Goal: Task Accomplishment & Management: Complete application form

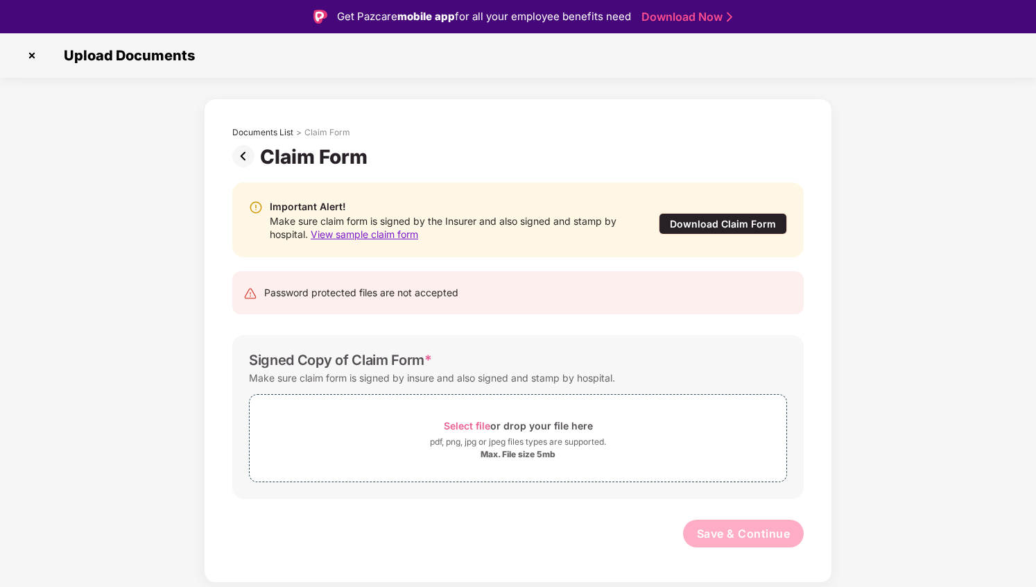
click at [246, 151] on img at bounding box center [246, 156] width 28 height 22
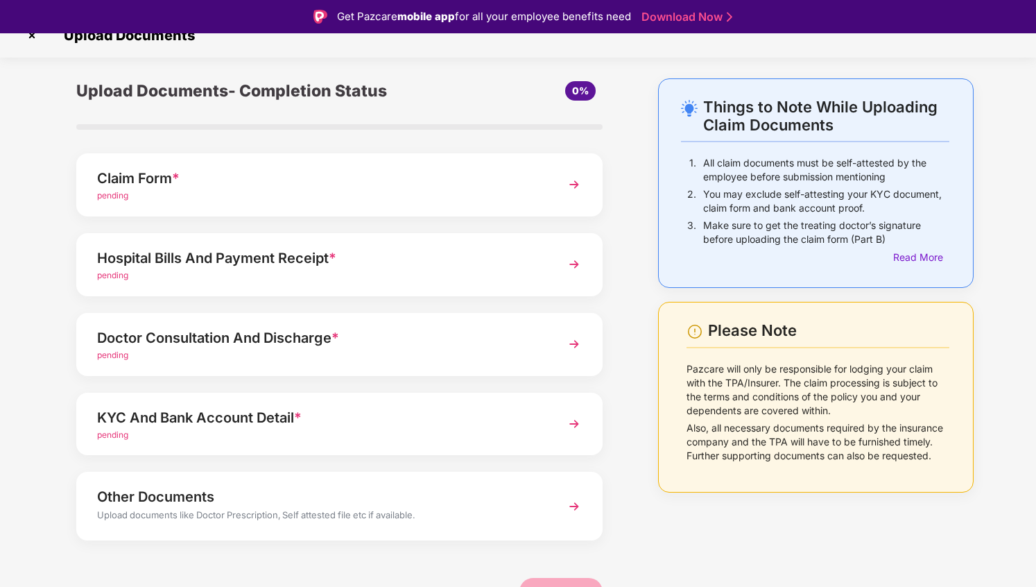
scroll to position [26, 0]
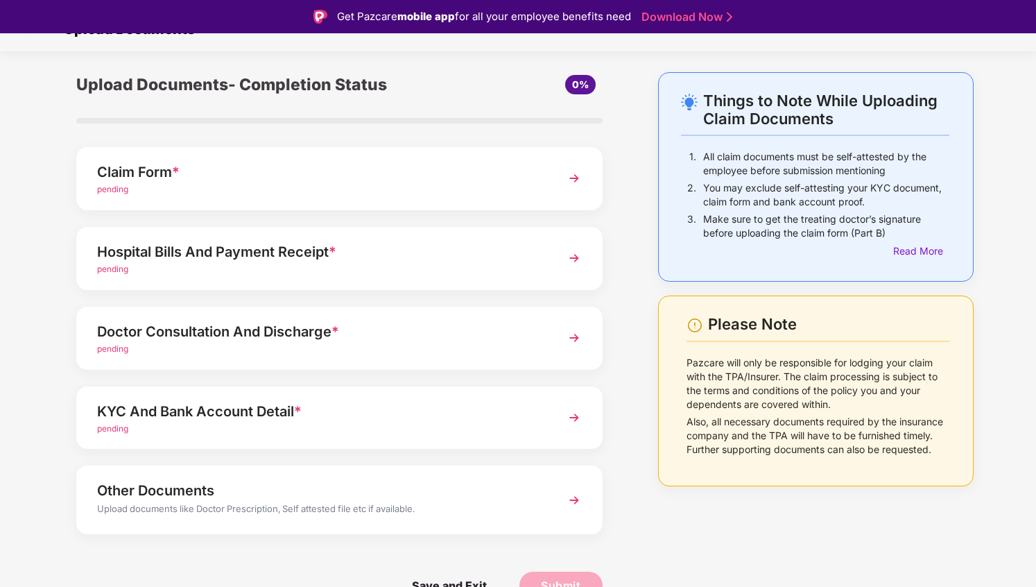
click at [390, 413] on div "KYC And Bank Account Detail *" at bounding box center [319, 411] width 445 height 22
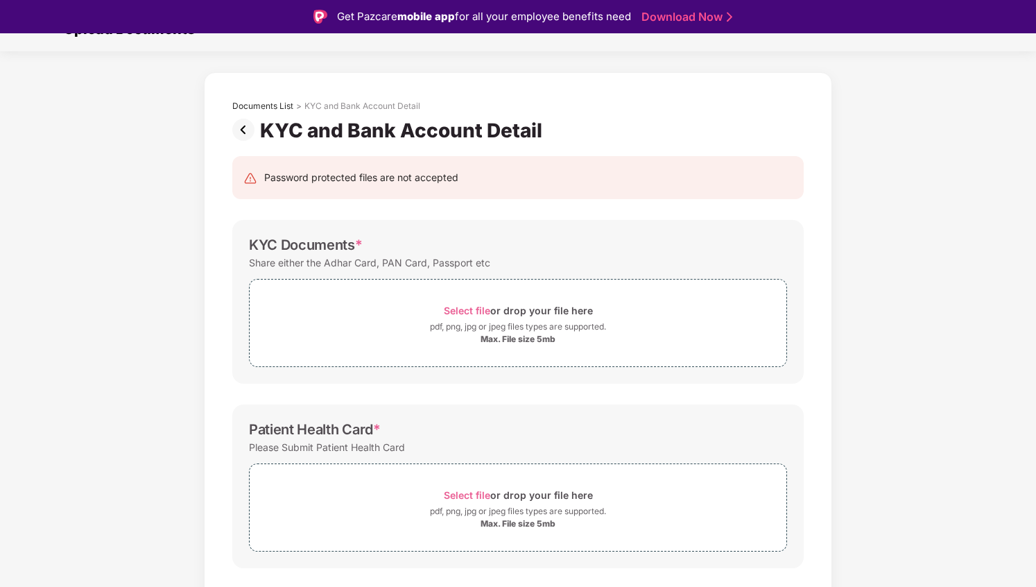
click at [243, 131] on img at bounding box center [246, 130] width 28 height 22
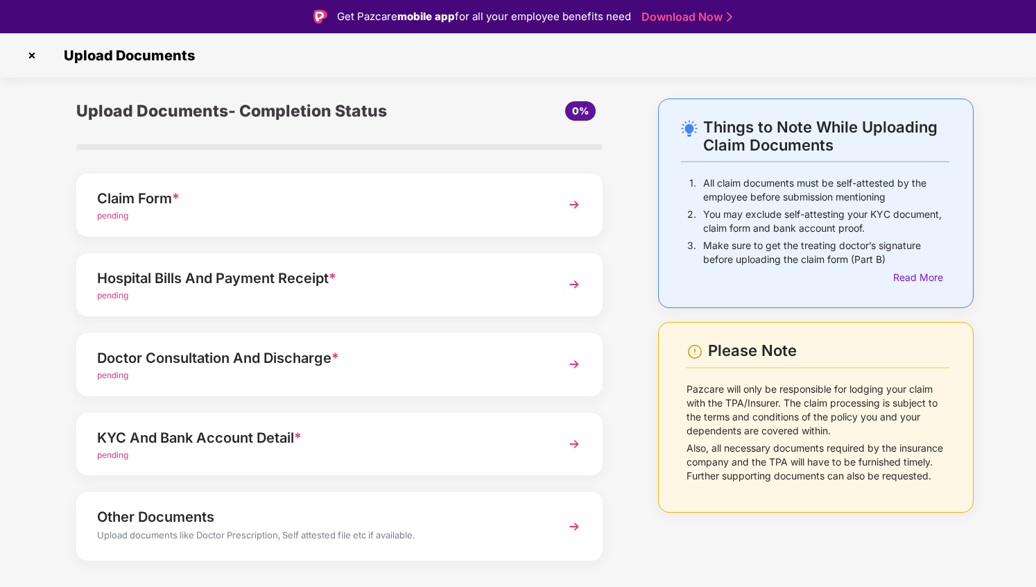
click at [354, 434] on div "KYC And Bank Account Detail *" at bounding box center [319, 438] width 445 height 22
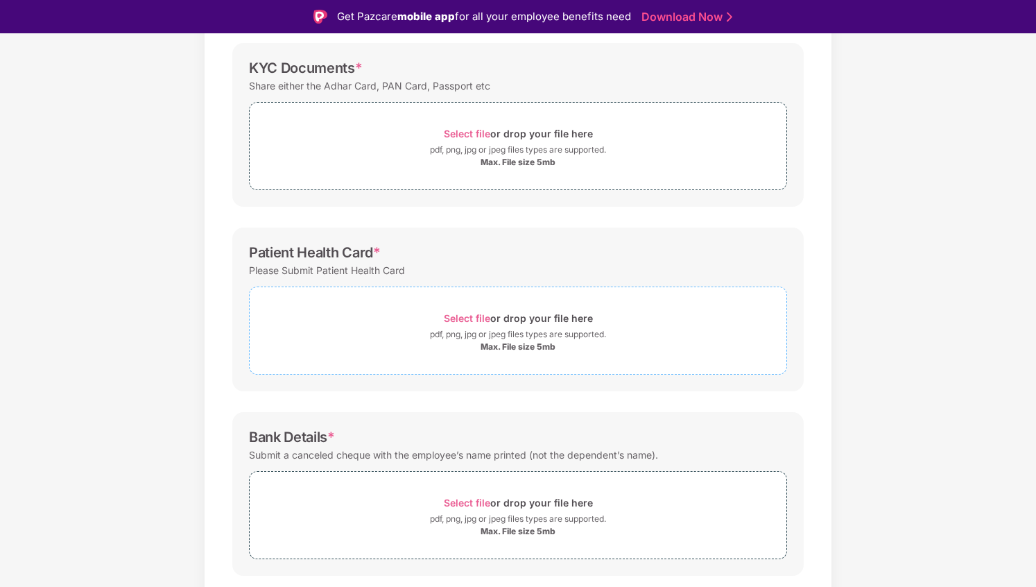
scroll to position [219, 0]
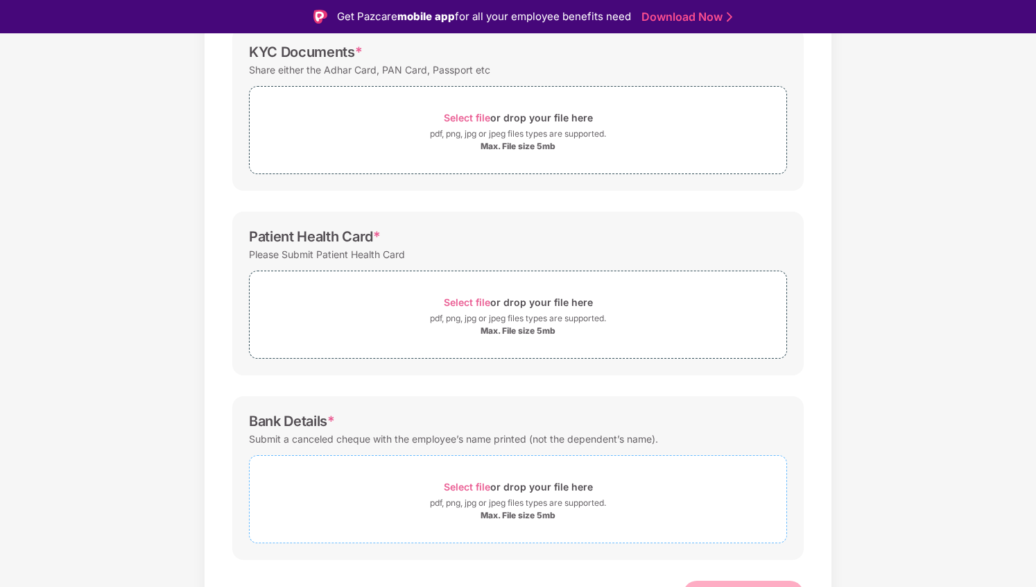
click at [467, 486] on span "Select file" at bounding box center [467, 487] width 46 height 12
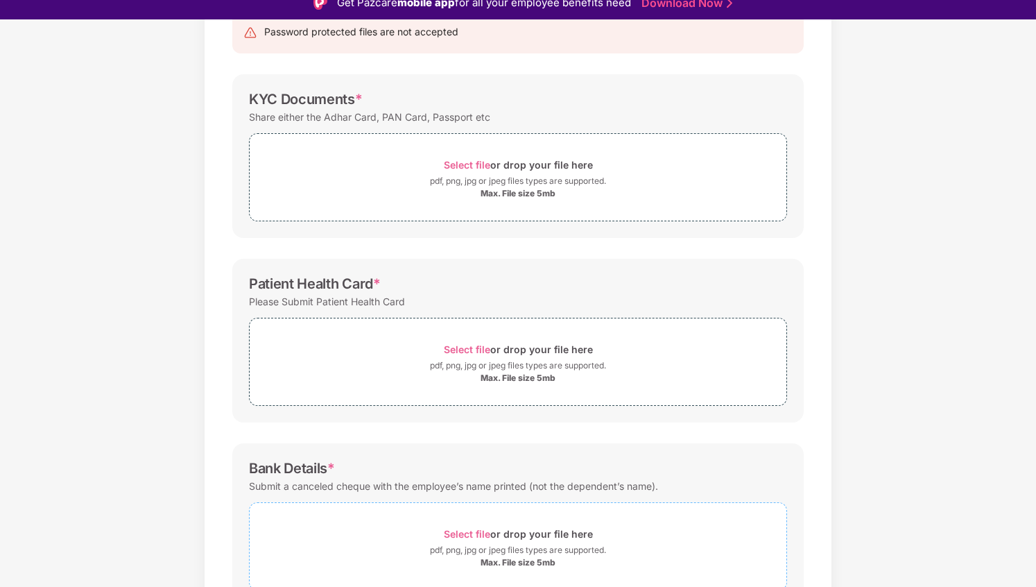
scroll to position [151, 0]
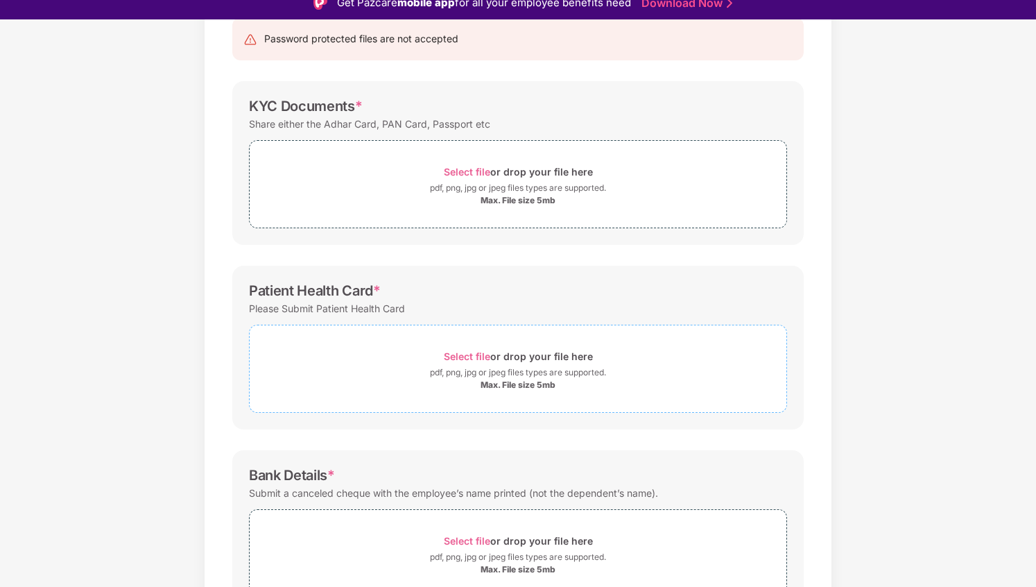
click at [478, 355] on span "Select file" at bounding box center [467, 356] width 46 height 12
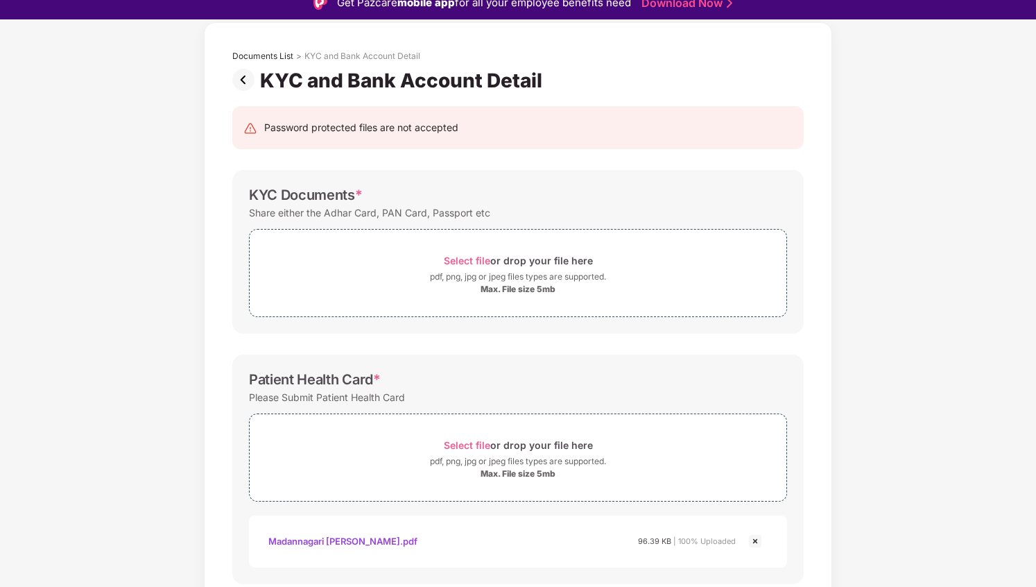
scroll to position [49, 0]
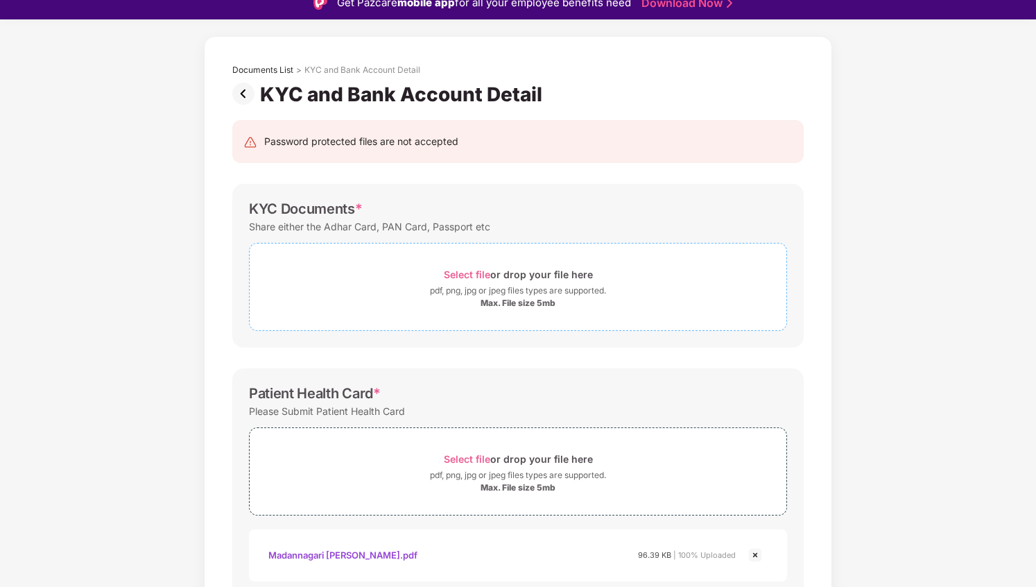
click at [509, 301] on div "Max. File size 5mb" at bounding box center [518, 303] width 75 height 11
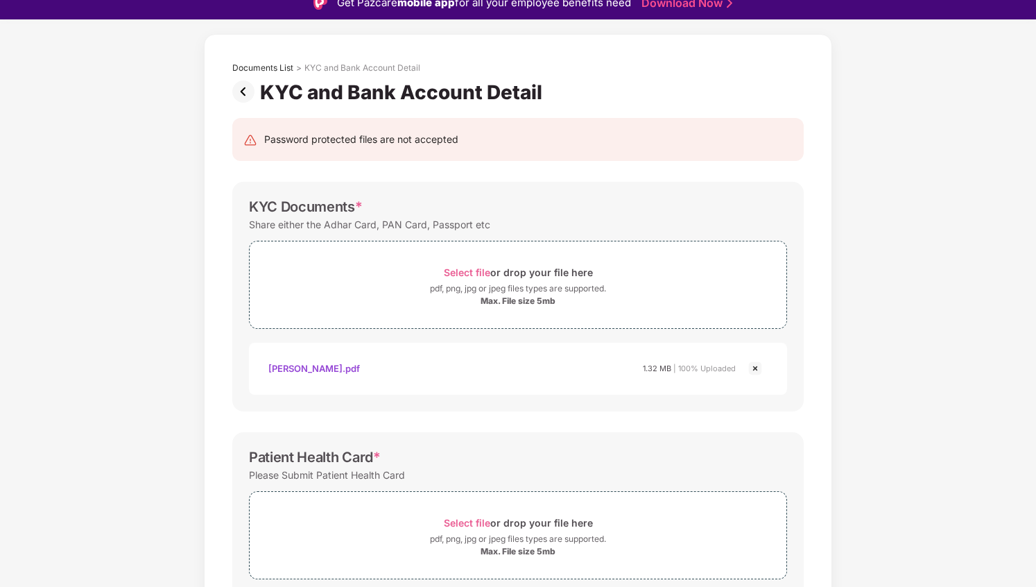
scroll to position [421, 0]
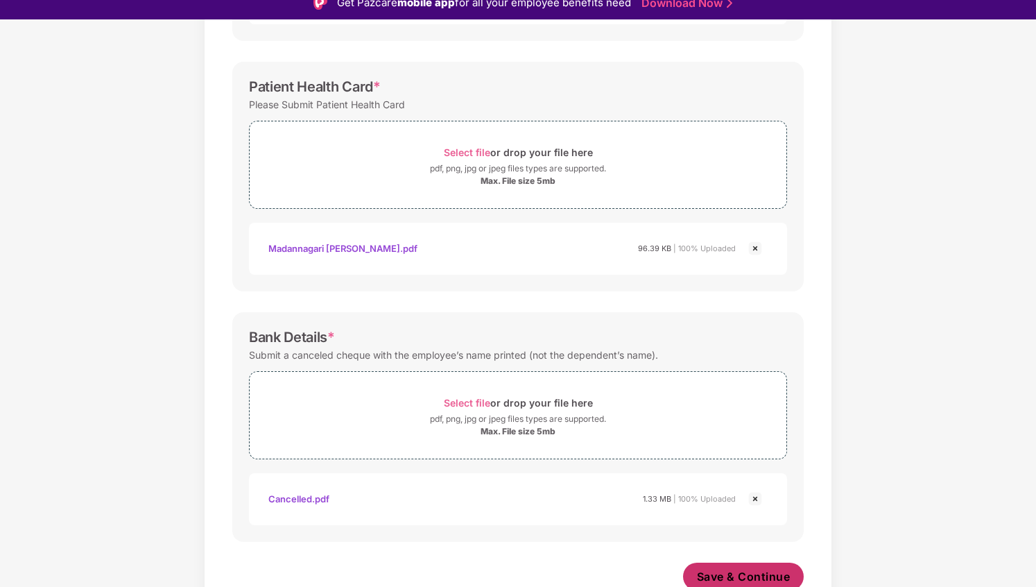
click at [737, 575] on span "Save & Continue" at bounding box center [744, 576] width 94 height 15
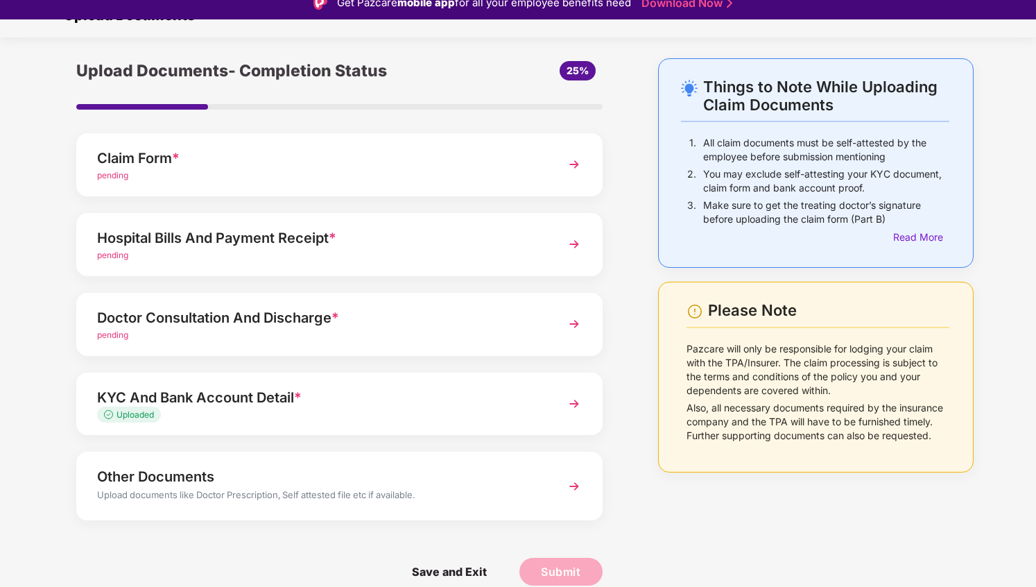
scroll to position [33, 0]
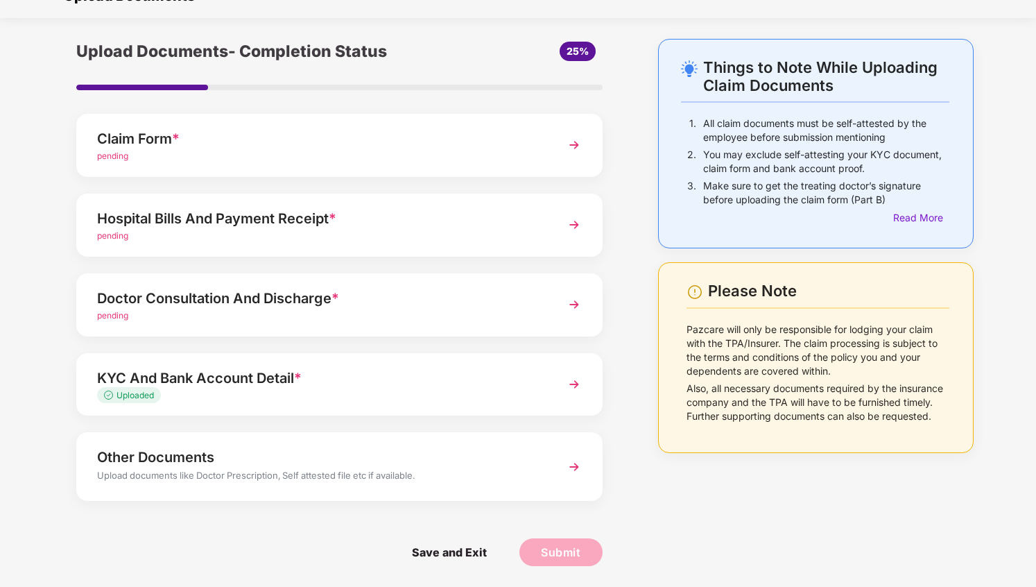
click at [550, 306] on div "Doctor Consultation And Discharge * pending" at bounding box center [339, 304] width 526 height 63
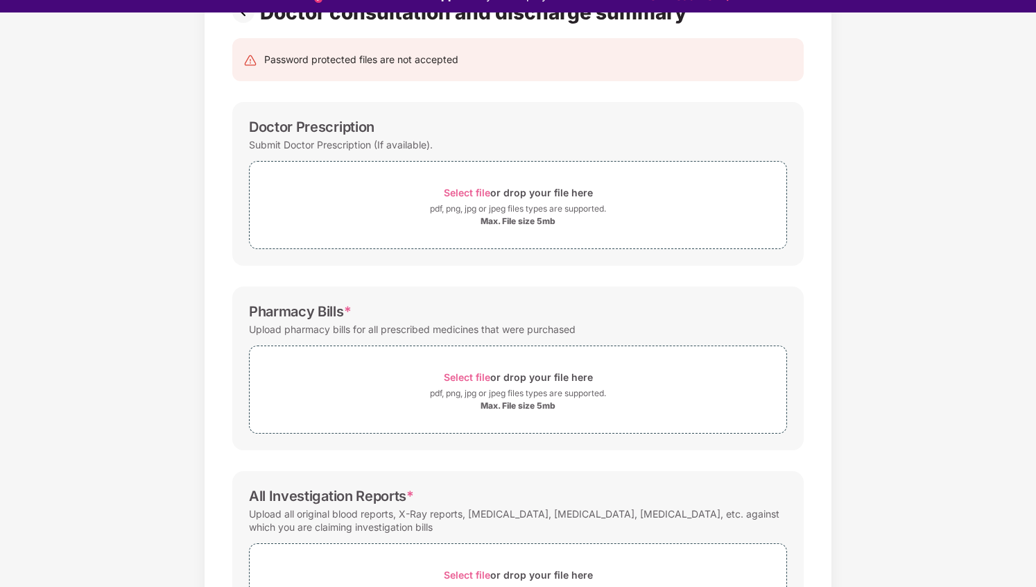
scroll to position [0, 0]
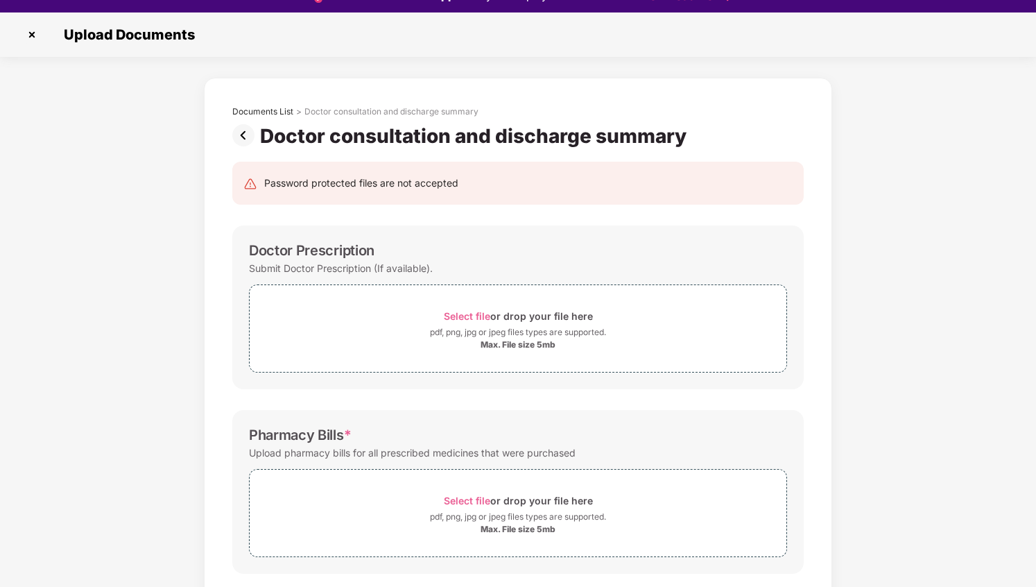
click at [241, 135] on img at bounding box center [246, 135] width 28 height 22
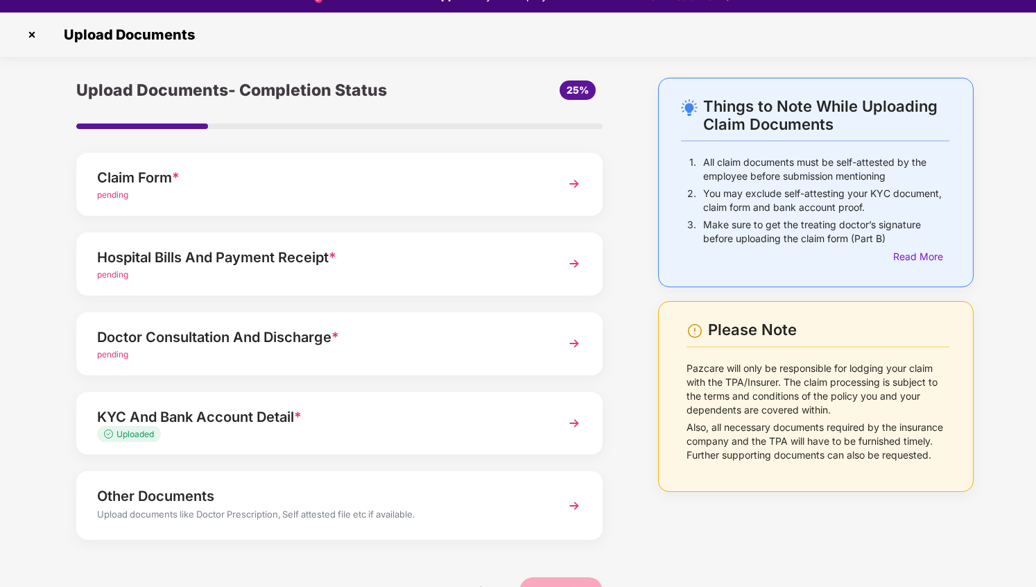
click at [359, 263] on div "Hospital Bills And Payment Receipt *" at bounding box center [319, 257] width 445 height 22
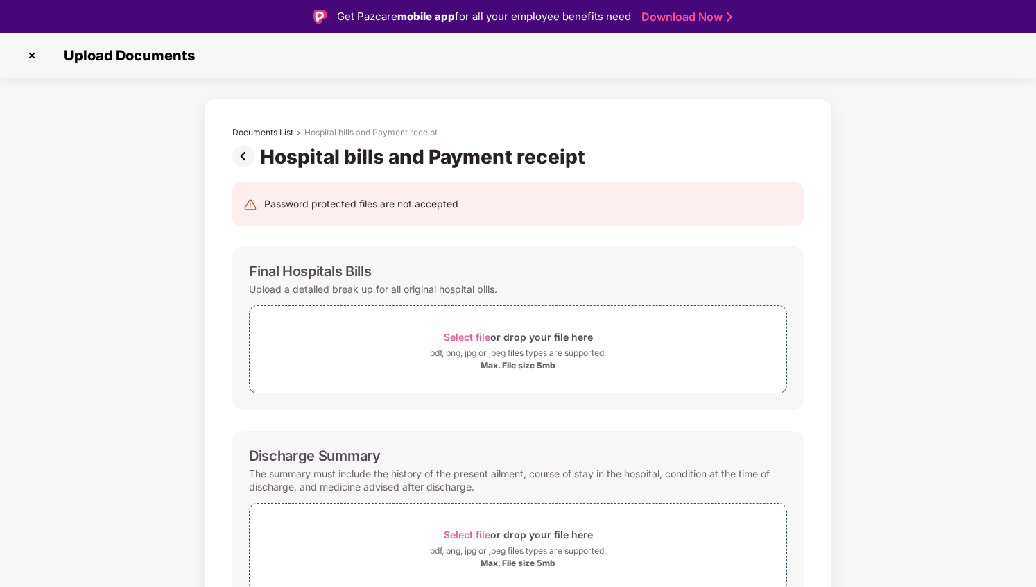
click at [243, 155] on img at bounding box center [246, 156] width 28 height 22
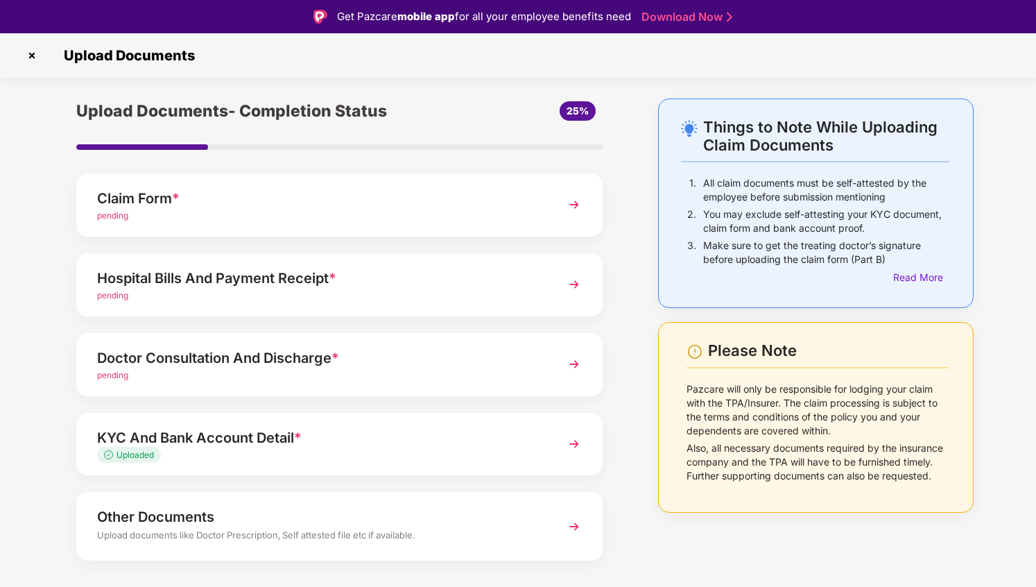
click at [324, 290] on div "pending" at bounding box center [319, 295] width 445 height 13
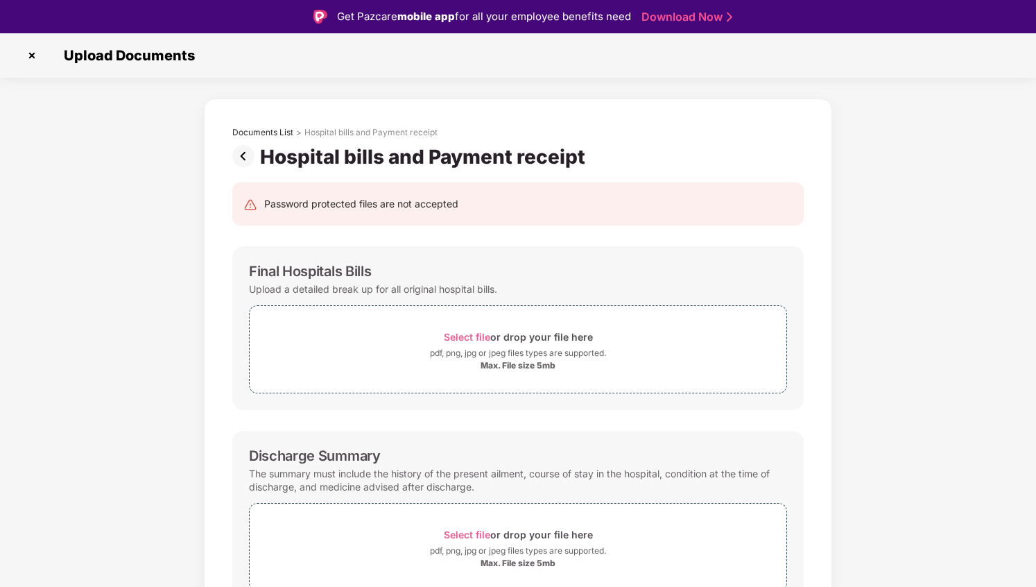
click at [241, 153] on img at bounding box center [246, 156] width 28 height 22
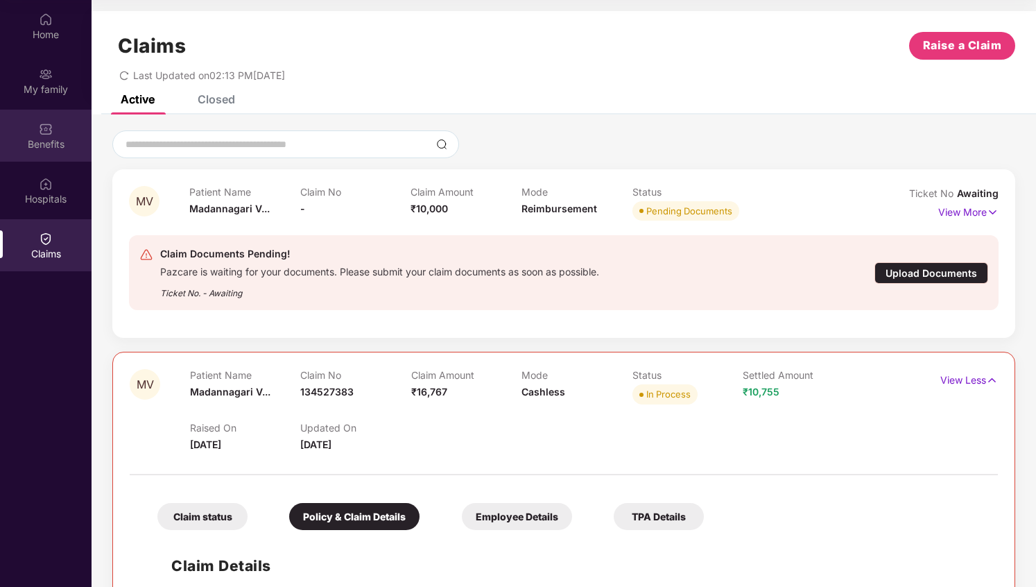
scroll to position [381, 0]
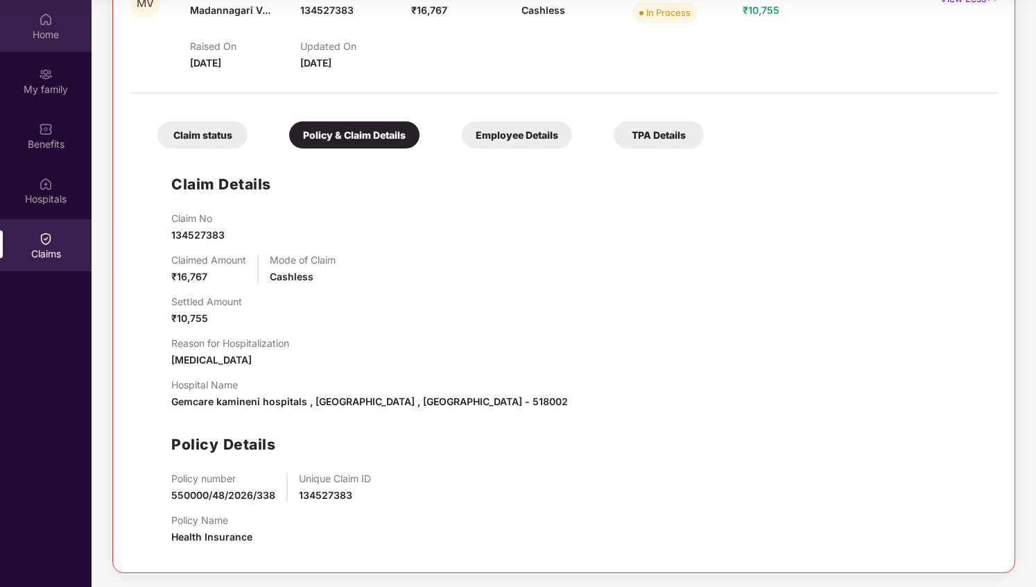
click at [49, 30] on div "Home" at bounding box center [46, 34] width 92 height 14
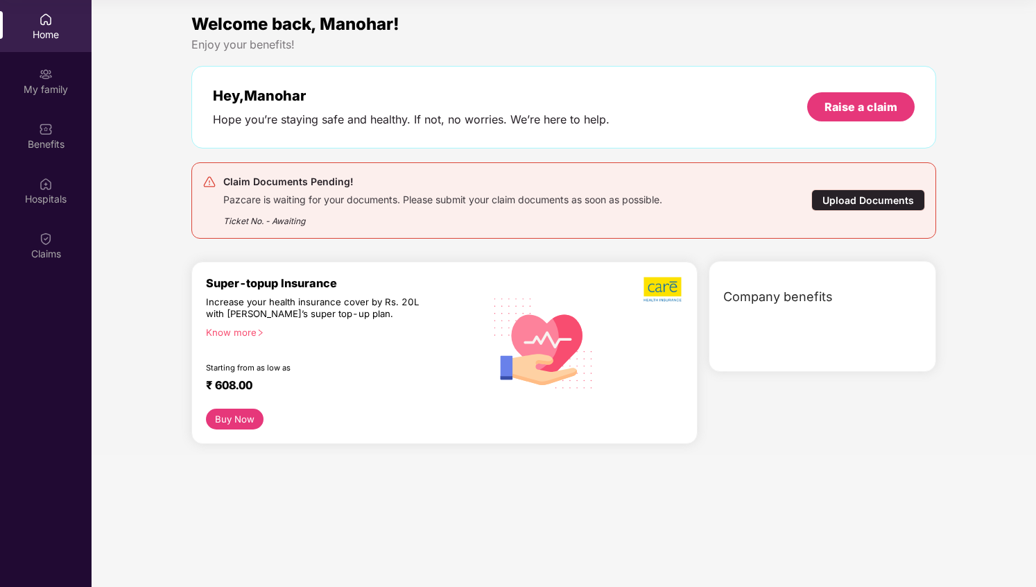
scroll to position [0, 0]
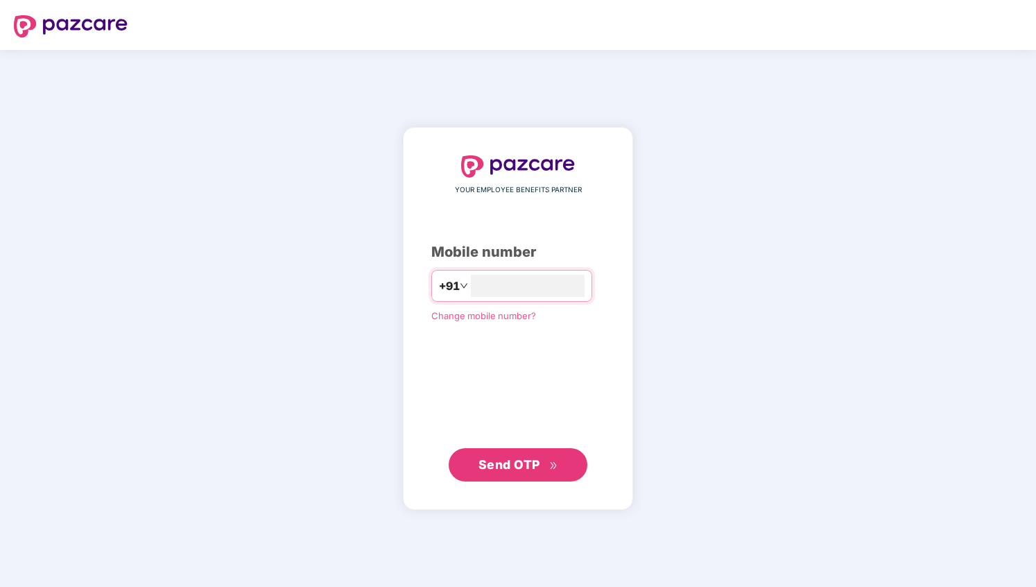
click at [669, 447] on div "YOUR EMPLOYEE BENEFITS PARTNER Mobile number +91 Change mobile number? Send OTP" at bounding box center [518, 318] width 1036 height 537
click at [569, 289] on input "number" at bounding box center [528, 286] width 114 height 22
type input "**********"
click at [517, 469] on span "Send OTP" at bounding box center [510, 463] width 62 height 15
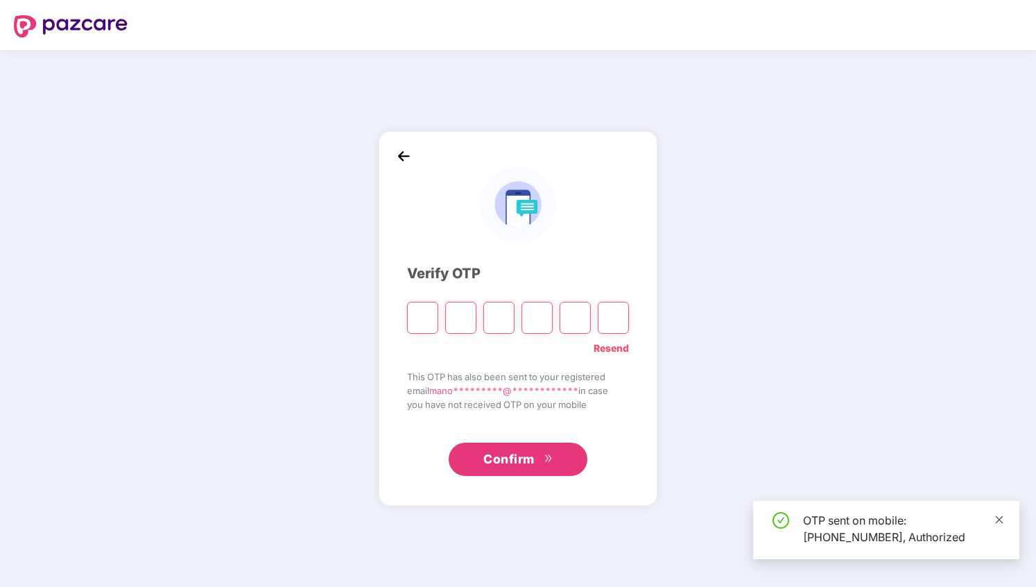
click at [1002, 520] on icon "close" at bounding box center [1000, 520] width 10 height 10
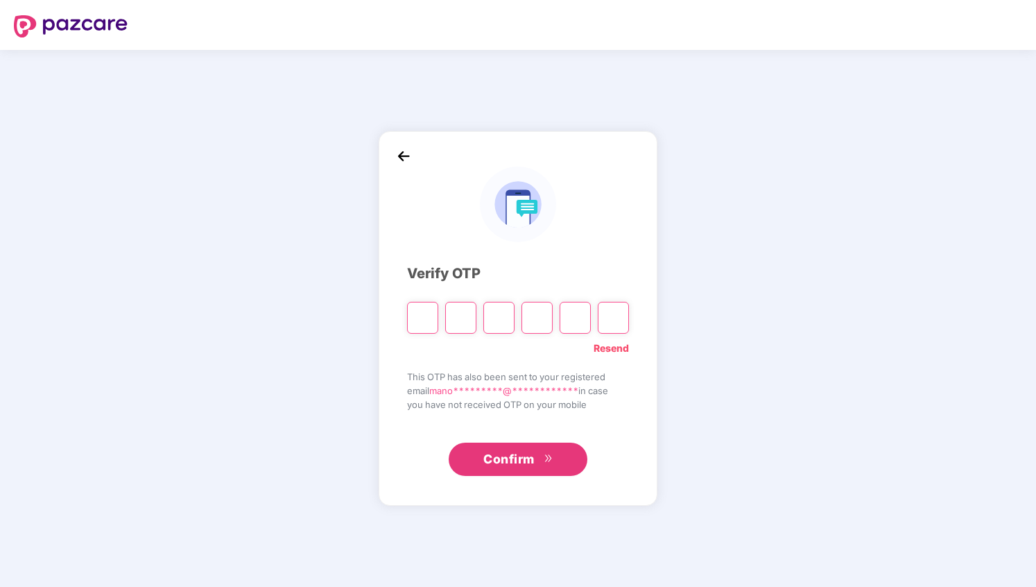
click at [415, 312] on input "Please enter verification code. Digit 1" at bounding box center [422, 318] width 31 height 32
type input "*"
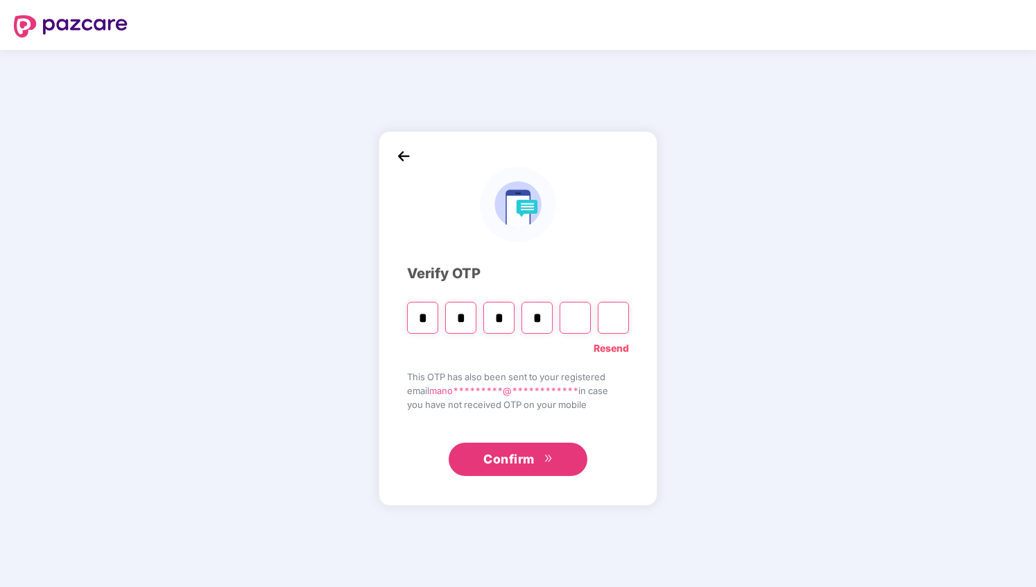
type input "*"
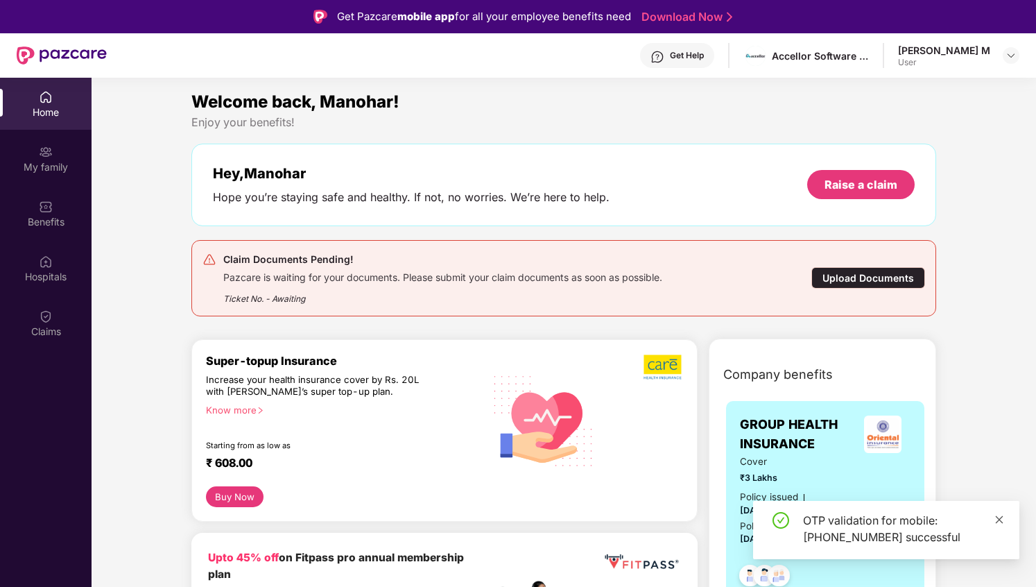
click at [995, 524] on span at bounding box center [1000, 519] width 10 height 12
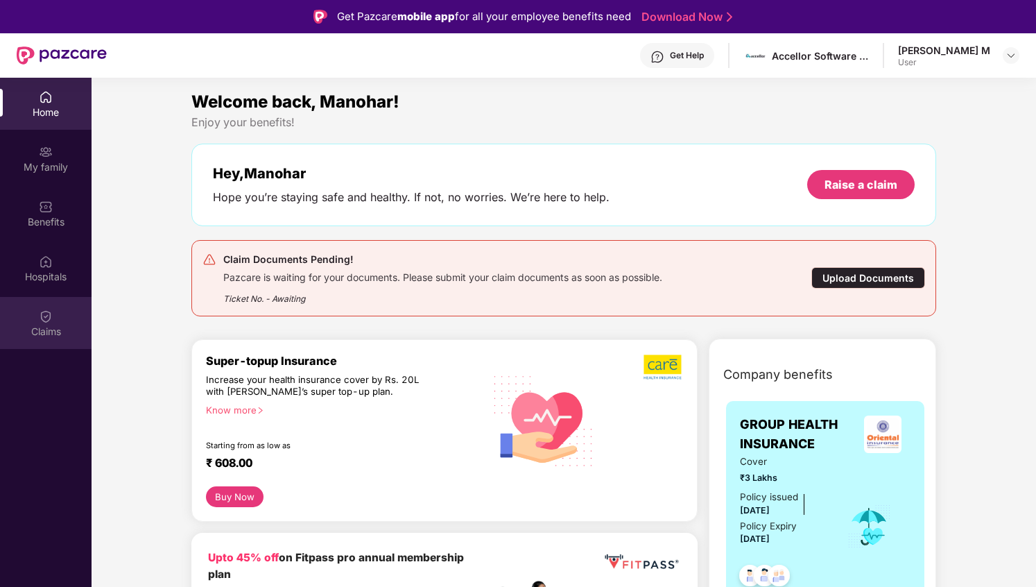
click at [67, 311] on div "Claims" at bounding box center [46, 323] width 92 height 52
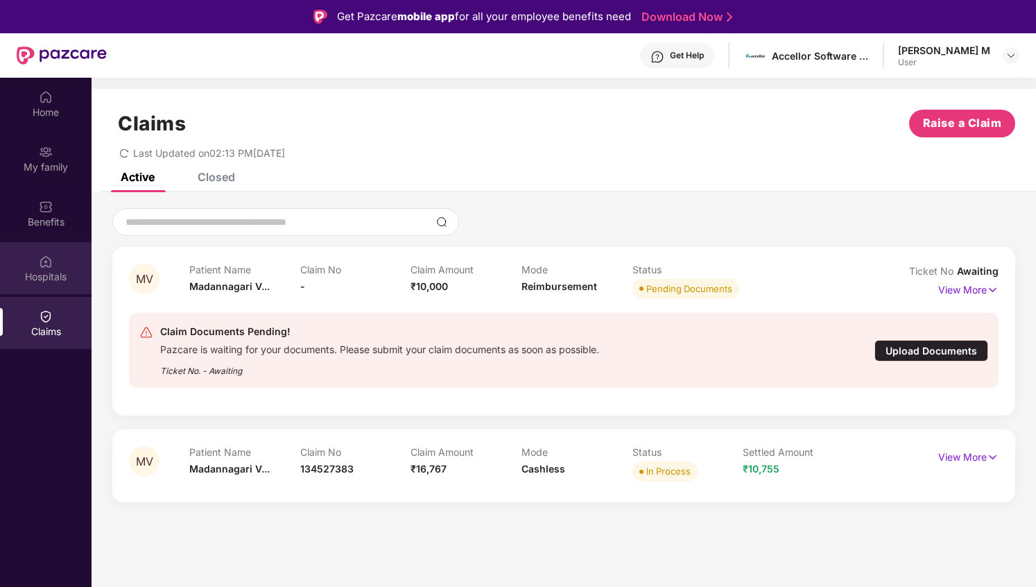
click at [54, 271] on div "Hospitals" at bounding box center [46, 277] width 92 height 14
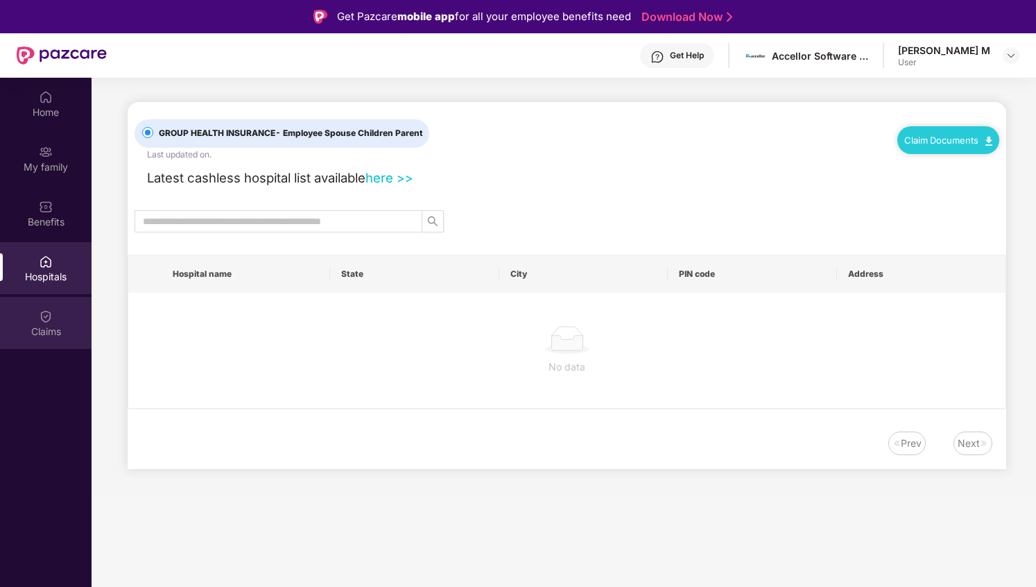
click at [53, 311] on div "Claims" at bounding box center [46, 323] width 92 height 52
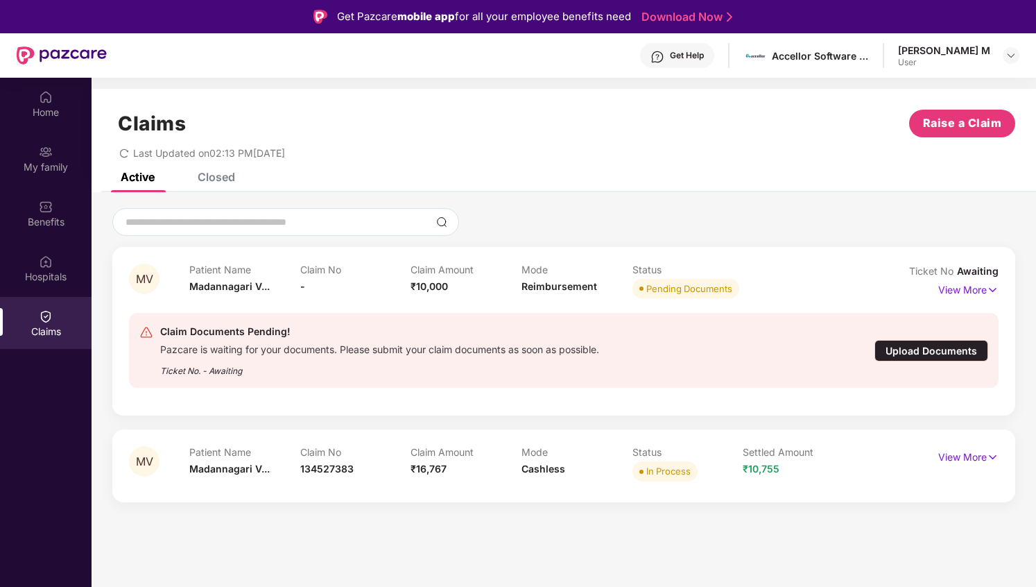
scroll to position [78, 0]
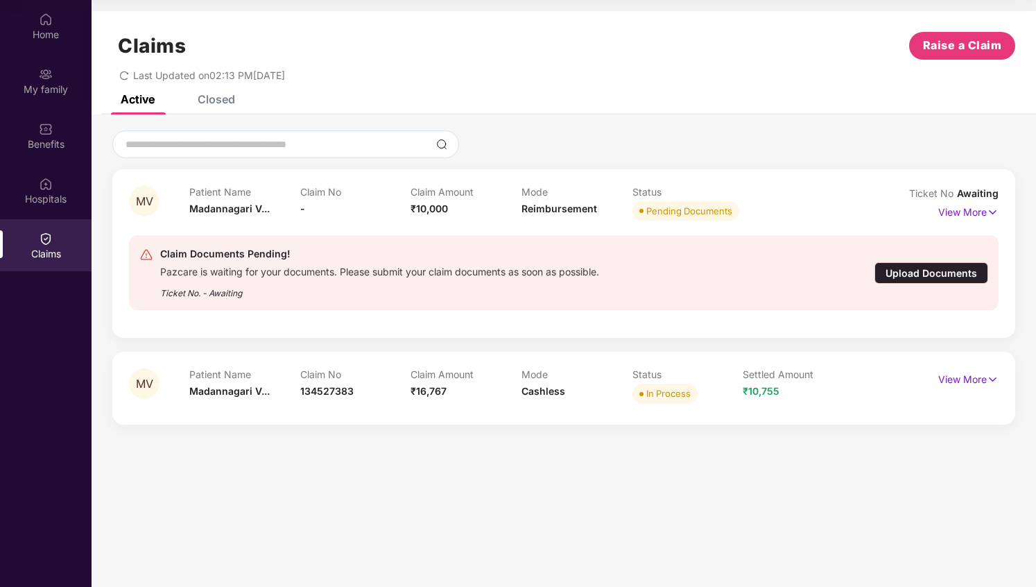
click at [905, 270] on div "Upload Documents" at bounding box center [932, 273] width 114 height 22
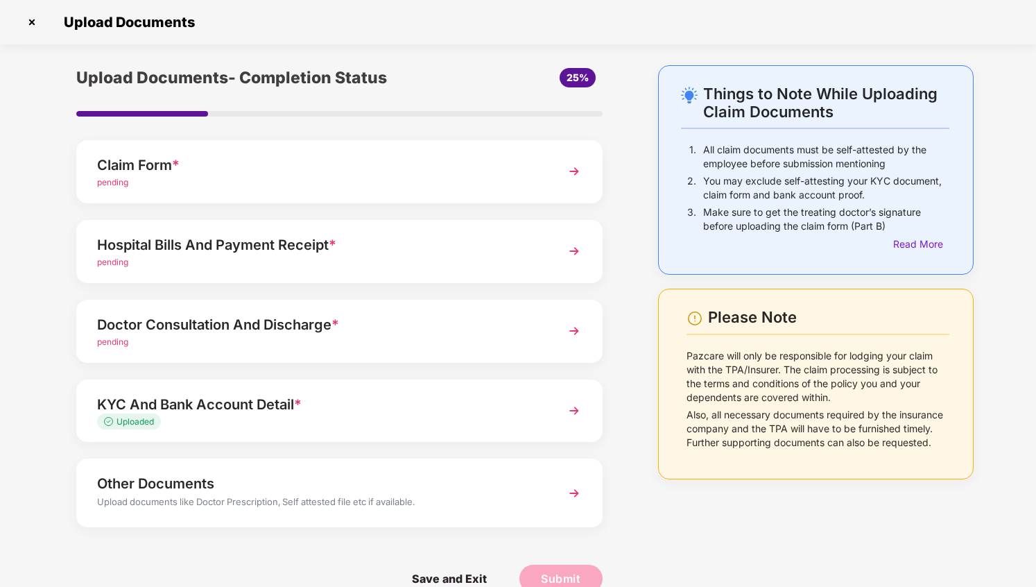
click at [457, 164] on div "Claim Form *" at bounding box center [319, 165] width 445 height 22
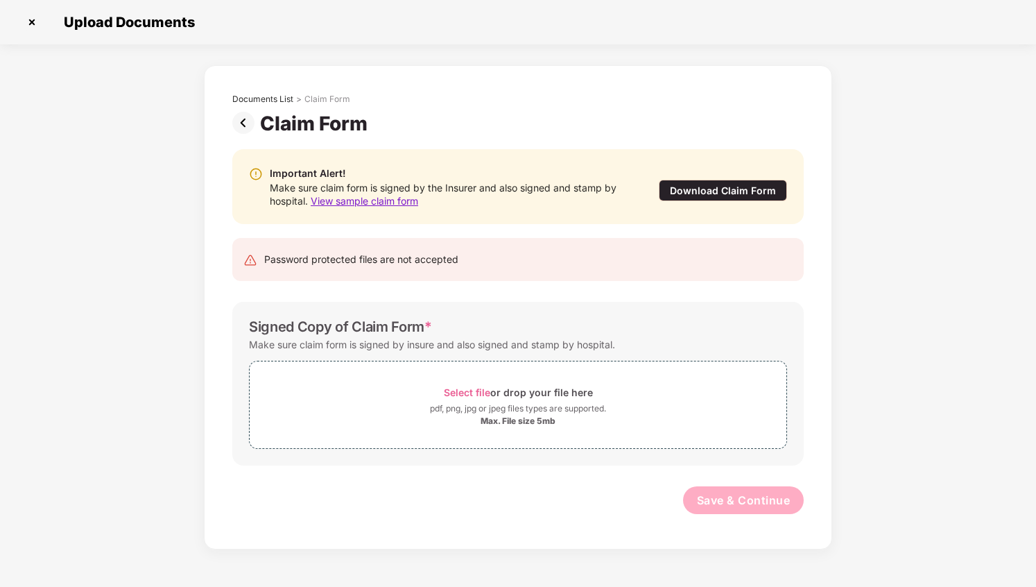
click at [243, 121] on img at bounding box center [246, 123] width 28 height 22
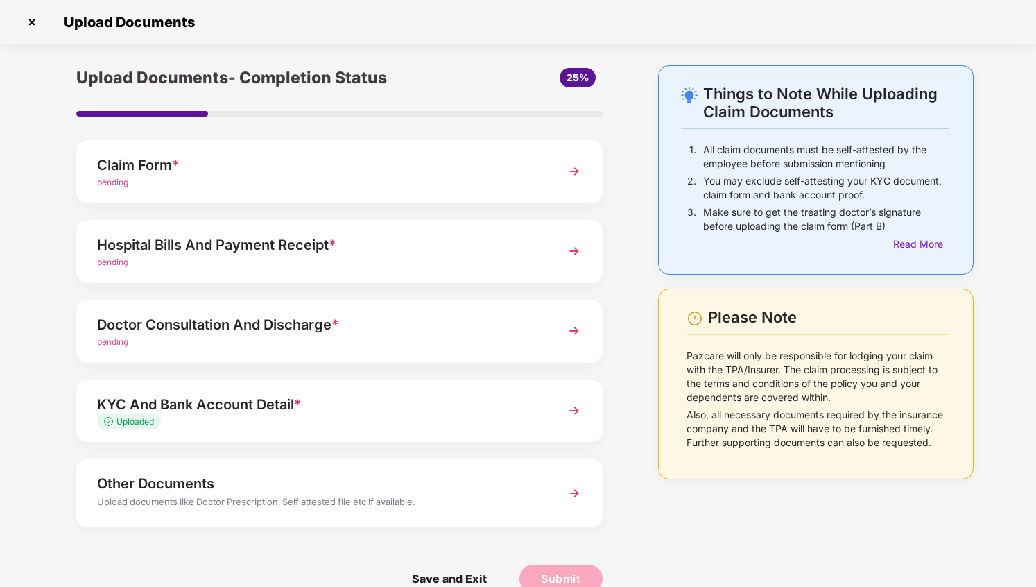
click at [488, 169] on div "Claim Form *" at bounding box center [319, 165] width 445 height 22
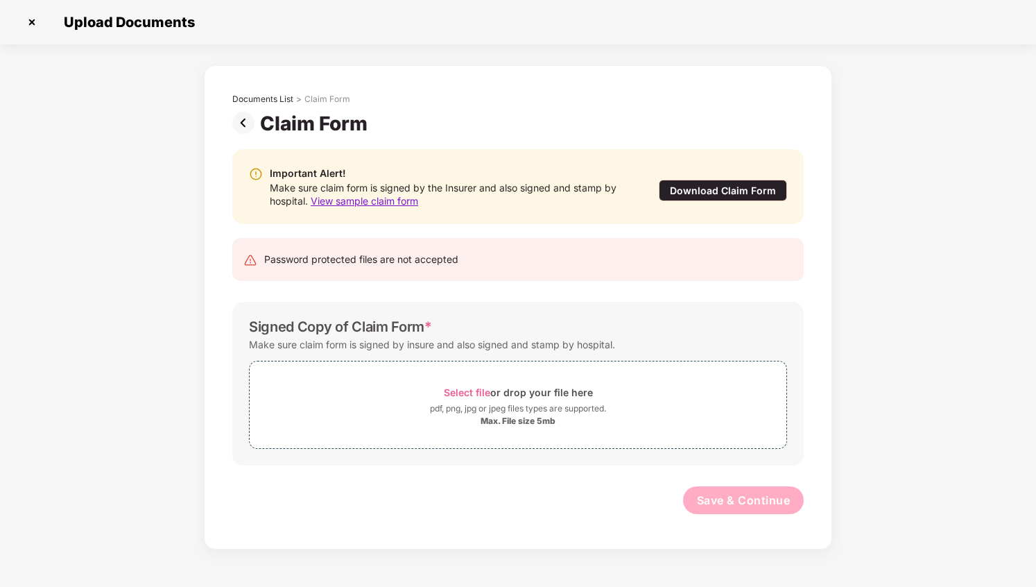
scroll to position [0, 0]
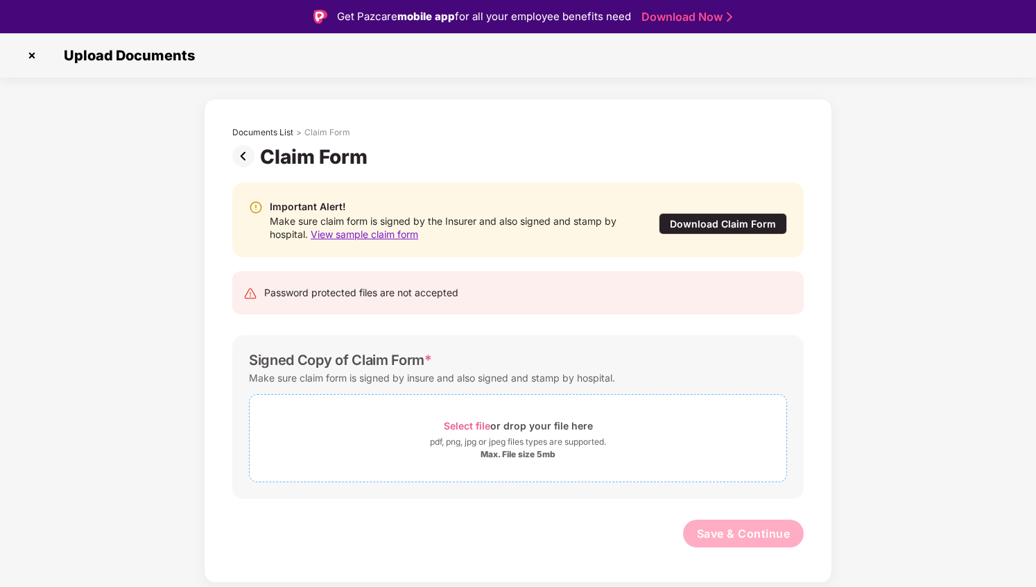
click at [456, 424] on span "Select file" at bounding box center [467, 426] width 46 height 12
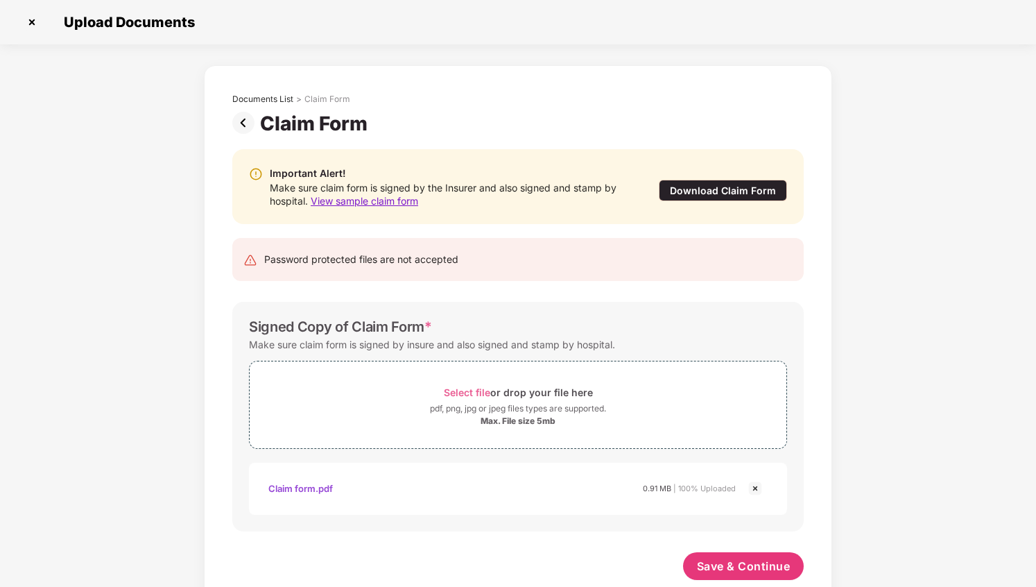
scroll to position [28, 0]
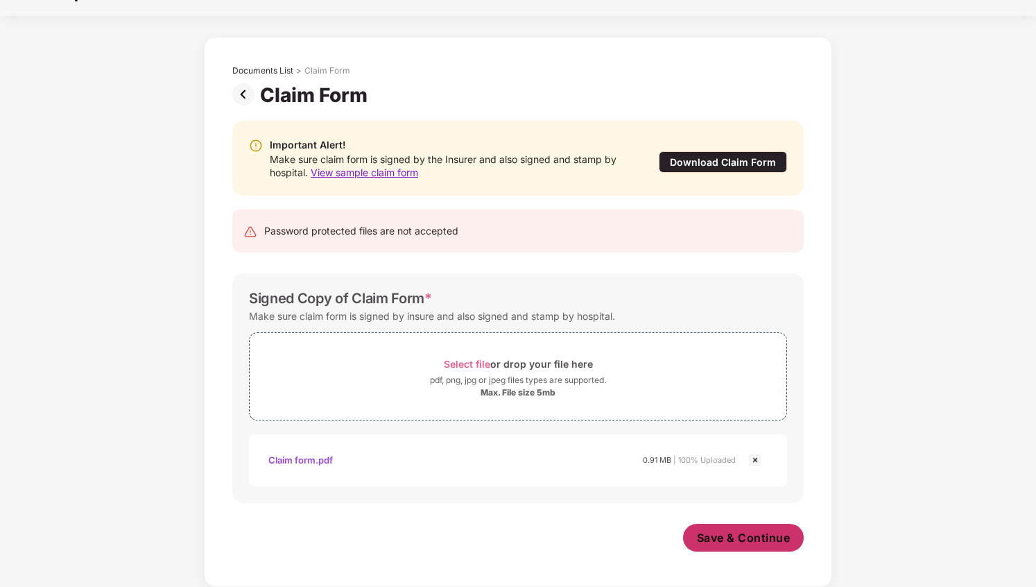
click at [734, 533] on span "Save & Continue" at bounding box center [744, 537] width 94 height 15
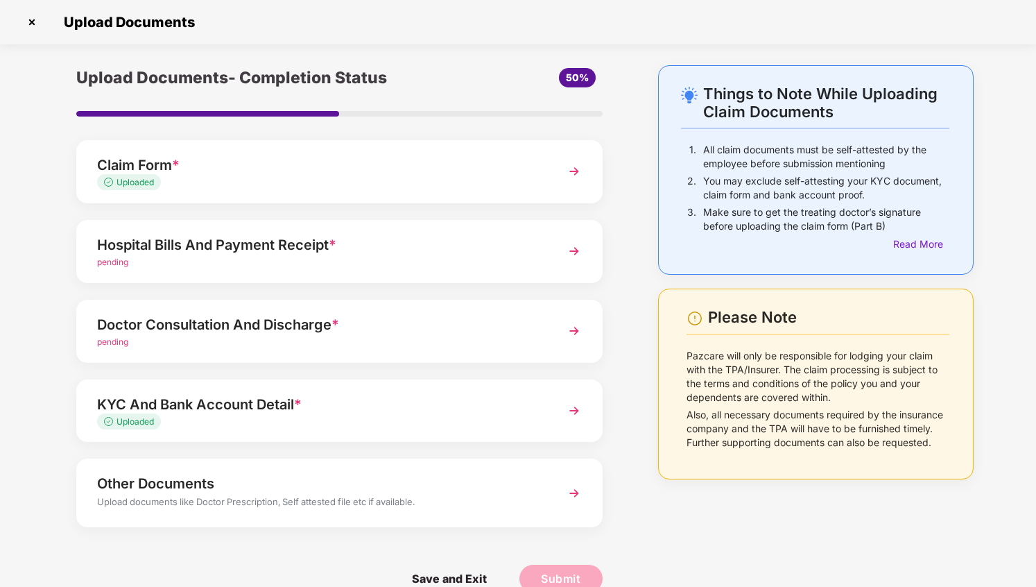
click at [322, 253] on div "Hospital Bills And Payment Receipt *" at bounding box center [319, 245] width 445 height 22
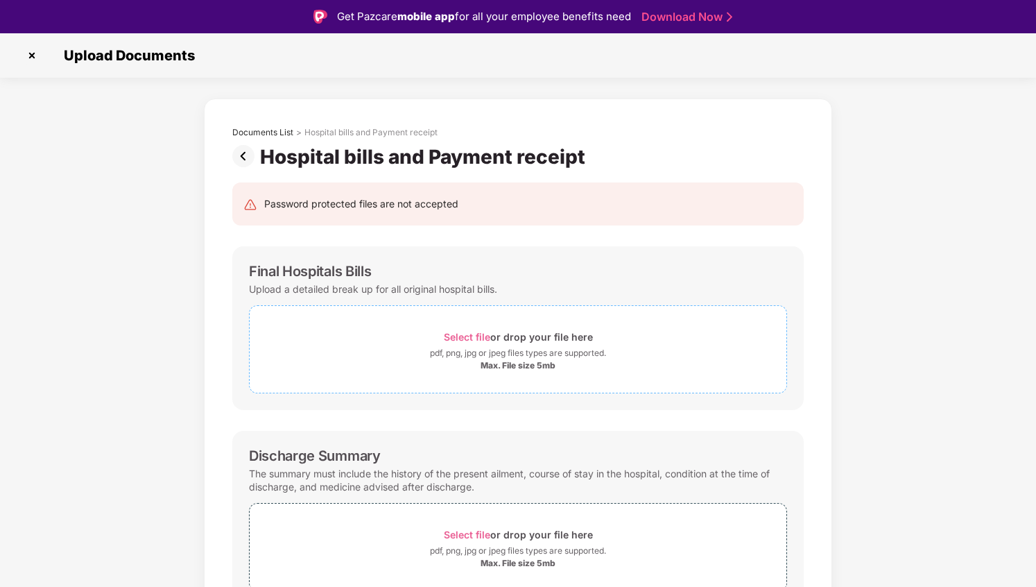
click at [473, 337] on span "Select file" at bounding box center [467, 337] width 46 height 12
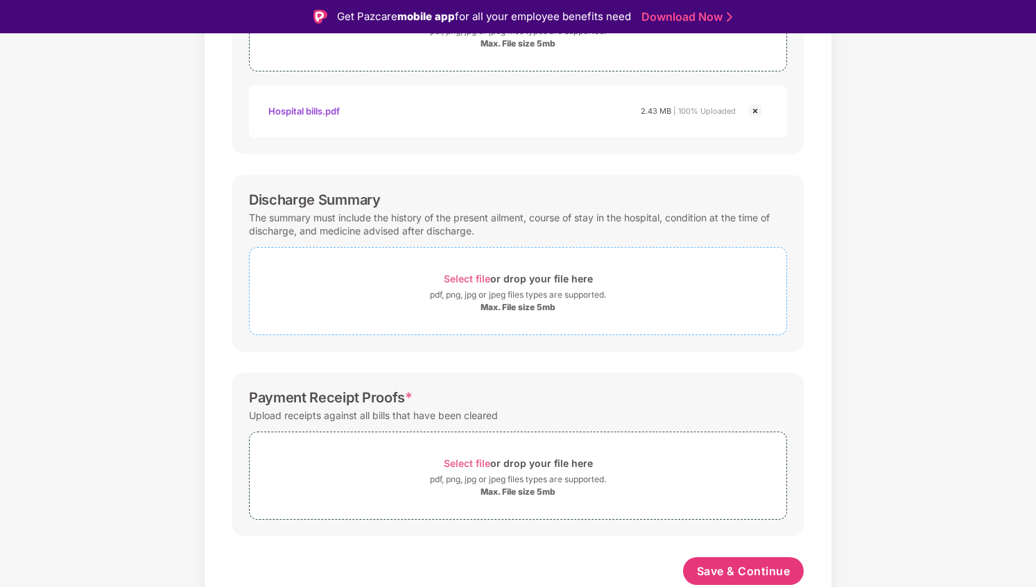
scroll to position [322, 0]
click at [485, 278] on span "Select file" at bounding box center [467, 279] width 46 height 12
click at [460, 278] on span "Select file" at bounding box center [467, 279] width 46 height 12
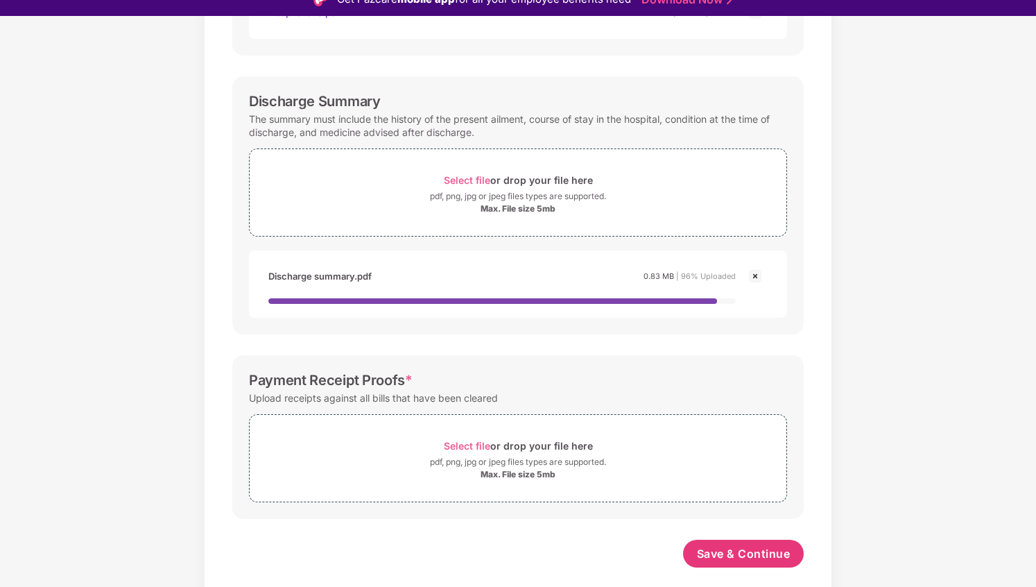
scroll to position [33, 0]
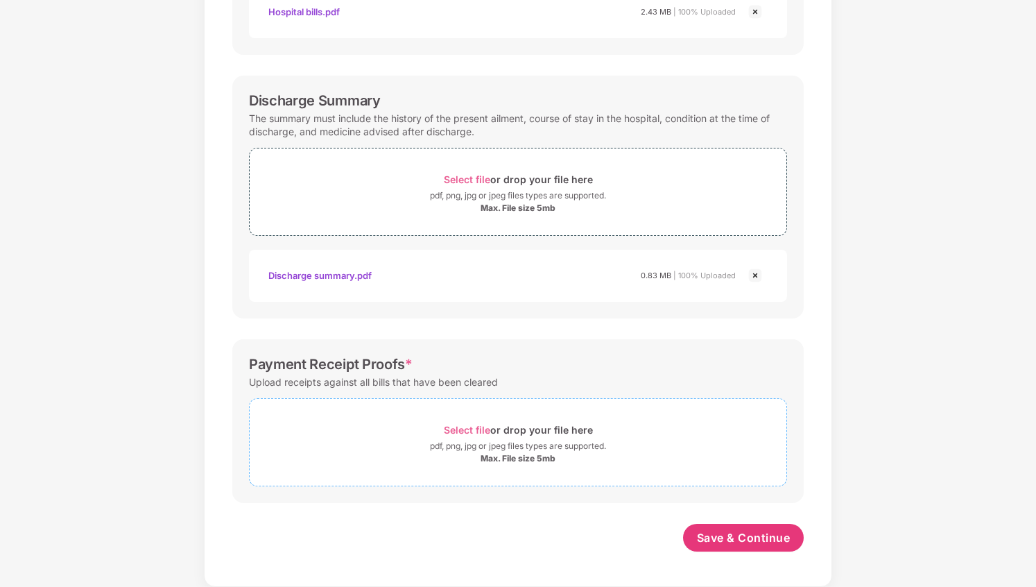
click at [484, 424] on span "Select file" at bounding box center [467, 430] width 46 height 12
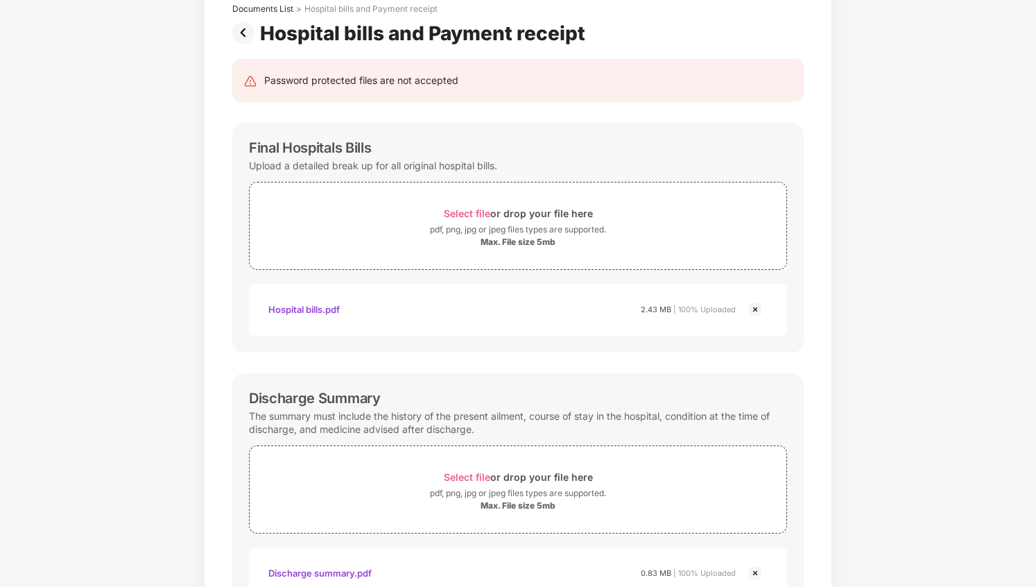
scroll to position [469, 0]
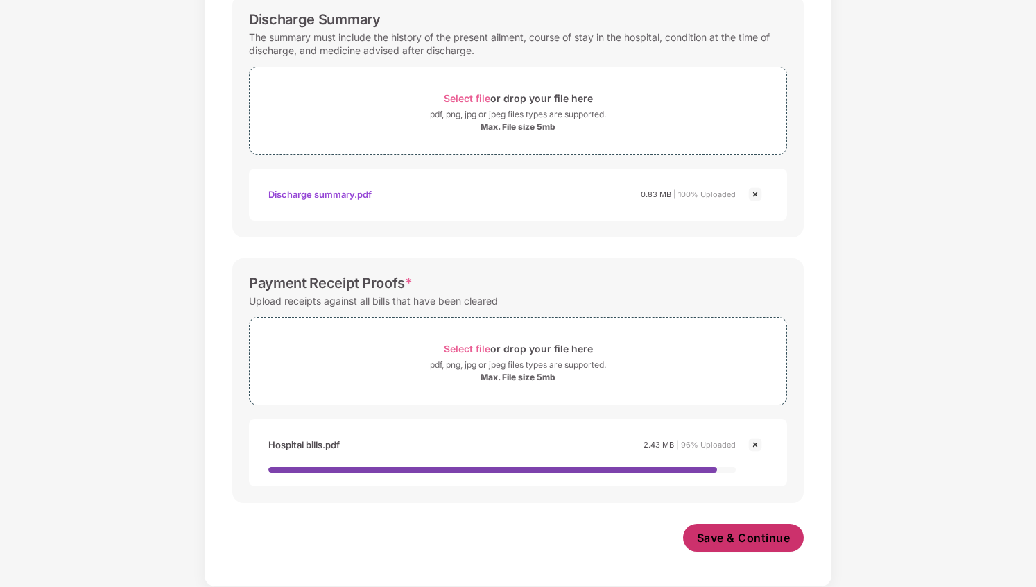
click at [720, 541] on span "Save & Continue" at bounding box center [744, 537] width 94 height 15
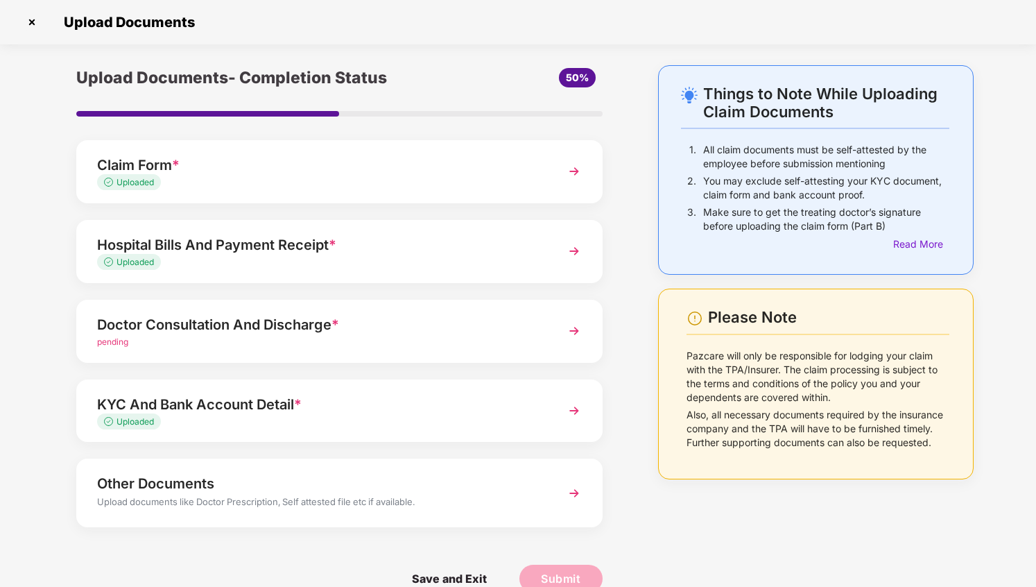
click at [465, 254] on div "Hospital Bills And Payment Receipt *" at bounding box center [319, 245] width 445 height 22
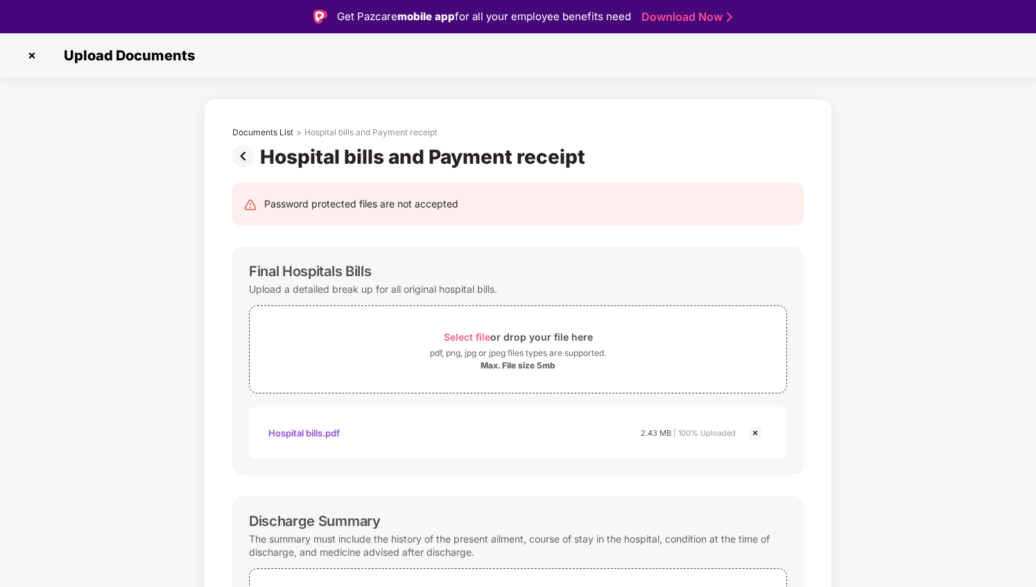
click at [240, 147] on img at bounding box center [246, 156] width 28 height 22
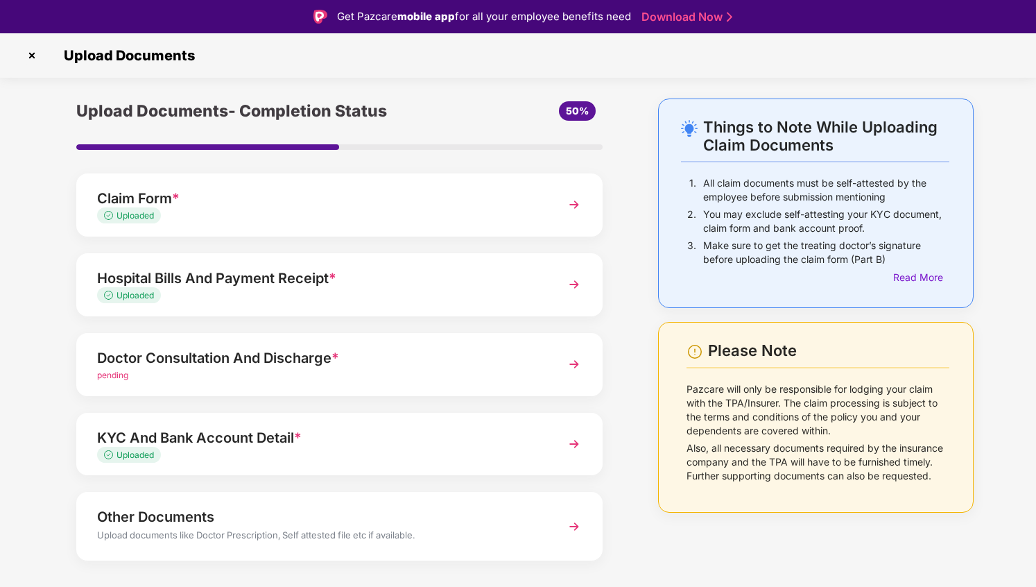
click at [198, 214] on div "Uploaded" at bounding box center [319, 215] width 445 height 13
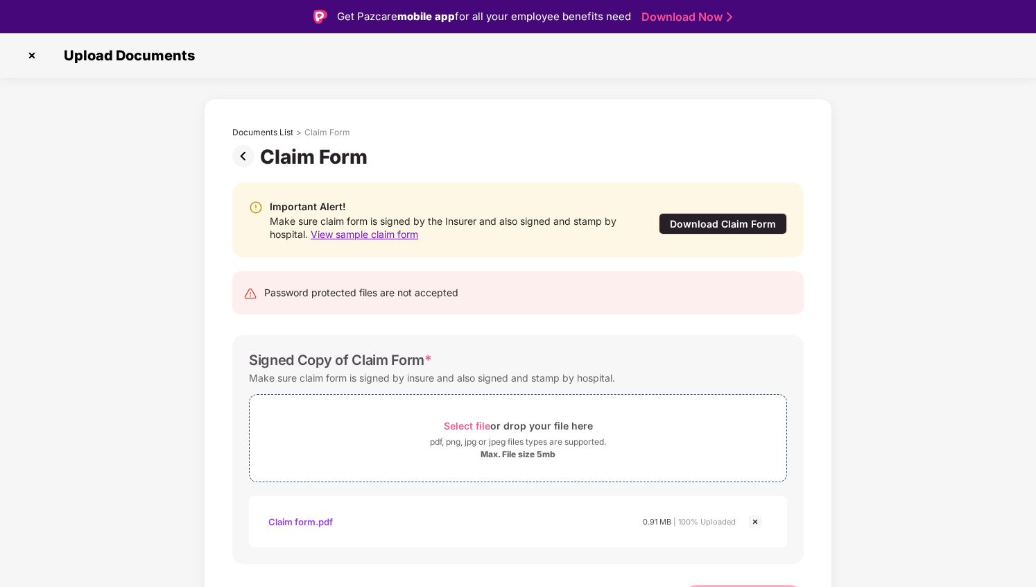
click at [238, 151] on img at bounding box center [246, 156] width 28 height 22
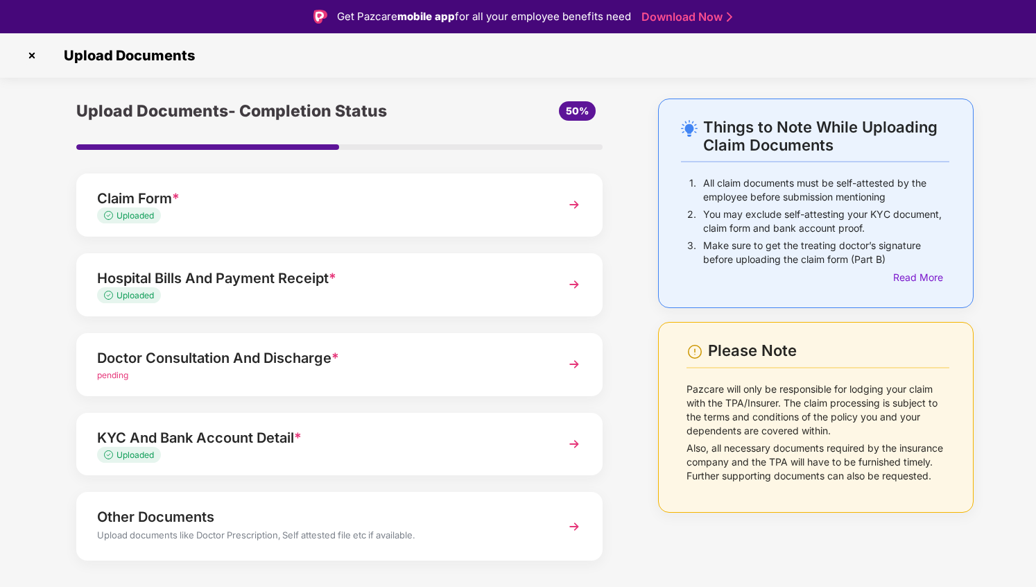
click at [228, 277] on div "Hospital Bills And Payment Receipt *" at bounding box center [319, 278] width 445 height 22
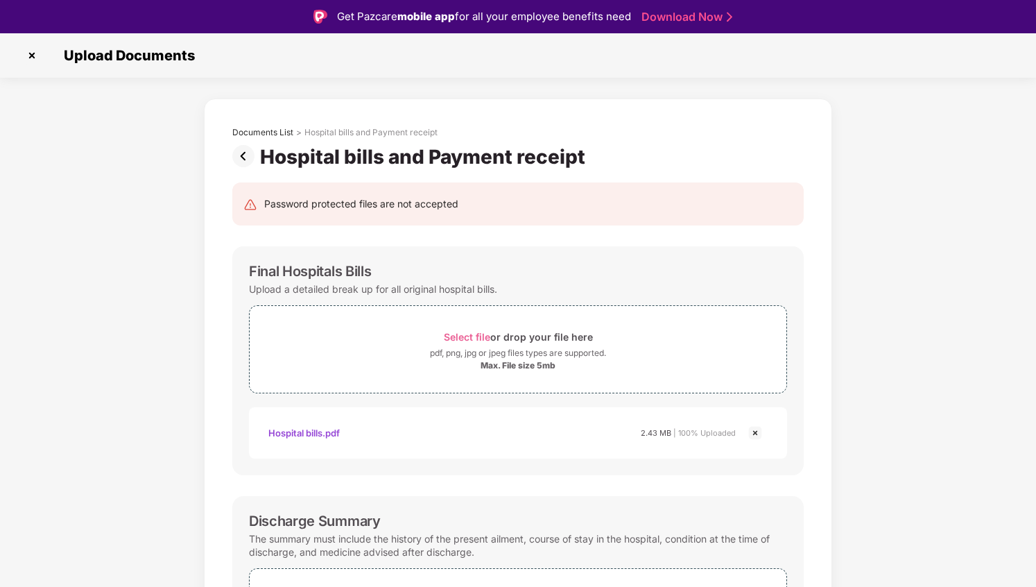
click at [243, 156] on img at bounding box center [246, 156] width 28 height 22
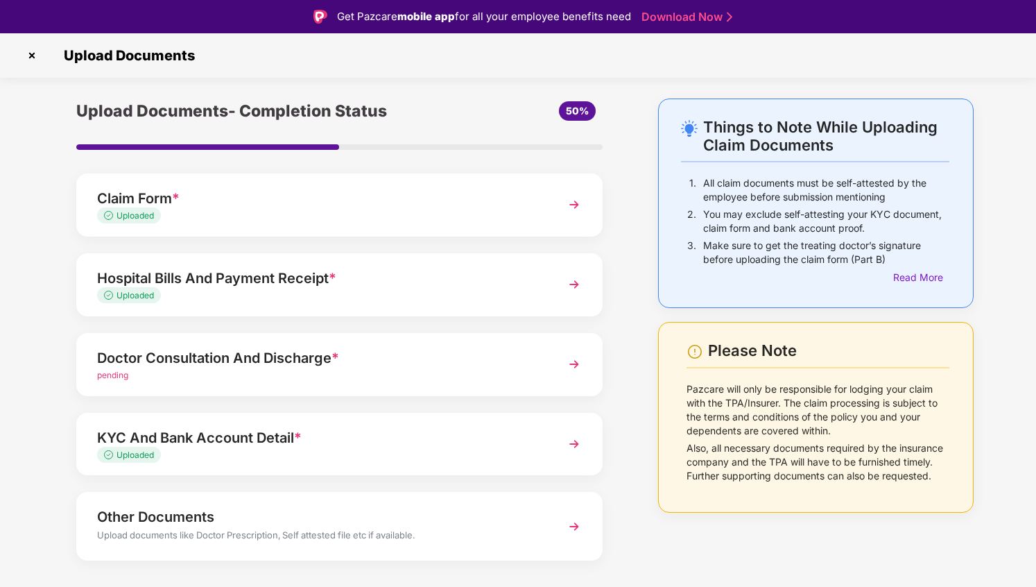
scroll to position [26, 0]
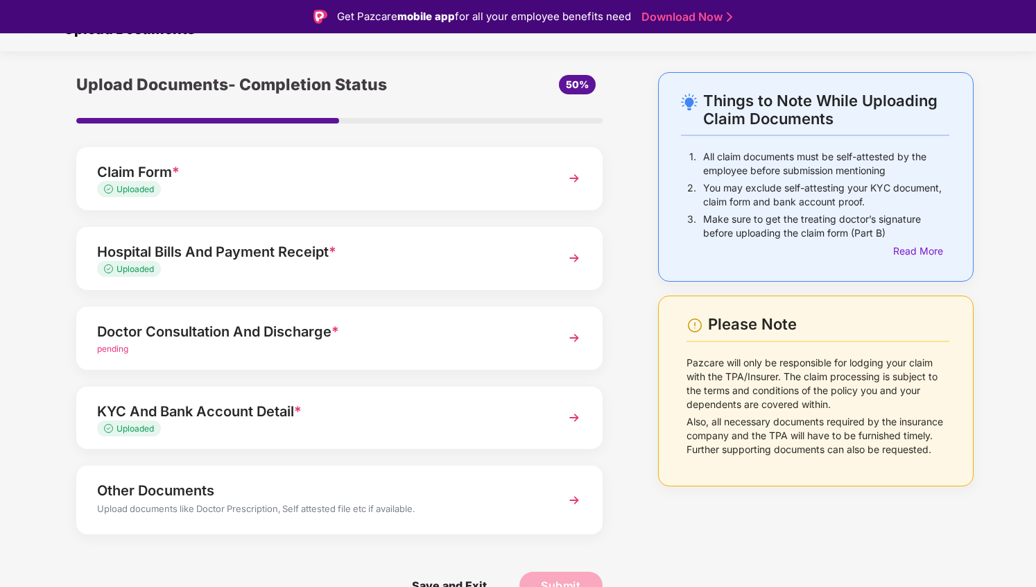
click at [237, 337] on div "Doctor Consultation And Discharge *" at bounding box center [319, 331] width 445 height 22
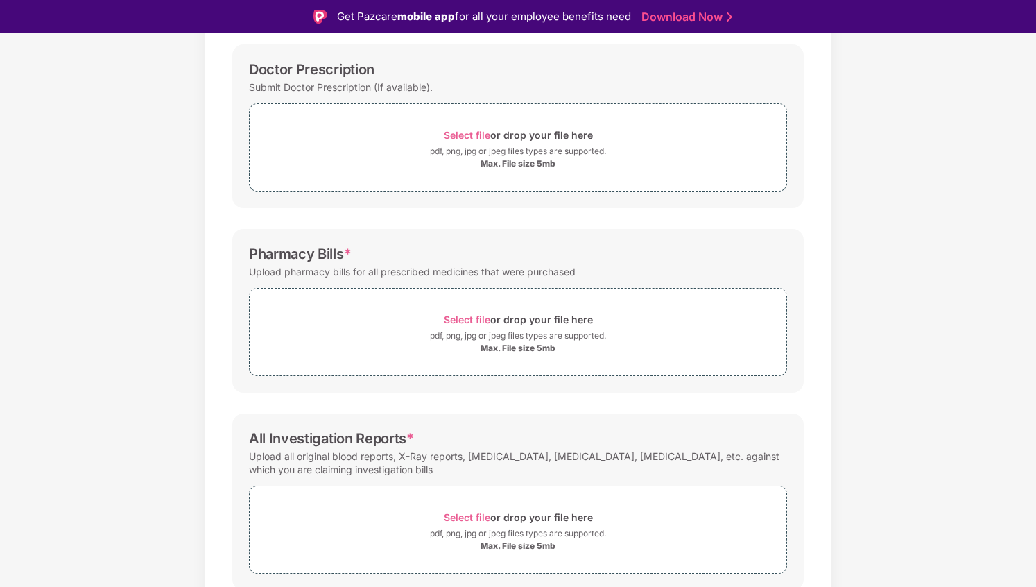
scroll to position [0, 0]
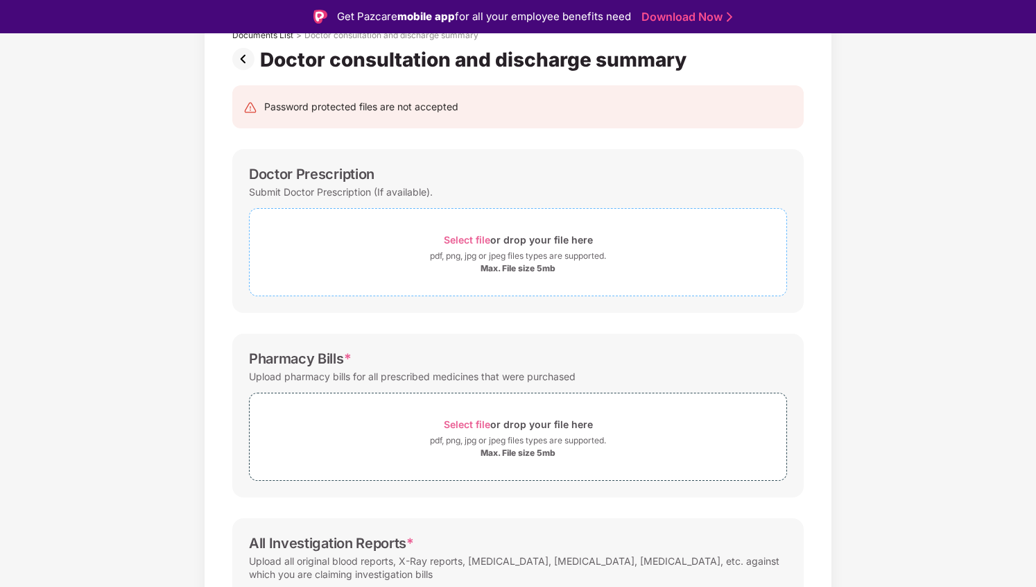
click at [454, 241] on span "Select file" at bounding box center [467, 240] width 46 height 12
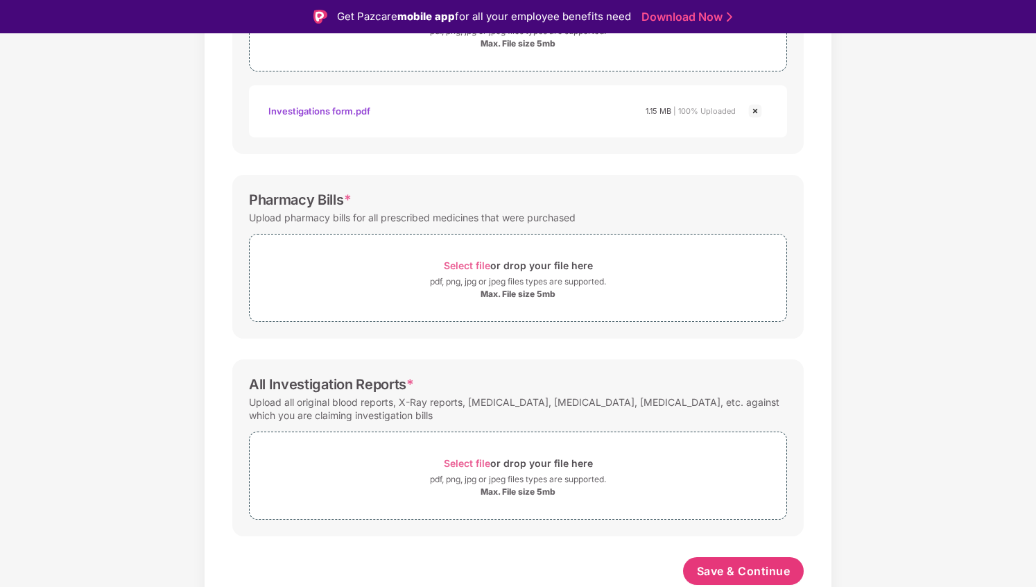
scroll to position [322, 0]
click at [490, 273] on div "Select file or drop your file here" at bounding box center [518, 265] width 149 height 19
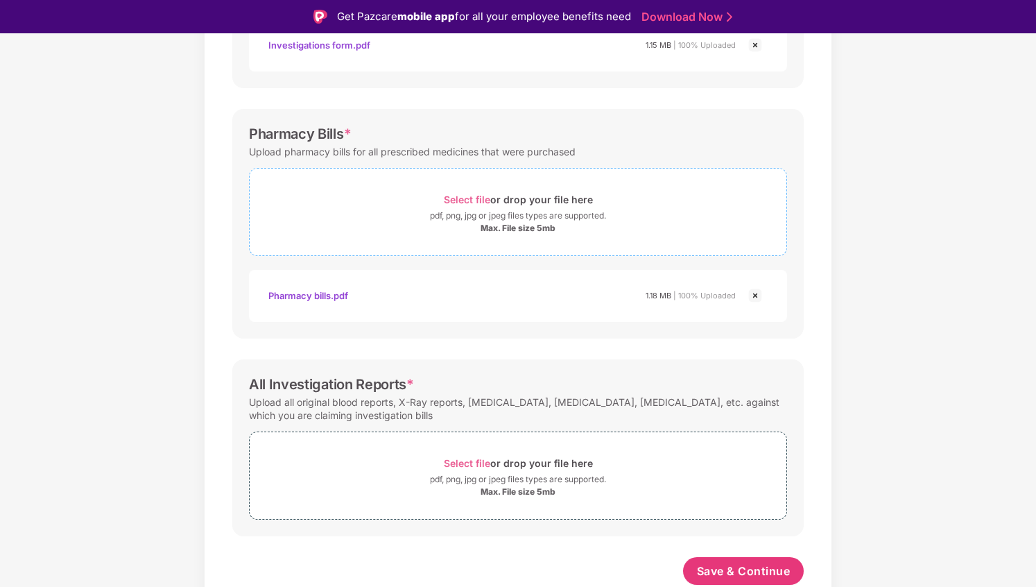
scroll to position [33, 0]
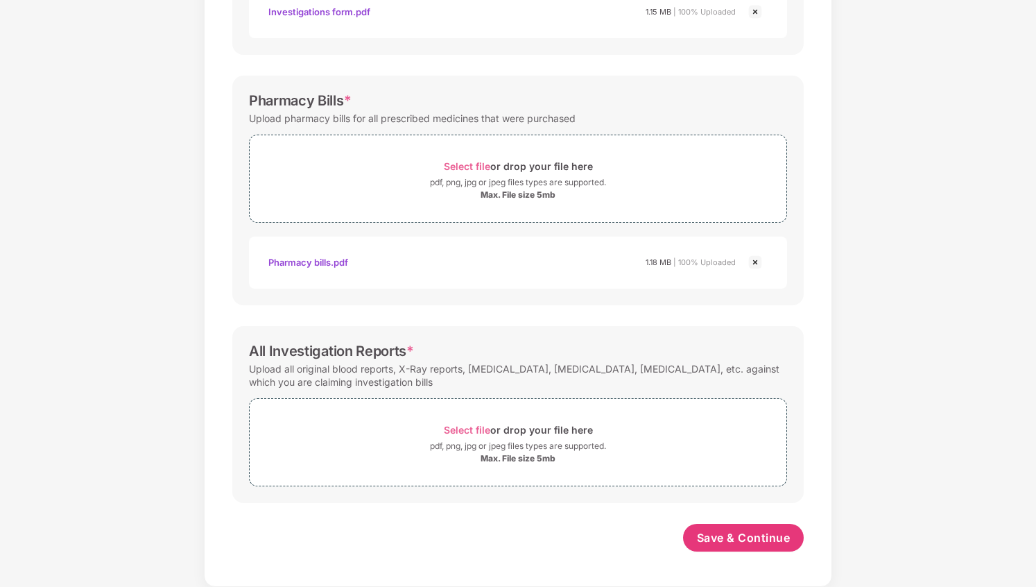
click at [470, 311] on div "Password protected files are not accepted Doctor Prescription Submit Doctor Pre…" at bounding box center [518, 164] width 613 height 832
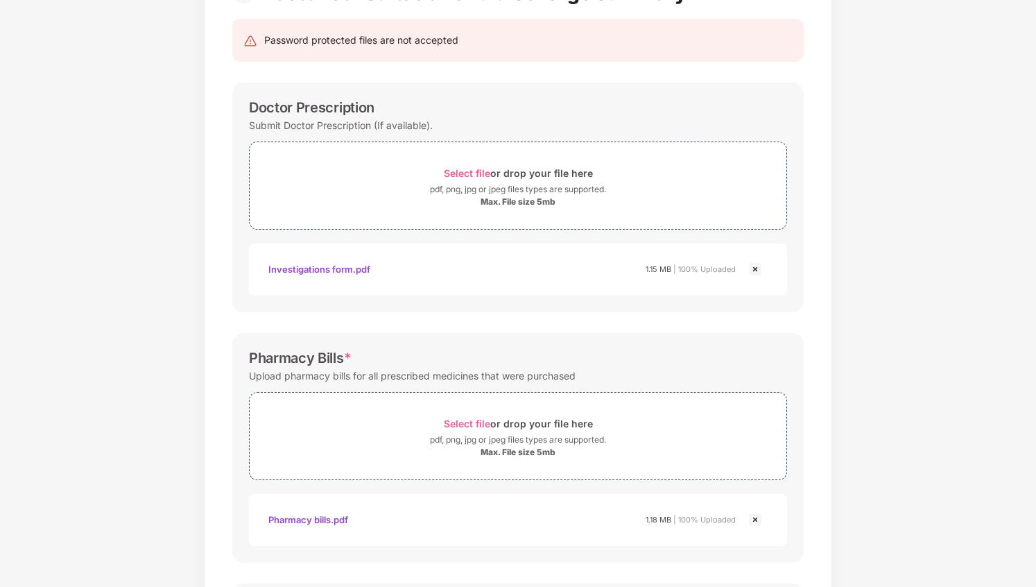
scroll to position [388, 0]
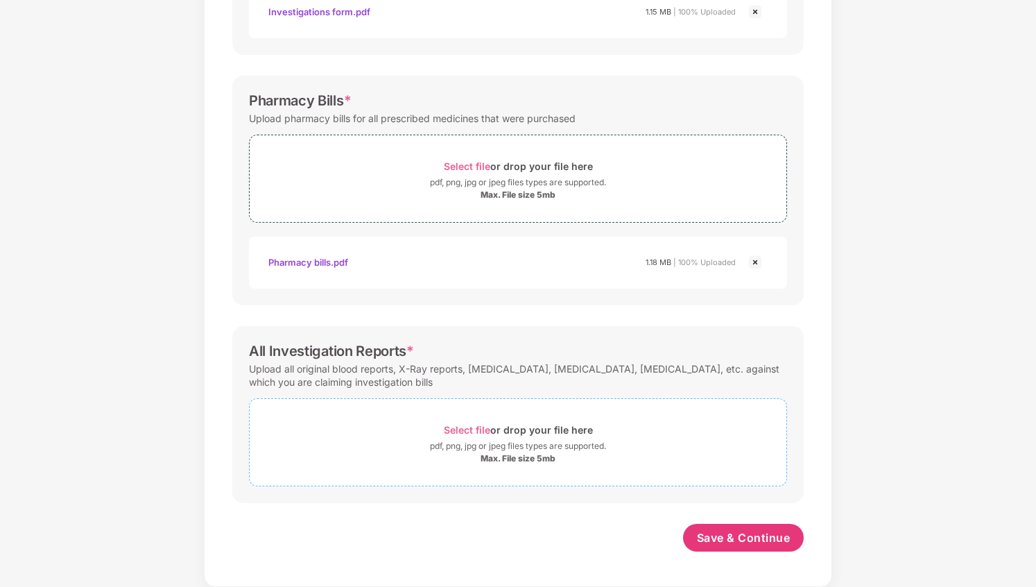
click at [470, 429] on span "Select file" at bounding box center [467, 430] width 46 height 12
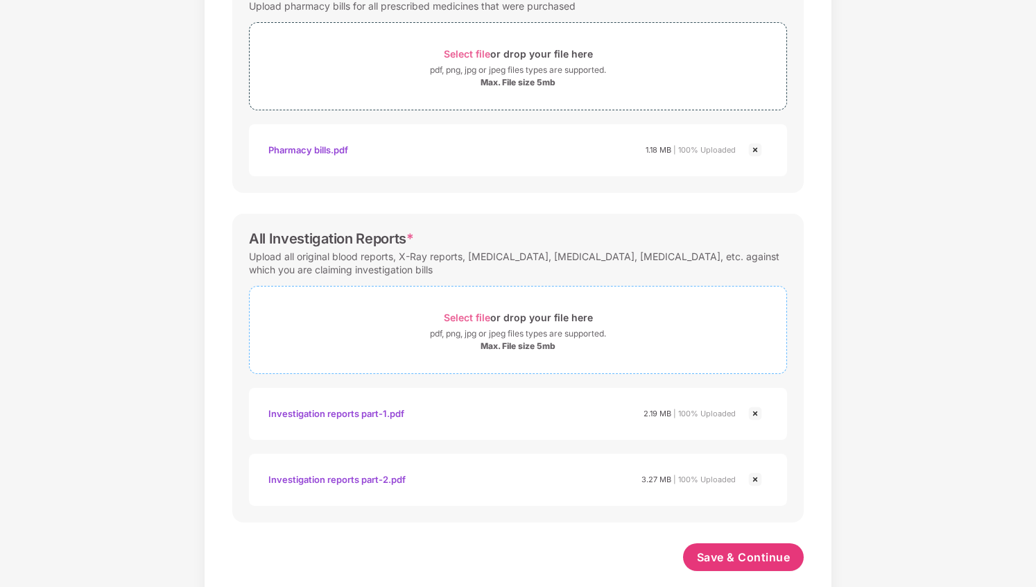
scroll to position [520, 0]
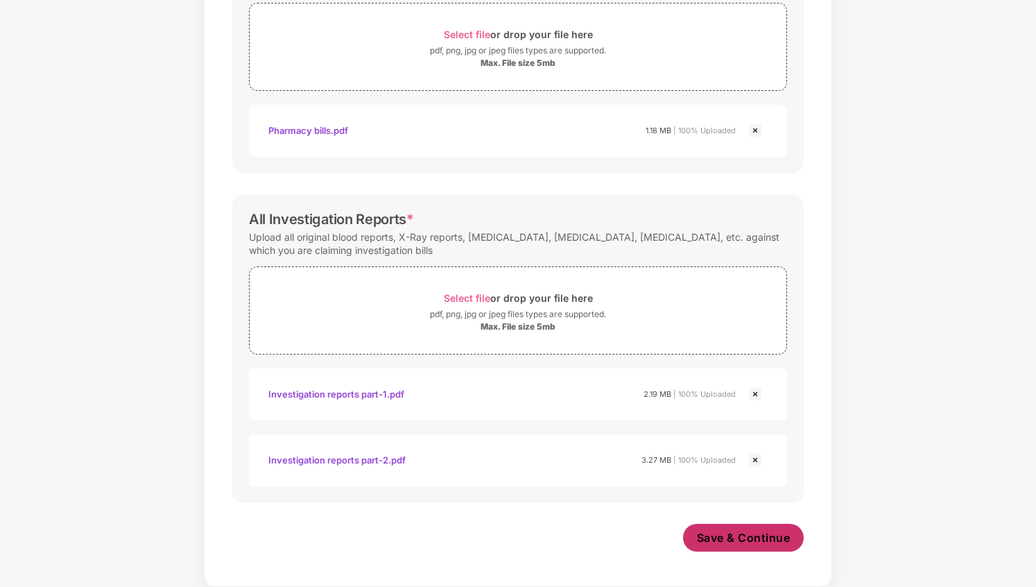
click at [723, 540] on span "Save & Continue" at bounding box center [744, 537] width 94 height 15
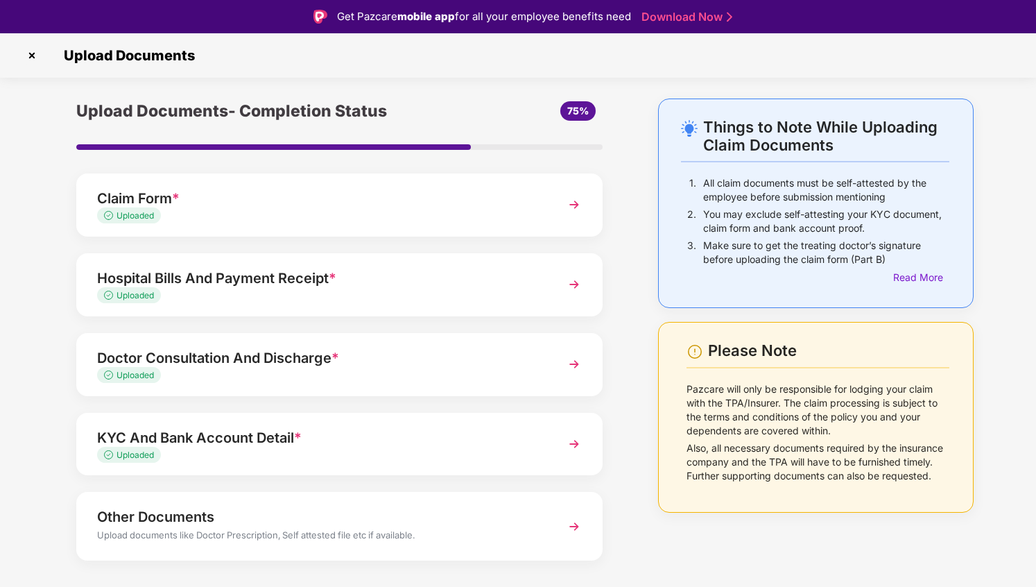
scroll to position [26, 0]
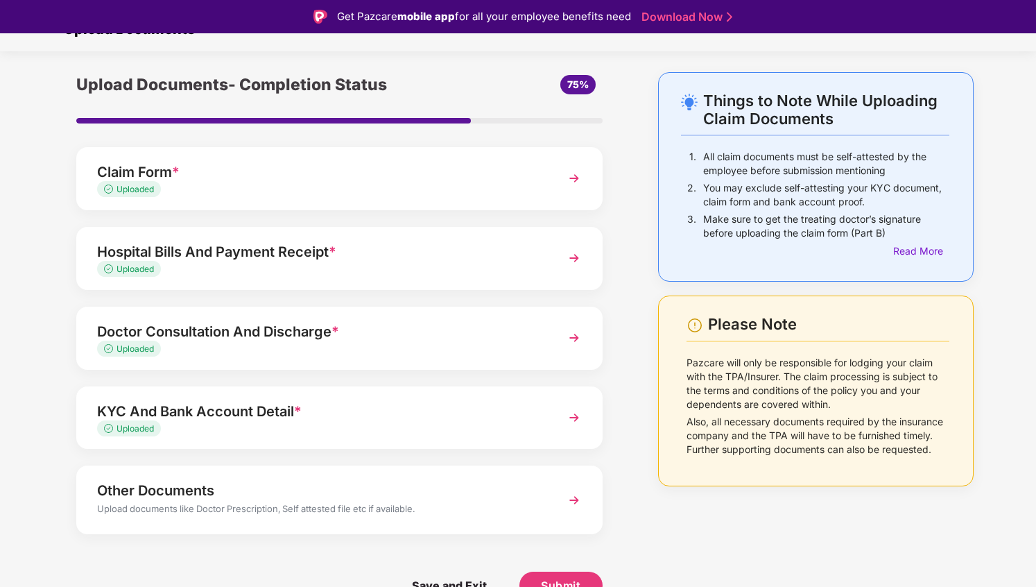
click at [396, 505] on div "Upload documents like Doctor Prescription, Self attested file etc if available." at bounding box center [319, 510] width 445 height 18
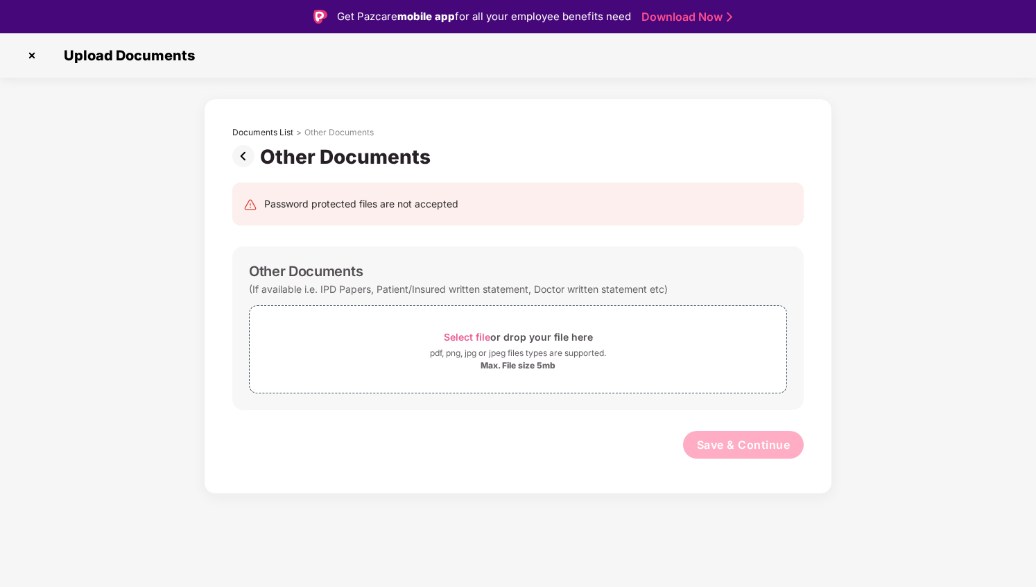
click at [241, 153] on img at bounding box center [246, 156] width 28 height 22
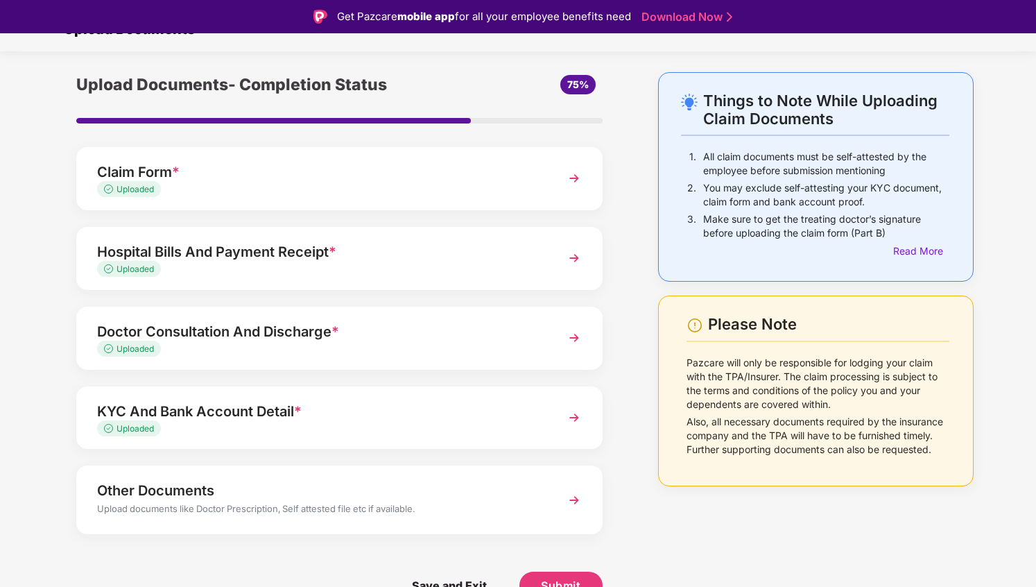
scroll to position [33, 0]
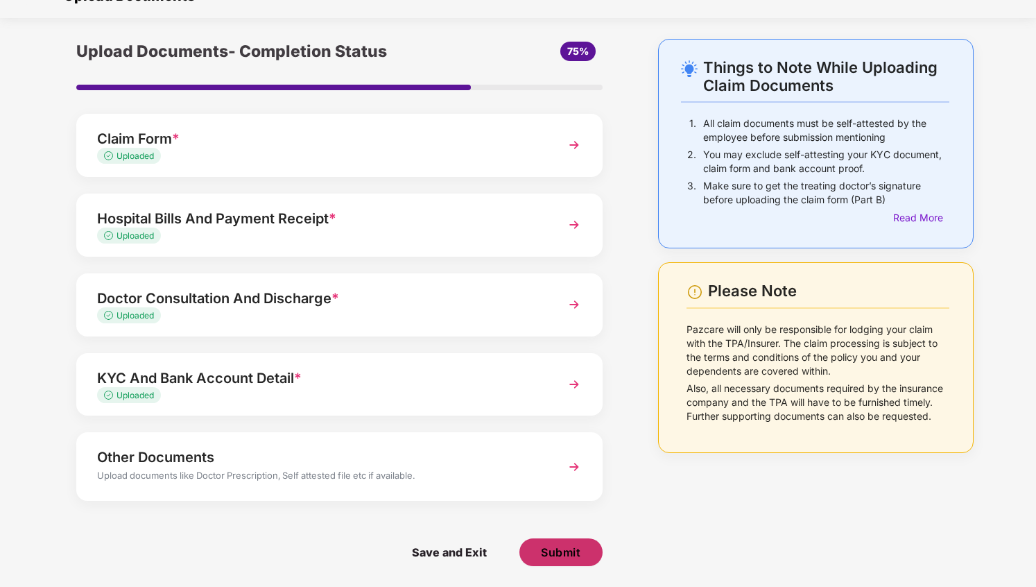
click at [574, 551] on span "Submit" at bounding box center [561, 551] width 40 height 15
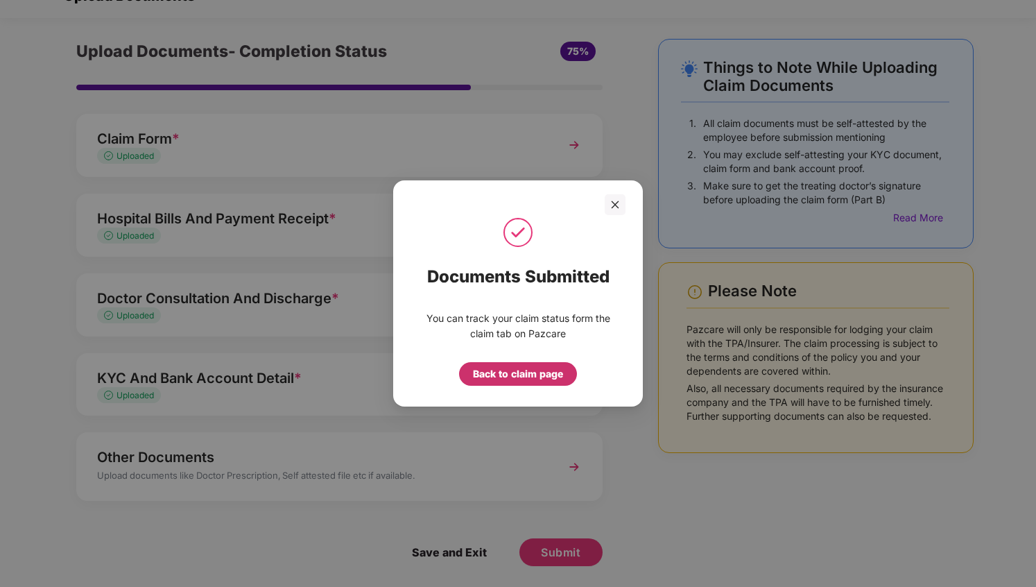
click at [533, 376] on div "Back to claim page" at bounding box center [518, 373] width 90 height 15
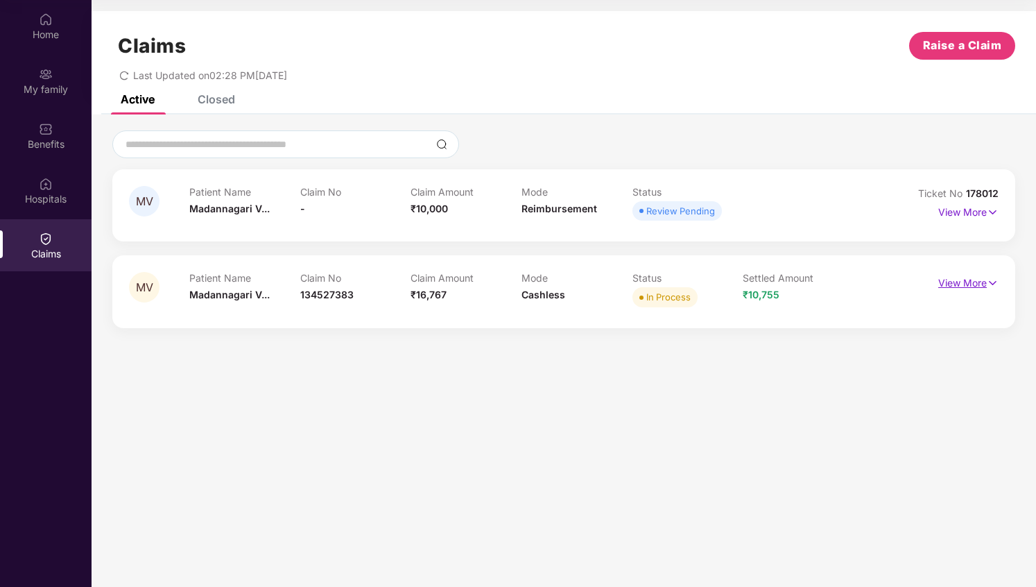
click at [977, 278] on p "View More" at bounding box center [968, 281] width 60 height 19
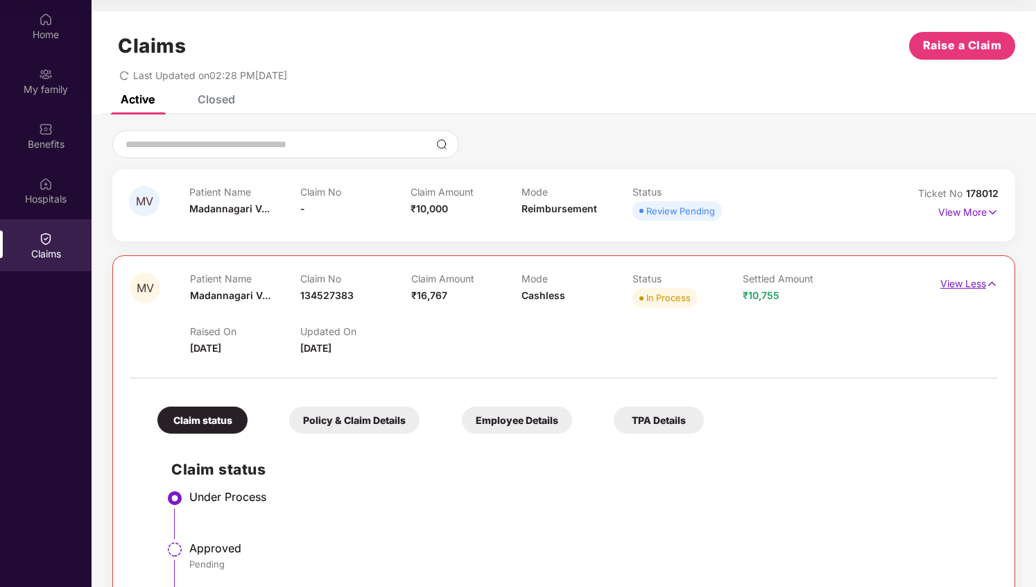
click at [977, 279] on p "View Less" at bounding box center [970, 282] width 58 height 19
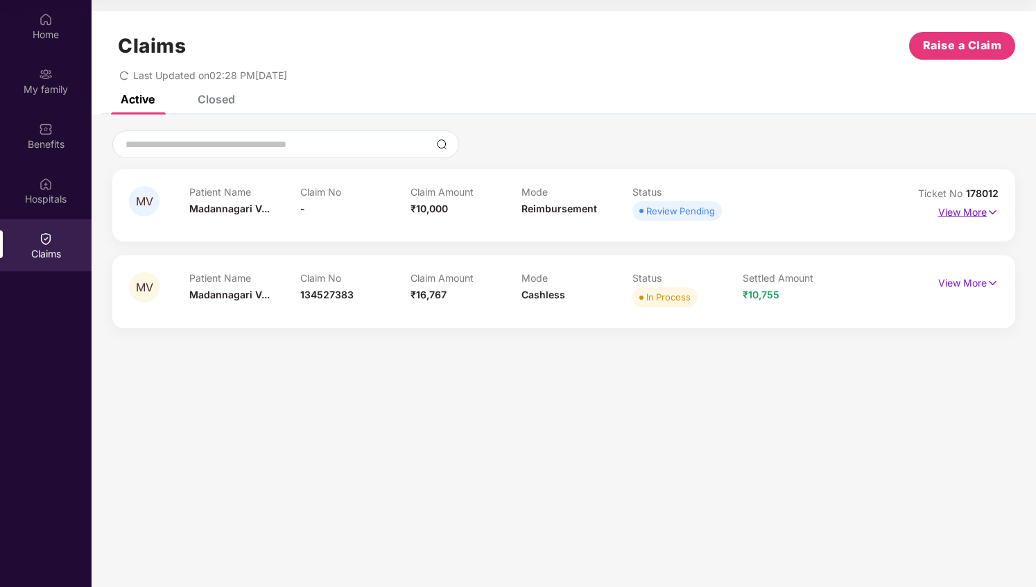
click at [988, 212] on img at bounding box center [993, 212] width 12 height 15
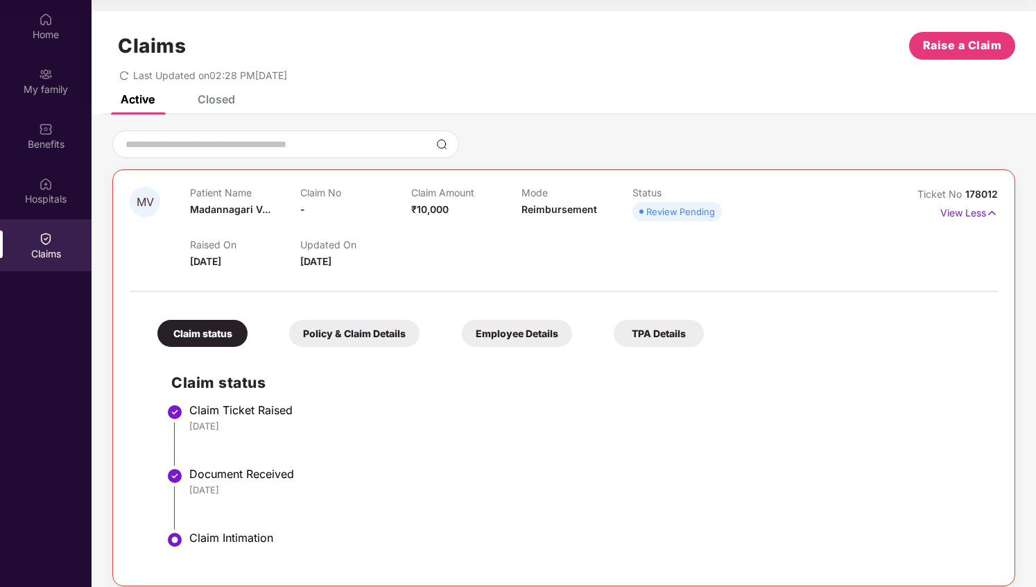
click at [246, 532] on div "Claim Intimation" at bounding box center [586, 538] width 795 height 14
click at [257, 486] on div "[DATE]" at bounding box center [586, 489] width 795 height 12
click at [257, 435] on li "Claim Ticket Raised 21 Sep 2025" at bounding box center [577, 440] width 813 height 64
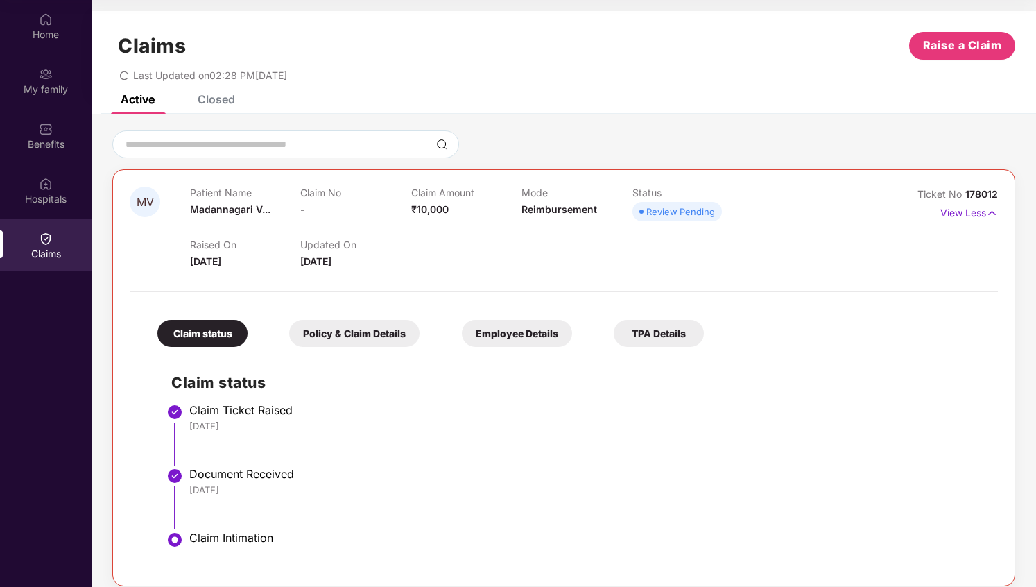
click at [257, 435] on li "Claim Ticket Raised 21 Sep 2025" at bounding box center [577, 440] width 813 height 64
click at [367, 326] on div "Policy & Claim Details" at bounding box center [354, 333] width 130 height 27
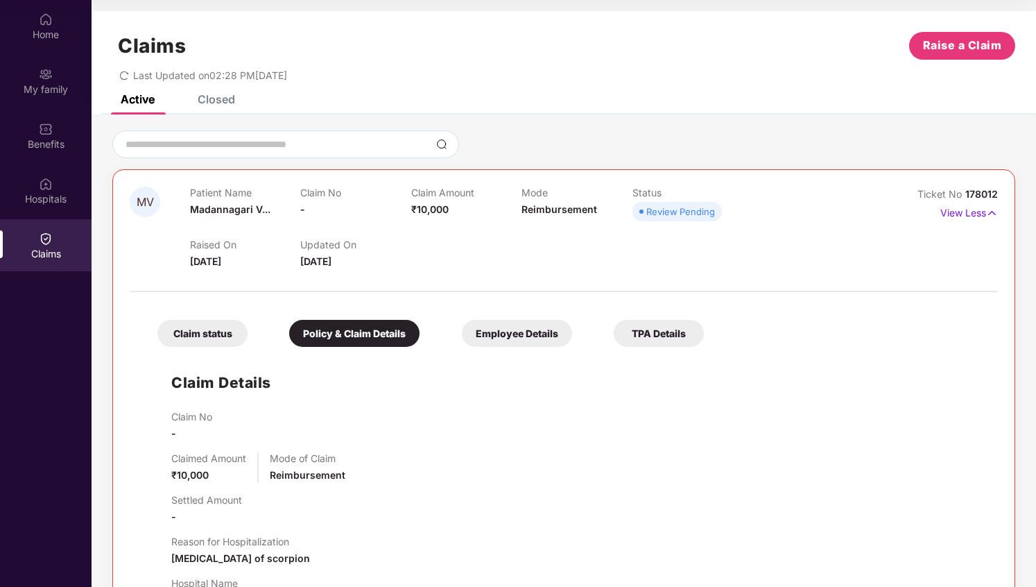
click at [224, 467] on div "Claimed Amount ₹10,000" at bounding box center [208, 467] width 75 height 31
click at [223, 499] on p "Settled Amount" at bounding box center [206, 500] width 71 height 12
click at [222, 565] on div "Reason for Hospitalization Toxic effect of venom of scorpion" at bounding box center [240, 550] width 139 height 31
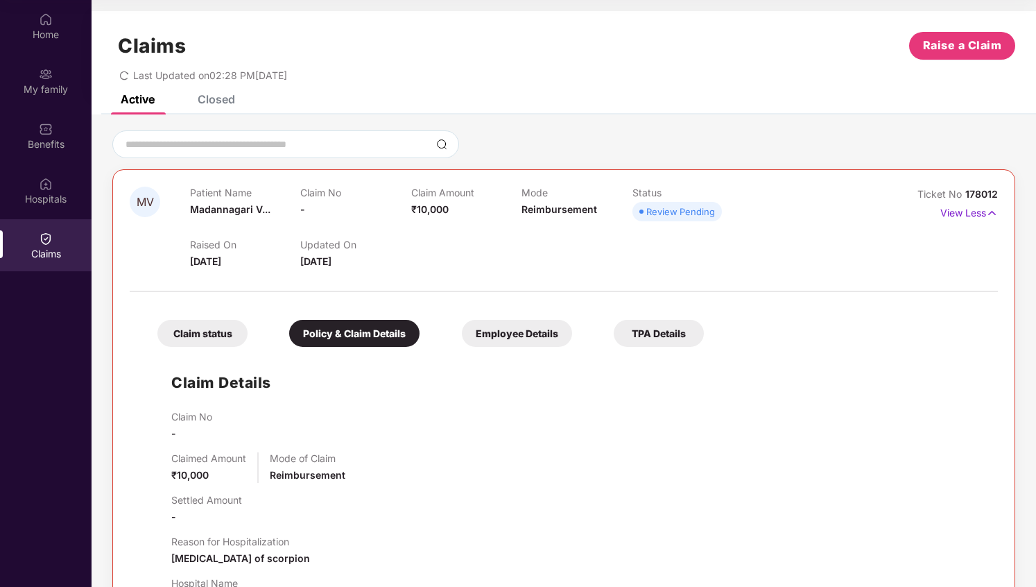
click at [222, 565] on div "Reason for Hospitalization Toxic effect of venom of scorpion" at bounding box center [240, 550] width 139 height 31
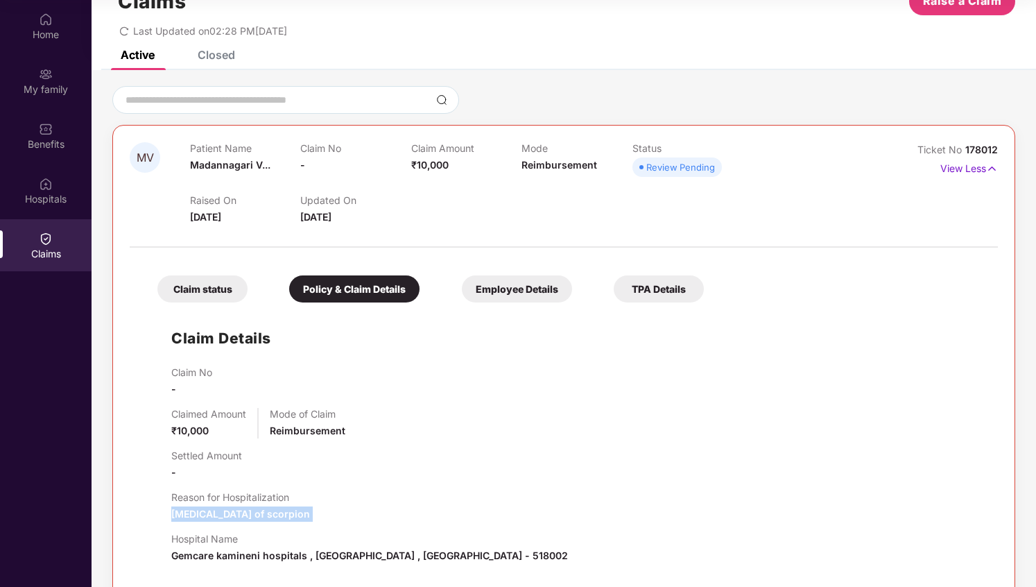
scroll to position [49, 0]
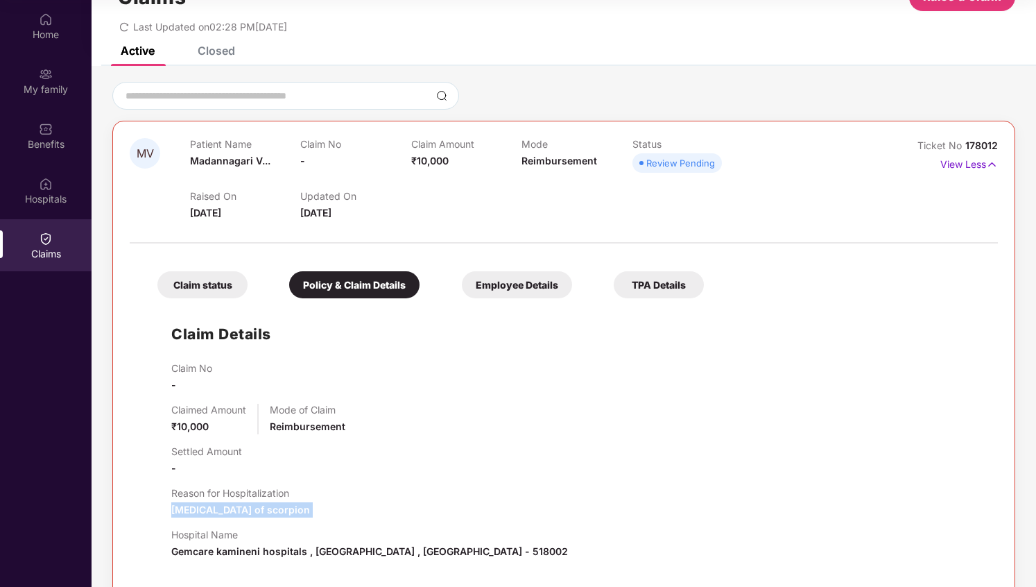
click at [257, 507] on span "Toxic effect of venom of scorpion" at bounding box center [240, 510] width 139 height 12
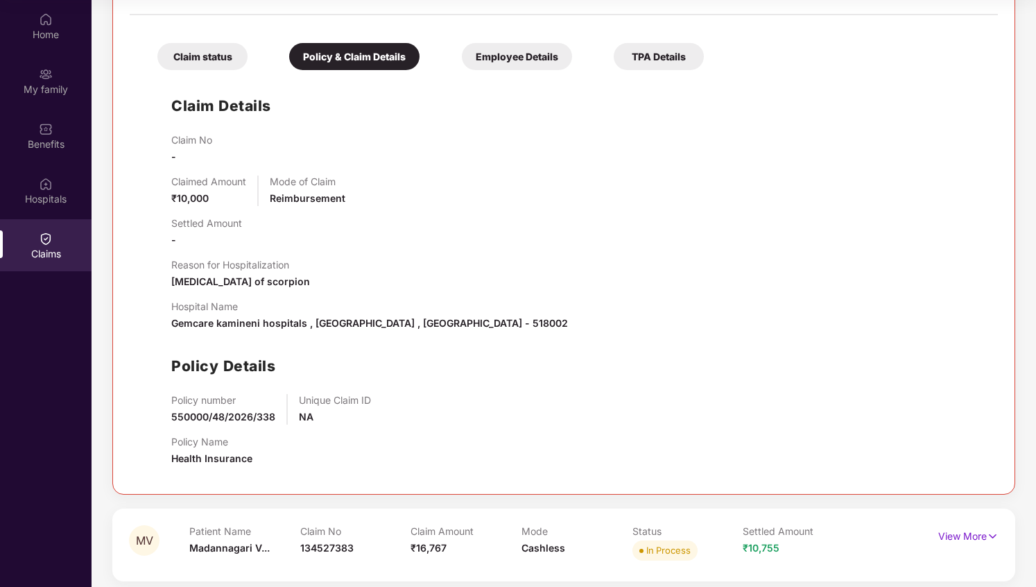
scroll to position [285, 0]
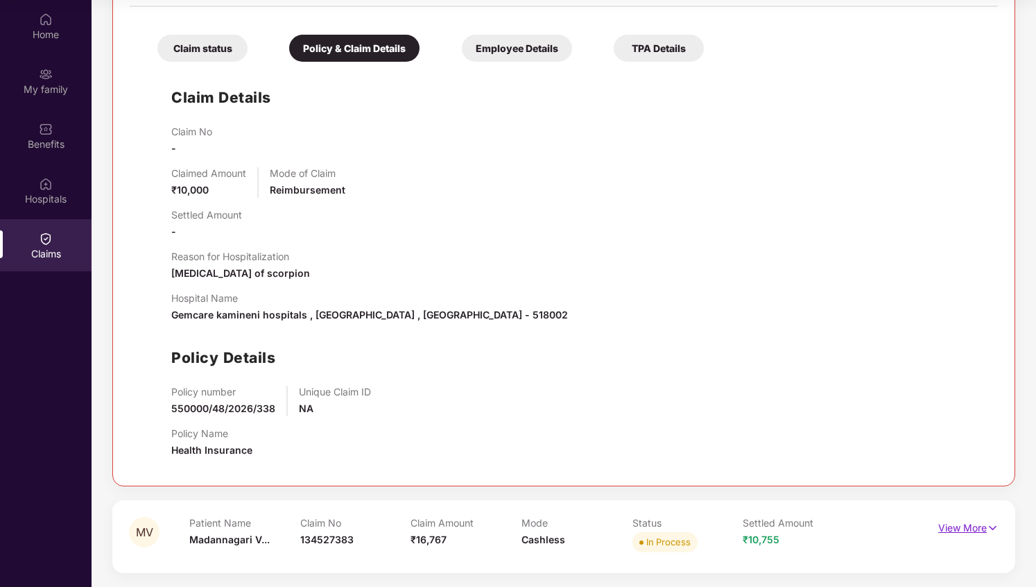
click at [944, 527] on p "View More" at bounding box center [968, 526] width 60 height 19
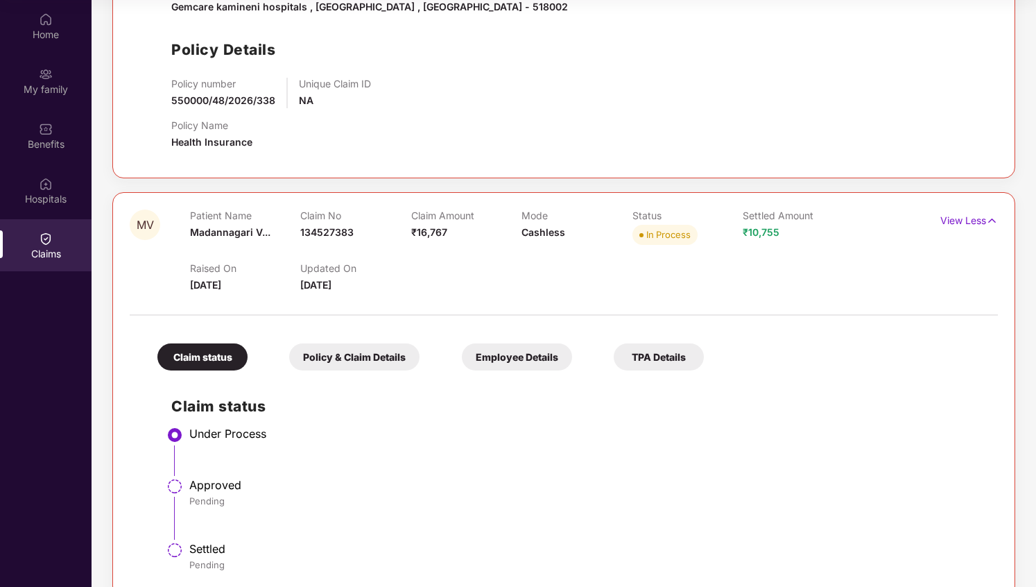
scroll to position [617, 0]
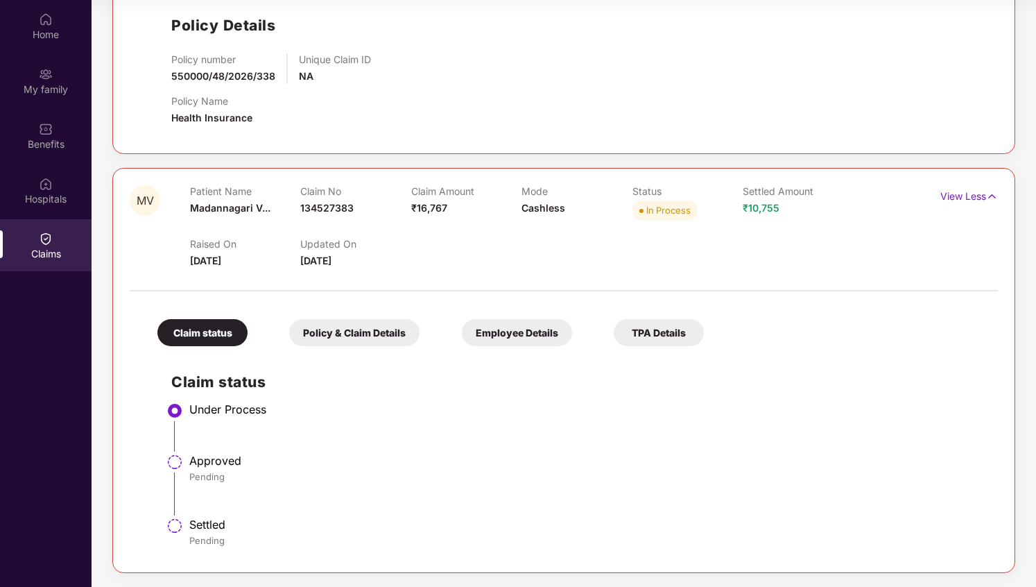
click at [404, 336] on div "Policy & Claim Details" at bounding box center [354, 332] width 130 height 27
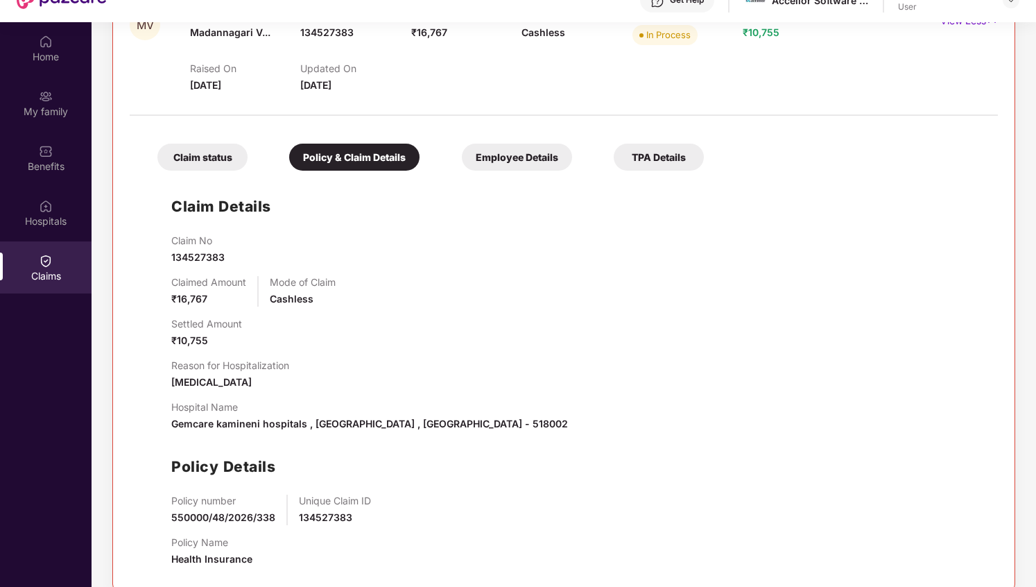
scroll to position [0, 0]
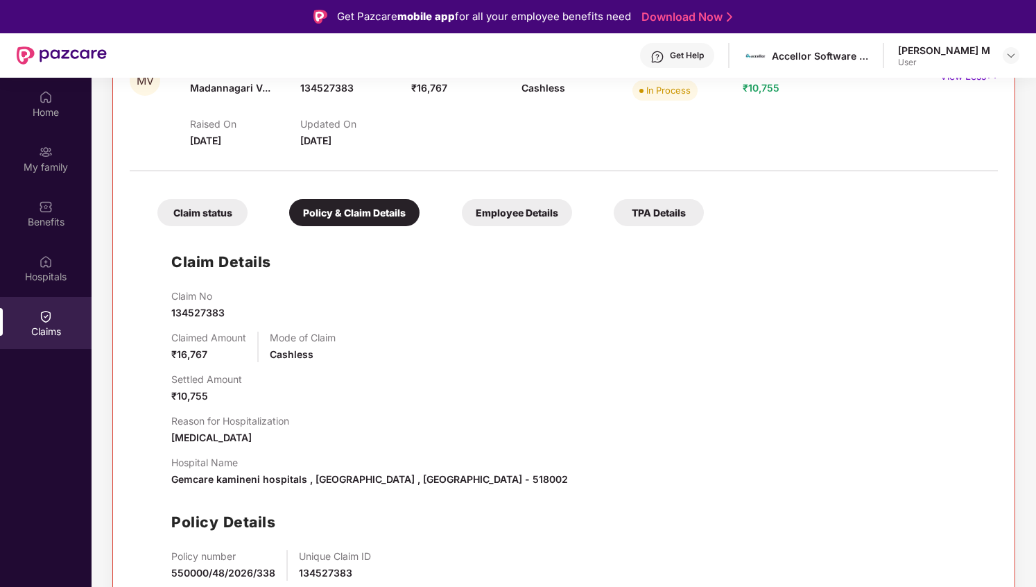
click at [508, 218] on div "Employee Details" at bounding box center [517, 212] width 110 height 27
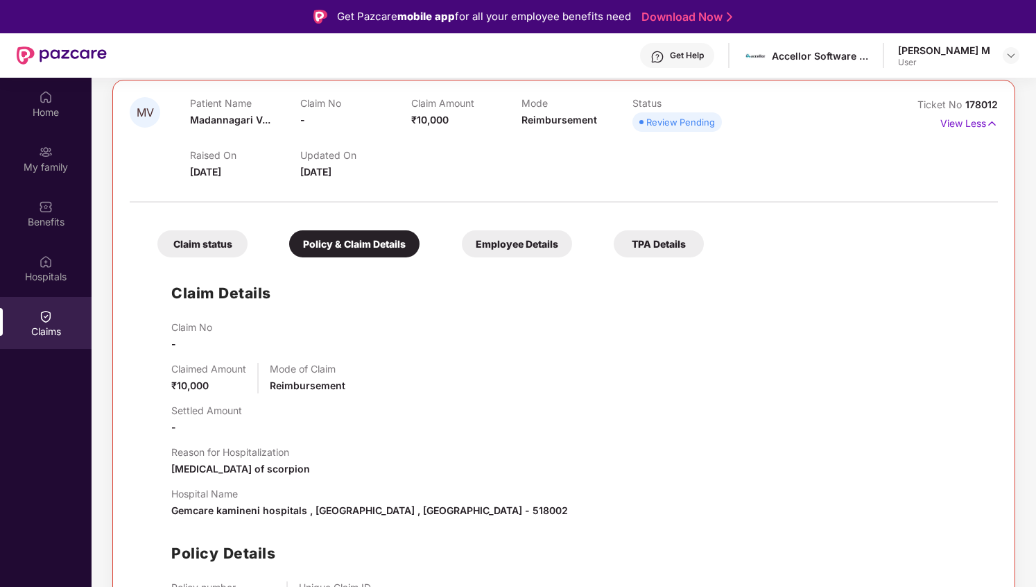
scroll to position [155, 0]
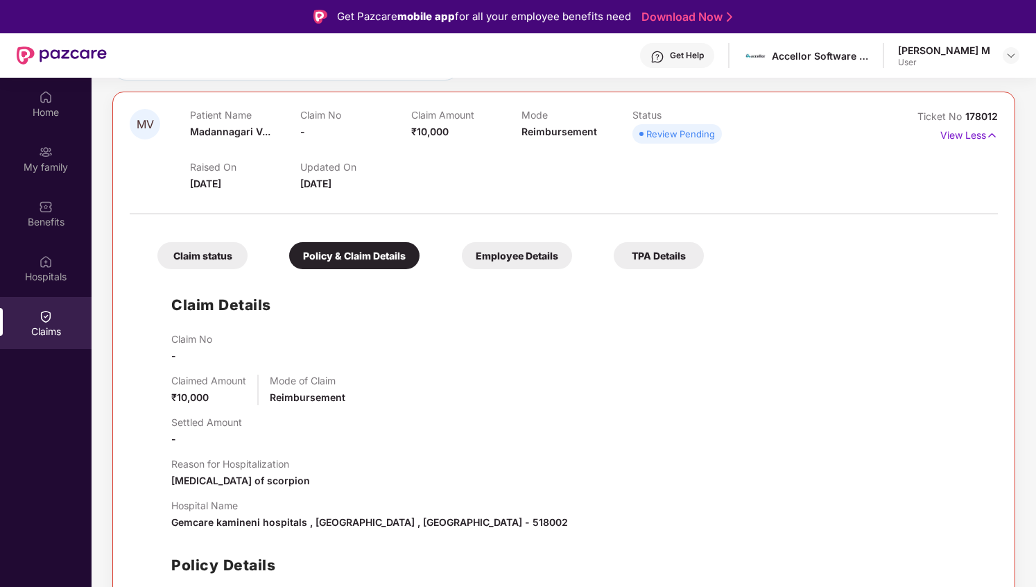
click at [504, 241] on div "Claim status Policy & Claim Details Employee Details TPA Details" at bounding box center [424, 248] width 560 height 41
click at [504, 269] on div "Claim status Policy & Claim Details Employee Details TPA Details Claim Details …" at bounding box center [564, 448] width 868 height 455
click at [504, 255] on div "Employee Details" at bounding box center [517, 255] width 110 height 27
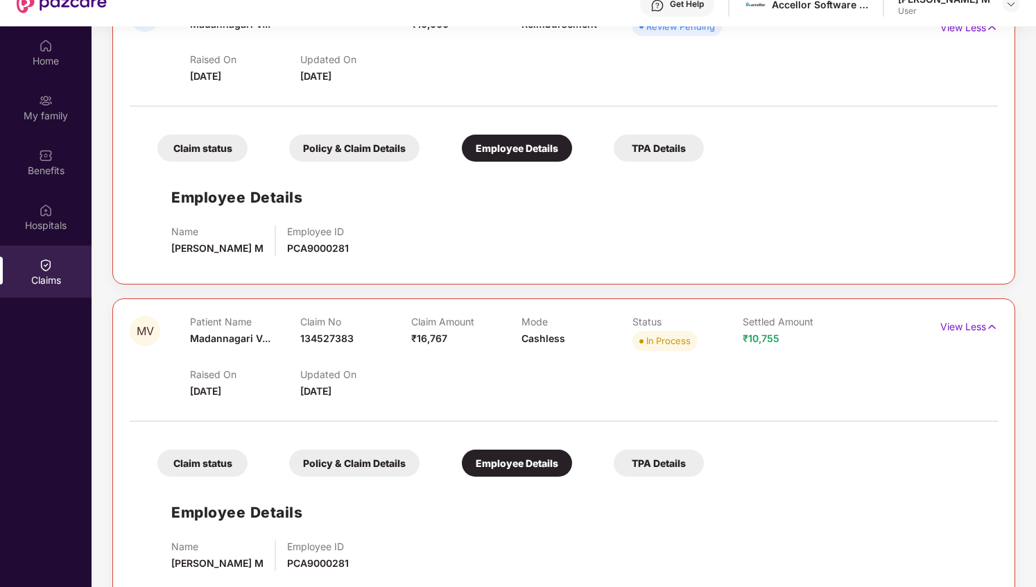
scroll to position [78, 0]
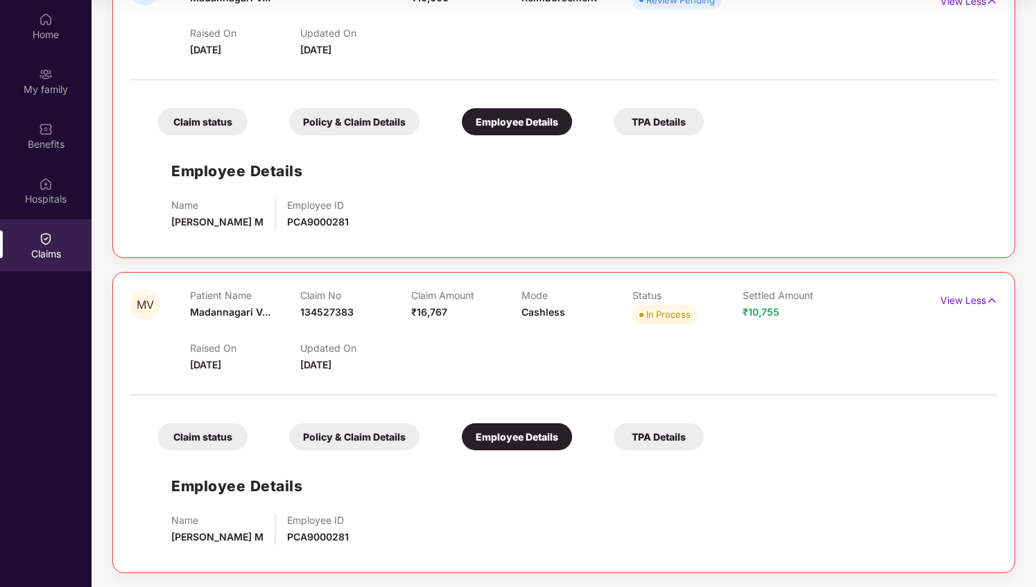
click at [640, 435] on div "TPA Details" at bounding box center [659, 436] width 90 height 27
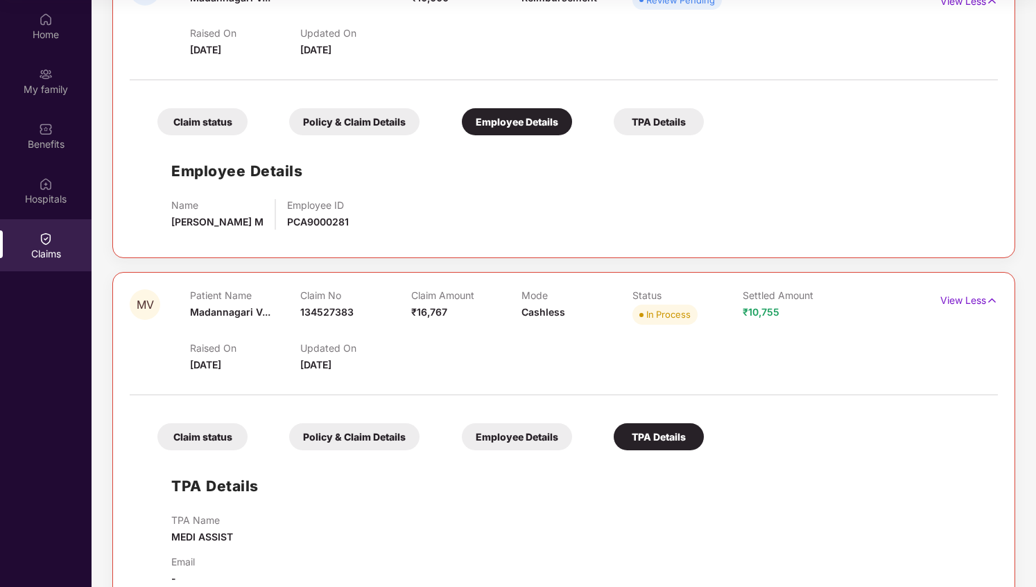
scroll to position [242, 0]
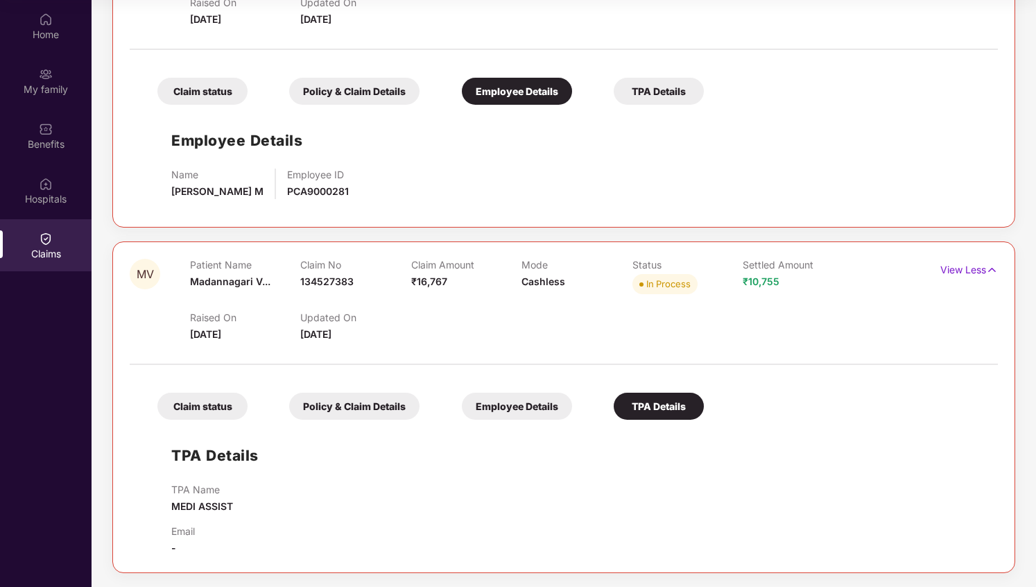
click at [667, 87] on div "TPA Details" at bounding box center [659, 91] width 90 height 27
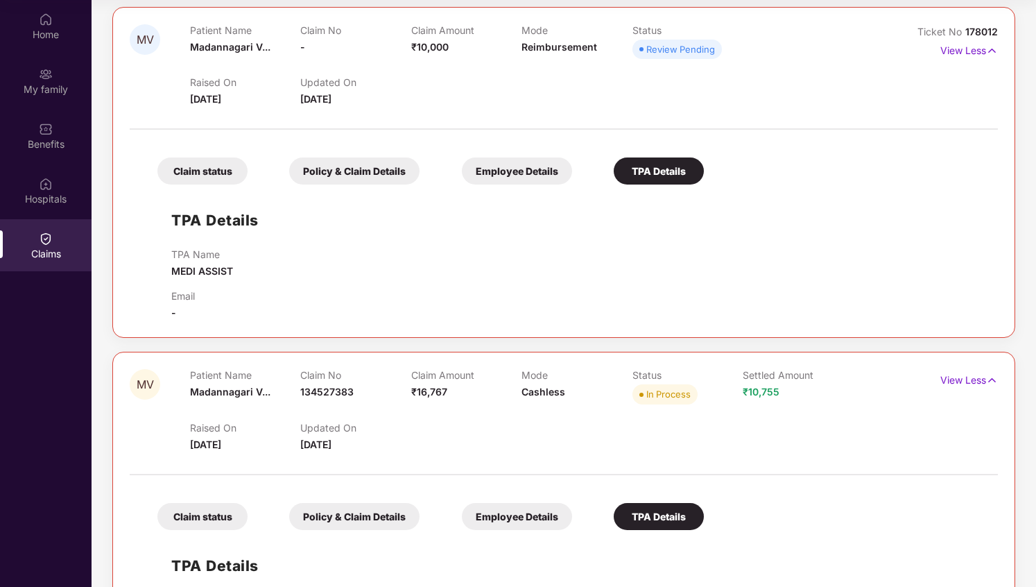
click at [381, 175] on div "Policy & Claim Details" at bounding box center [354, 170] width 130 height 27
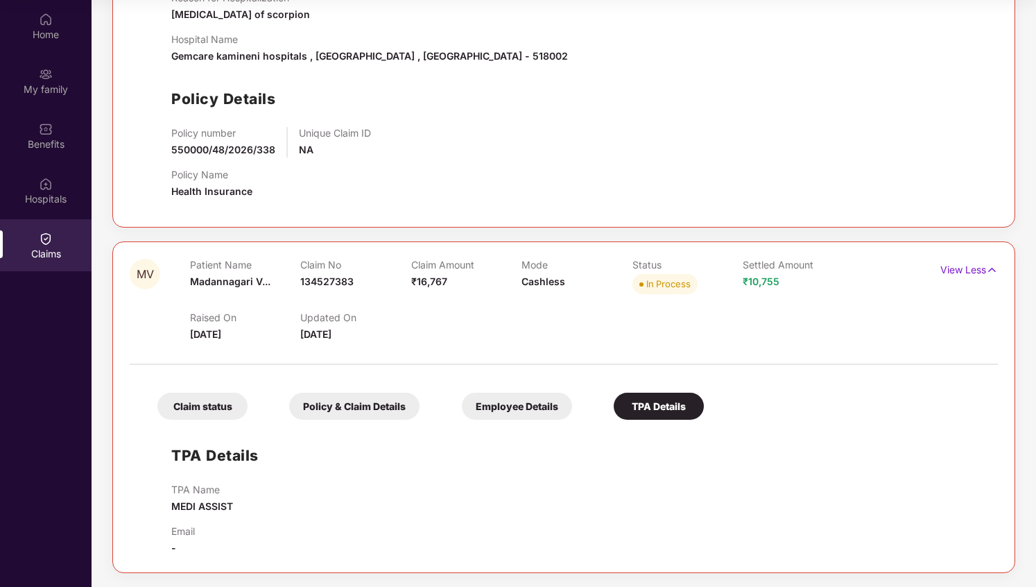
click at [352, 410] on div "Policy & Claim Details" at bounding box center [354, 406] width 130 height 27
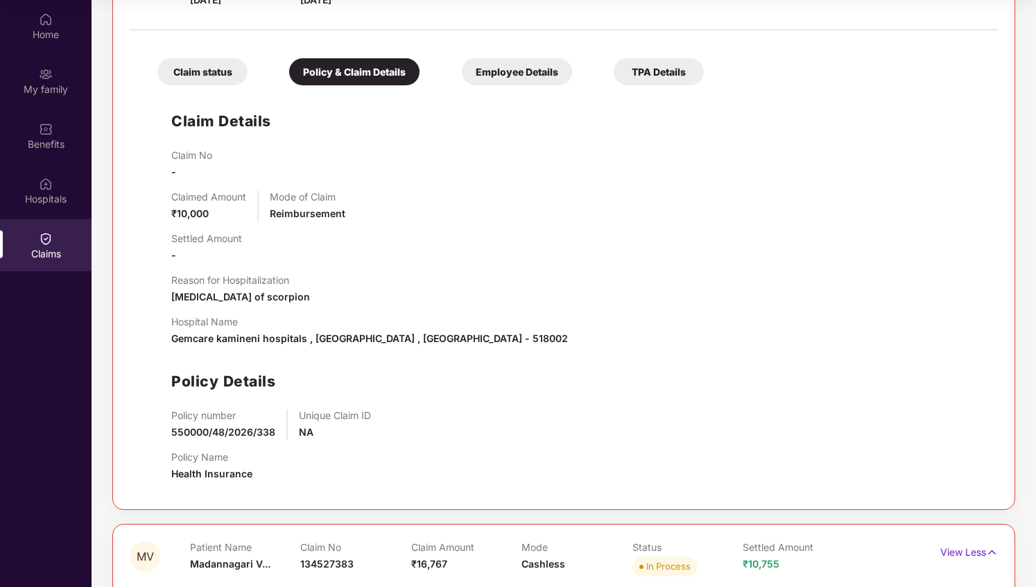
click at [232, 69] on div "Claim status" at bounding box center [202, 71] width 90 height 27
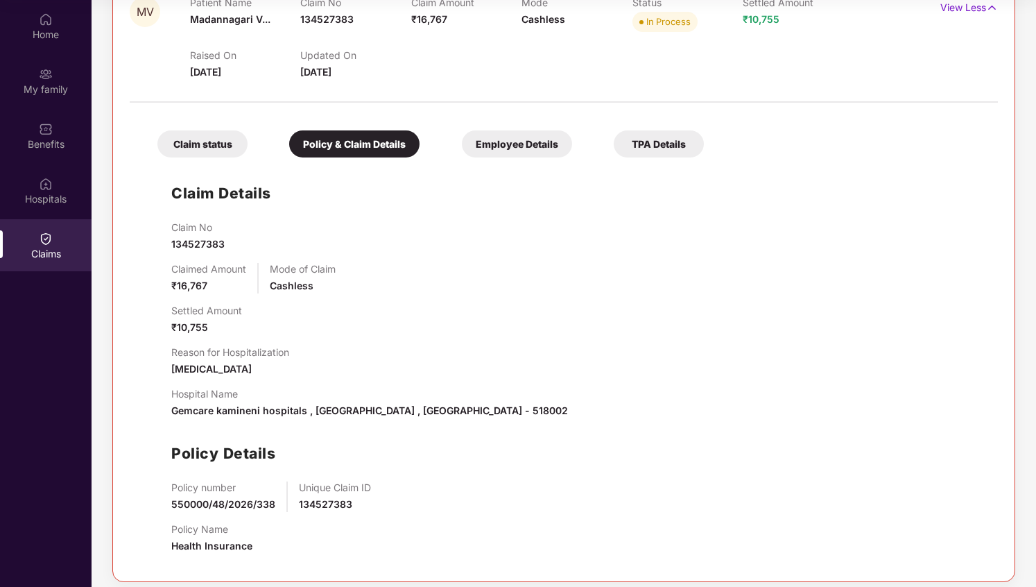
click at [216, 148] on div "Claim status" at bounding box center [202, 143] width 90 height 27
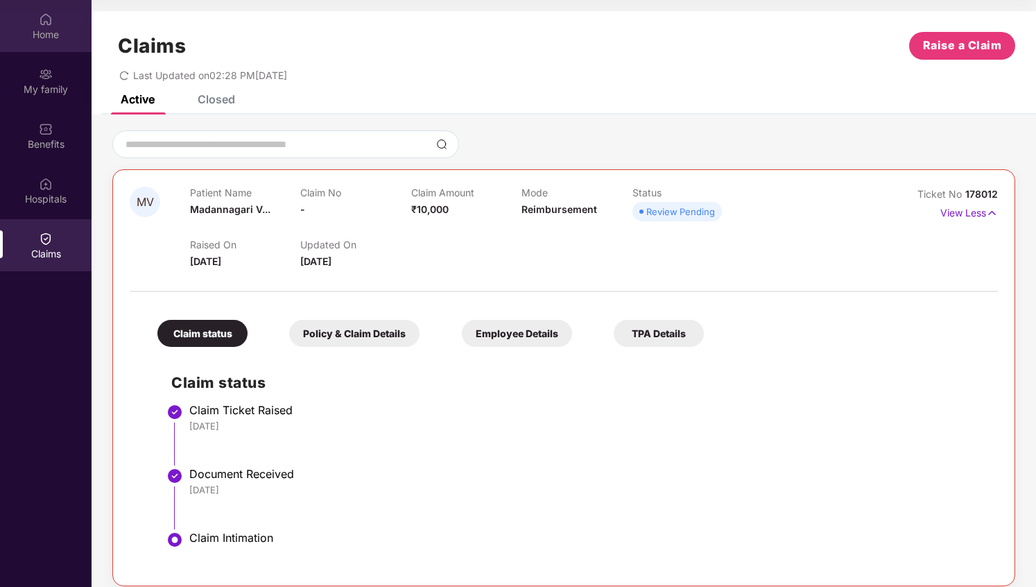
click at [46, 19] on img at bounding box center [46, 19] width 14 height 14
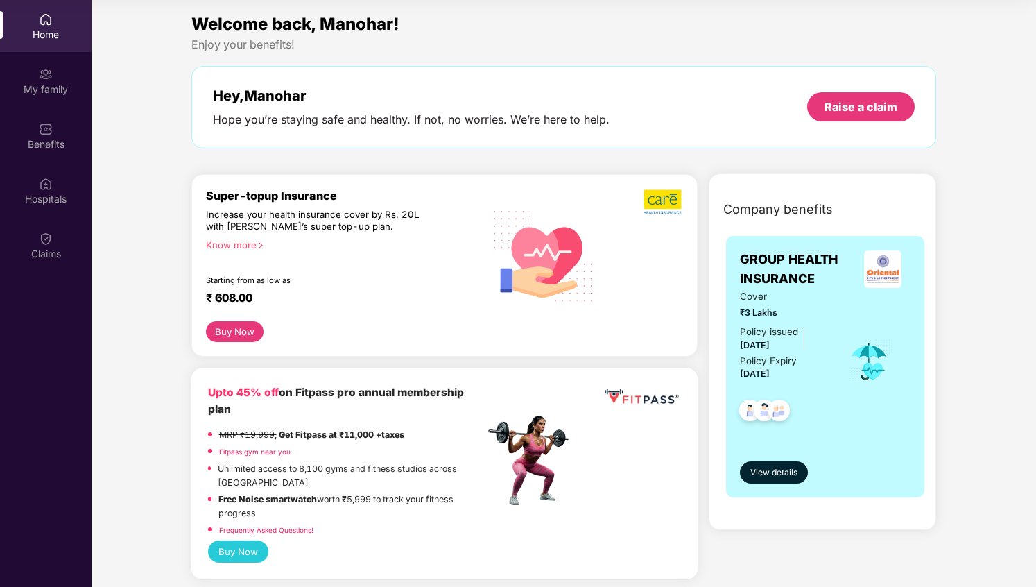
scroll to position [78, 0]
click at [65, 37] on div "Home" at bounding box center [46, 35] width 92 height 14
click at [49, 83] on div "My family" at bounding box center [46, 90] width 92 height 14
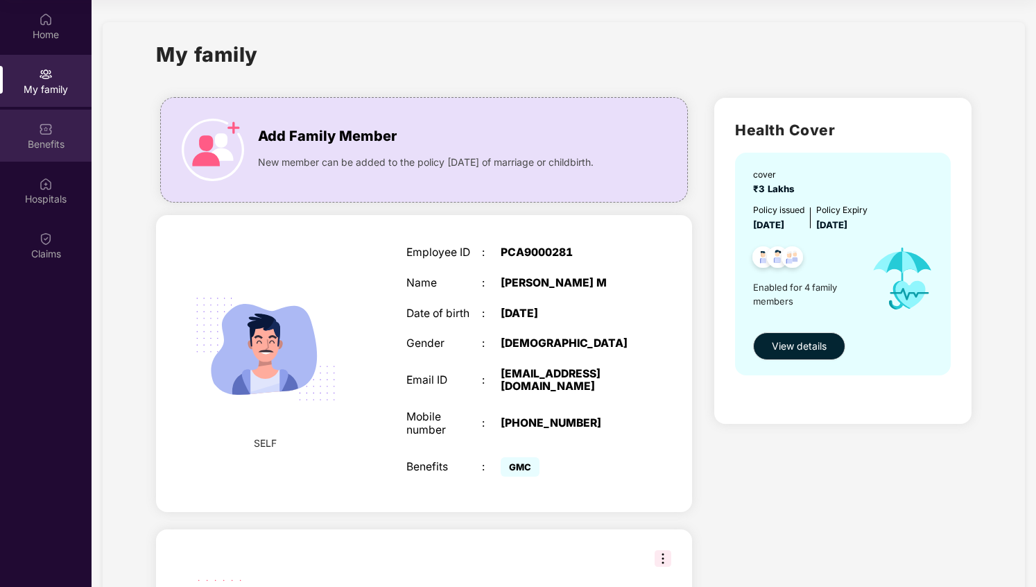
click at [46, 154] on div "Benefits" at bounding box center [46, 136] width 92 height 52
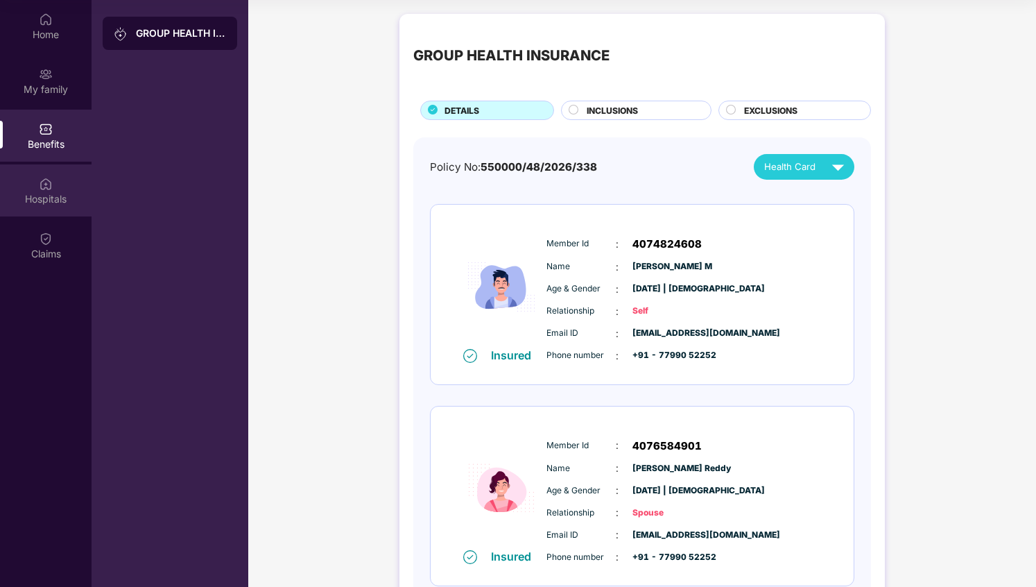
click at [54, 194] on div "Hospitals" at bounding box center [46, 199] width 92 height 14
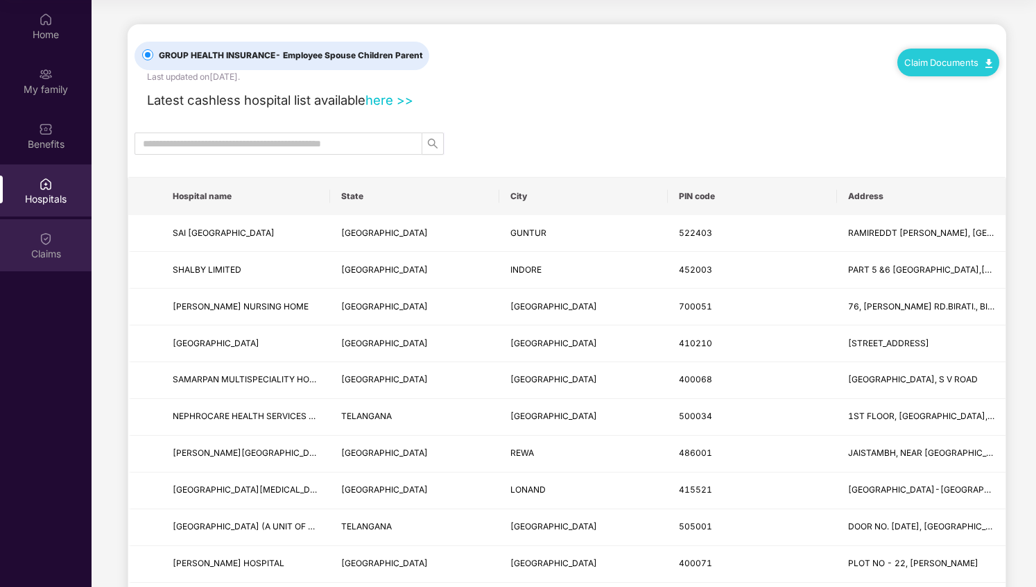
click at [62, 233] on div "Claims" at bounding box center [46, 245] width 92 height 52
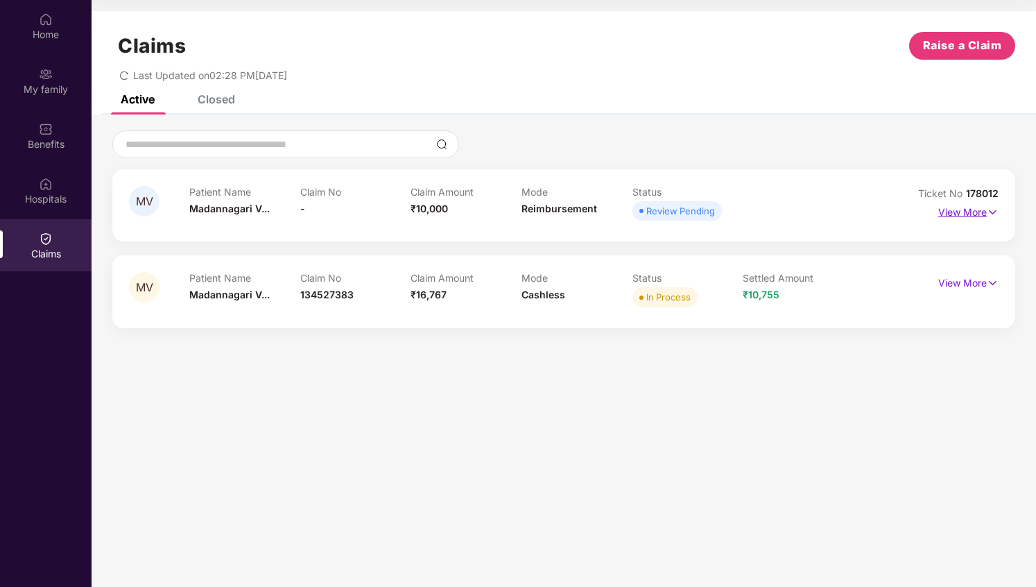
click at [983, 201] on p "View More" at bounding box center [968, 210] width 60 height 19
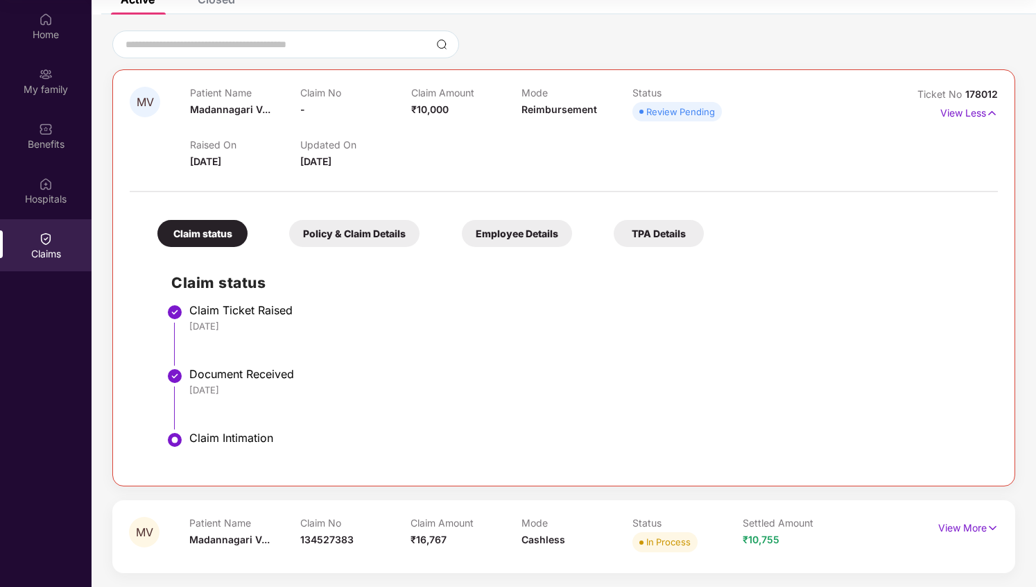
scroll to position [0, 0]
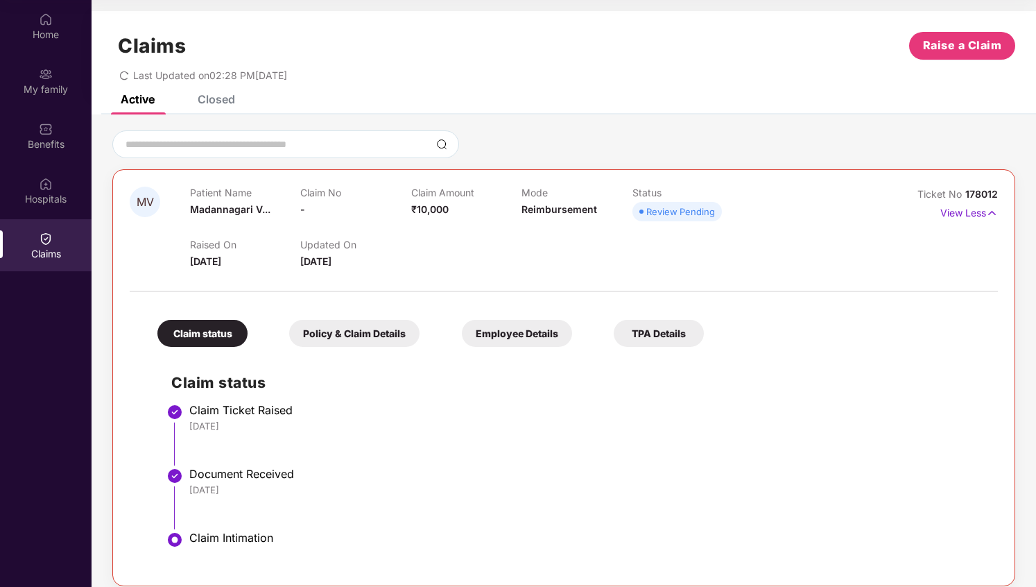
click at [377, 327] on div "Policy & Claim Details" at bounding box center [354, 333] width 130 height 27
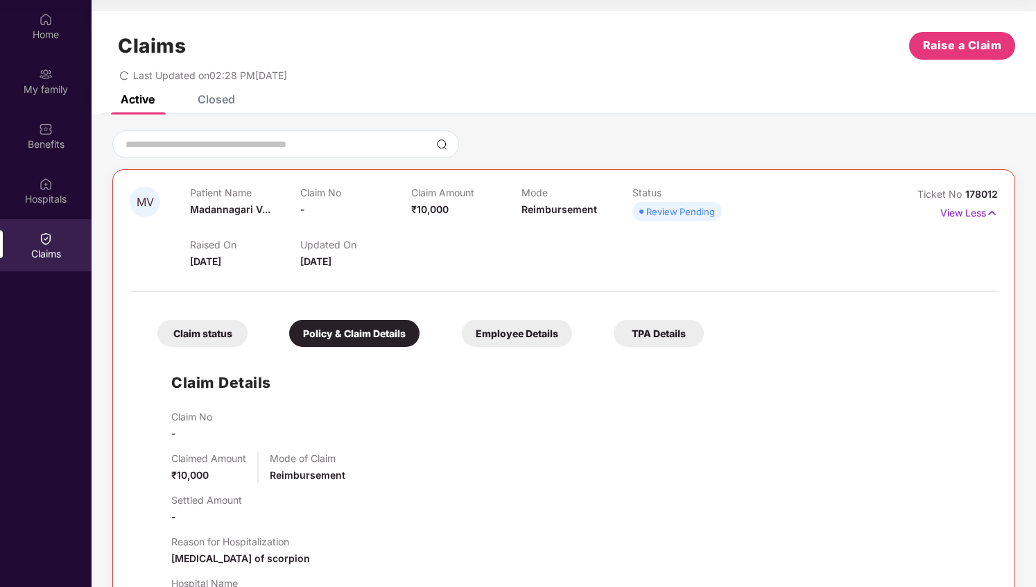
click at [505, 342] on div "Employee Details" at bounding box center [517, 333] width 110 height 27
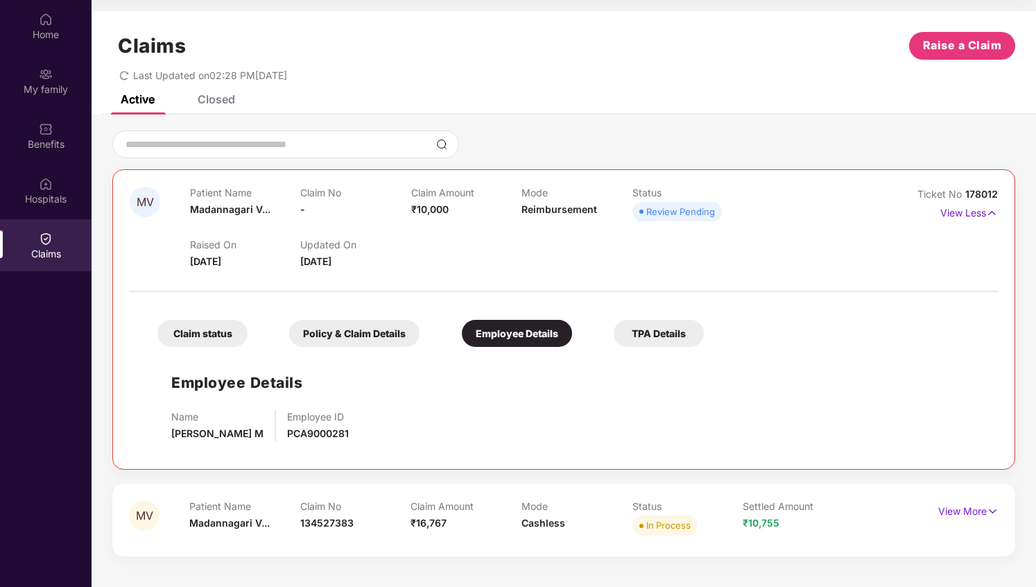
click at [656, 332] on div "TPA Details" at bounding box center [659, 333] width 90 height 27
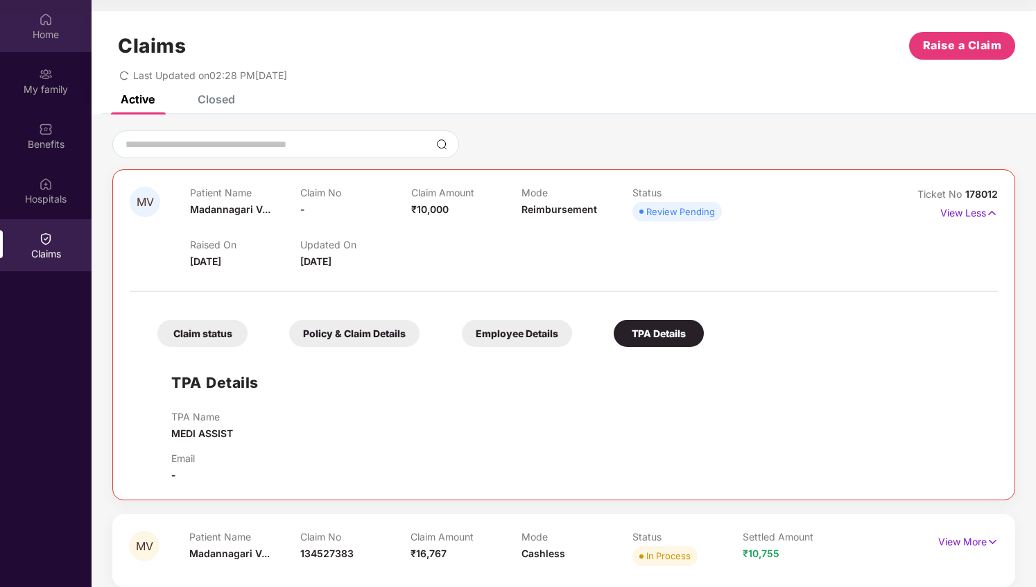
click at [49, 38] on div "Home" at bounding box center [46, 35] width 92 height 14
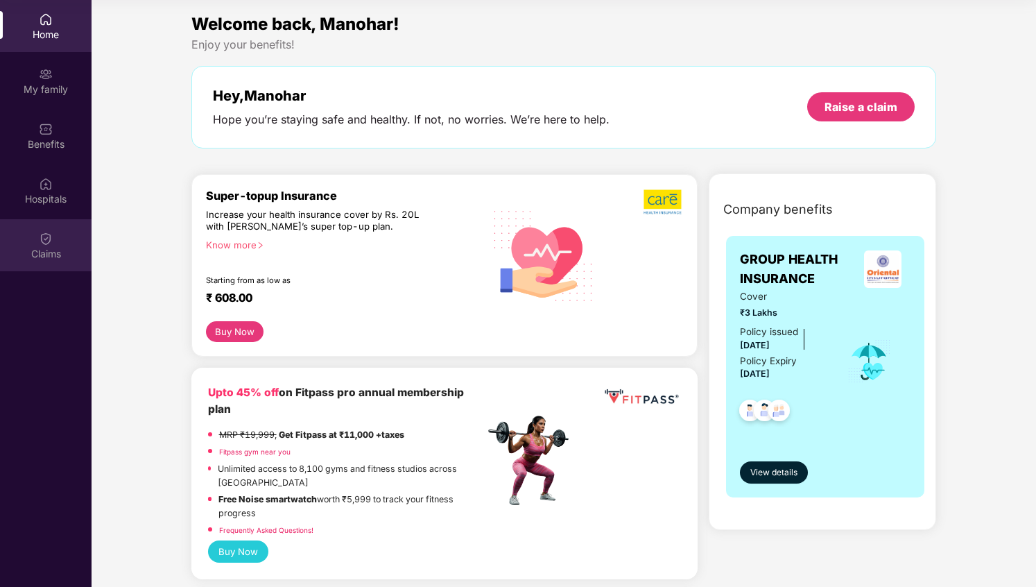
click at [51, 239] on img at bounding box center [46, 239] width 14 height 14
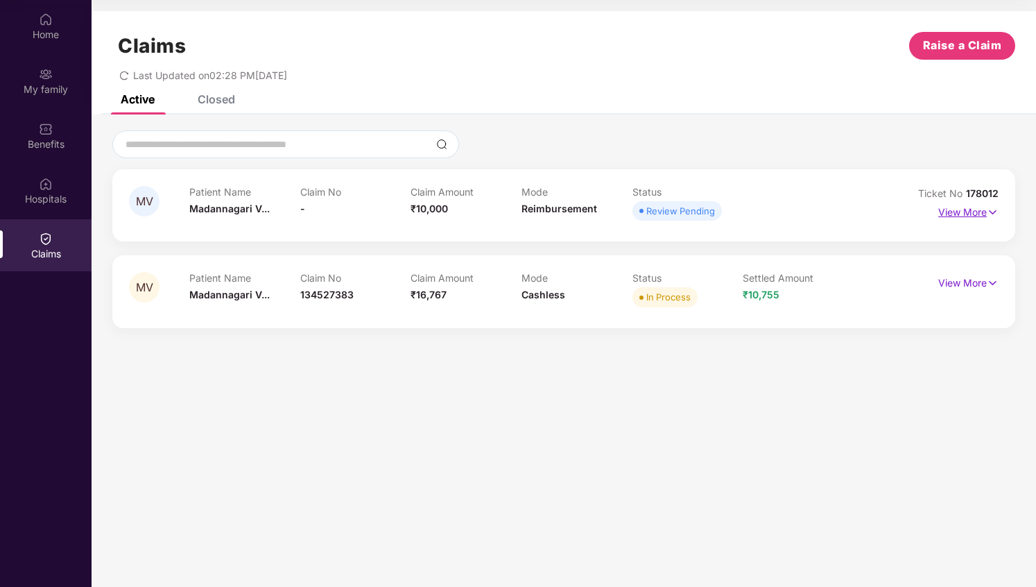
click at [977, 218] on p "View More" at bounding box center [968, 210] width 60 height 19
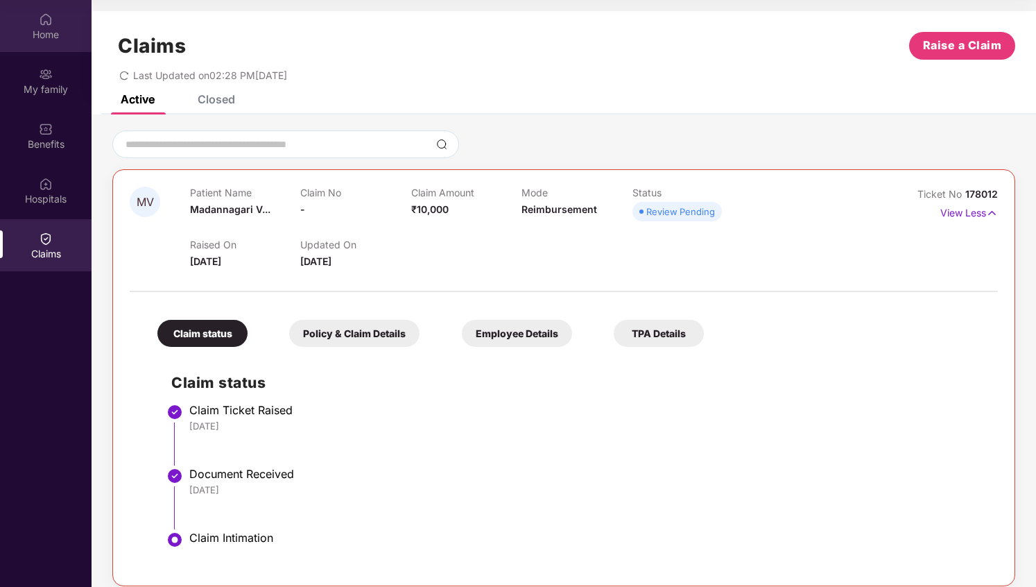
click at [34, 18] on div "Home" at bounding box center [46, 26] width 92 height 52
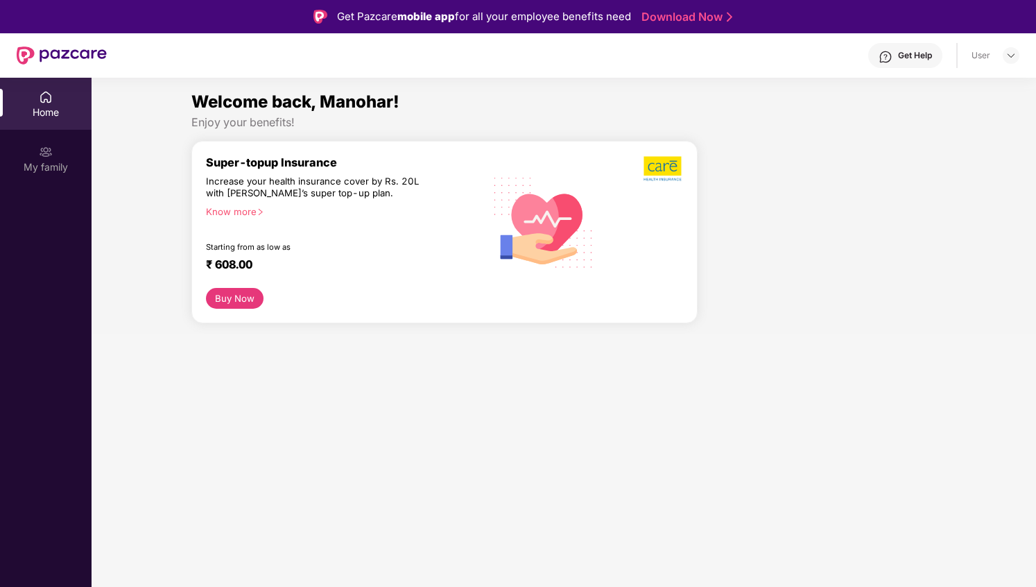
scroll to position [78, 0]
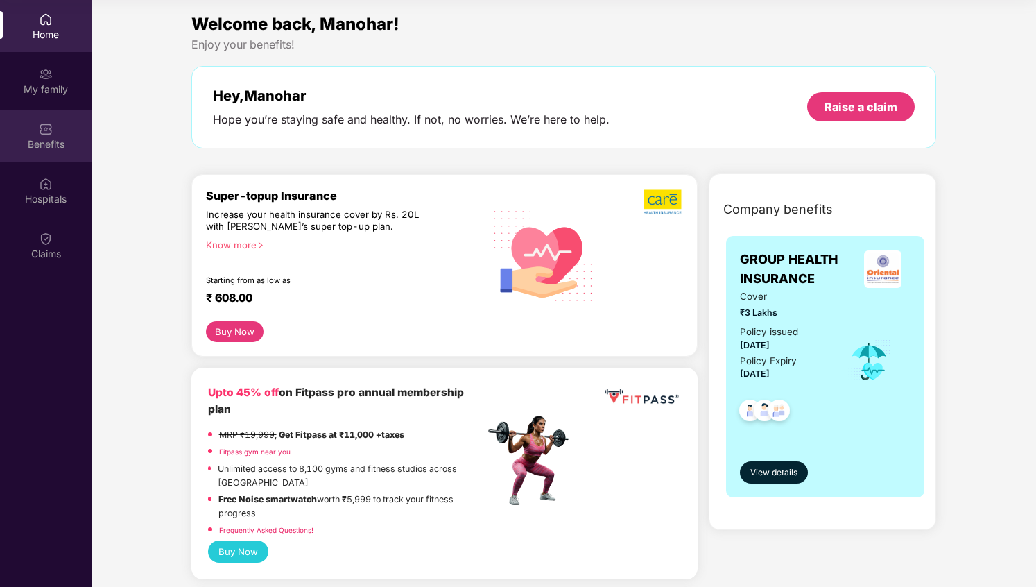
click at [53, 138] on div "Benefits" at bounding box center [46, 144] width 92 height 14
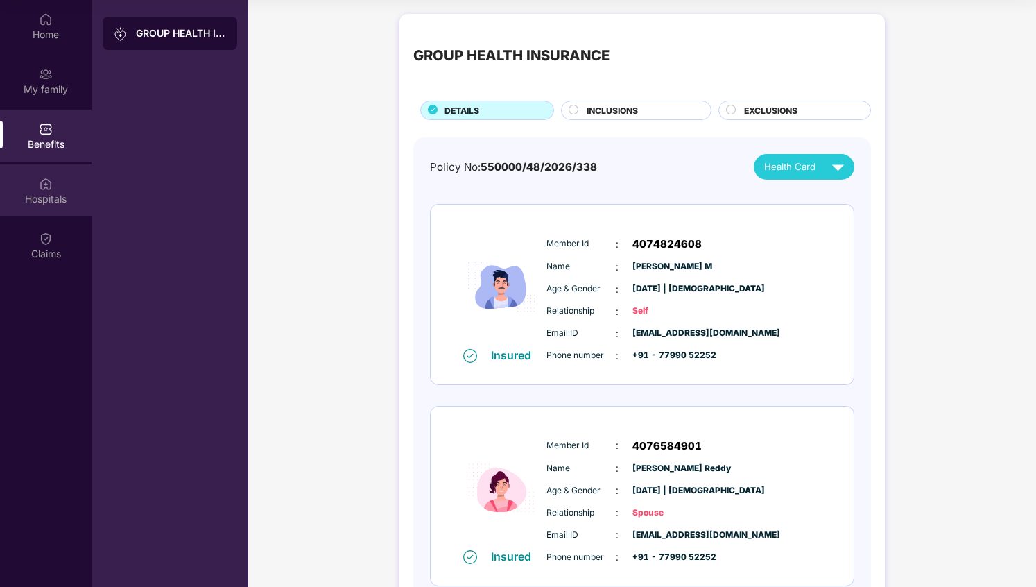
click at [68, 192] on div "Hospitals" at bounding box center [46, 199] width 92 height 14
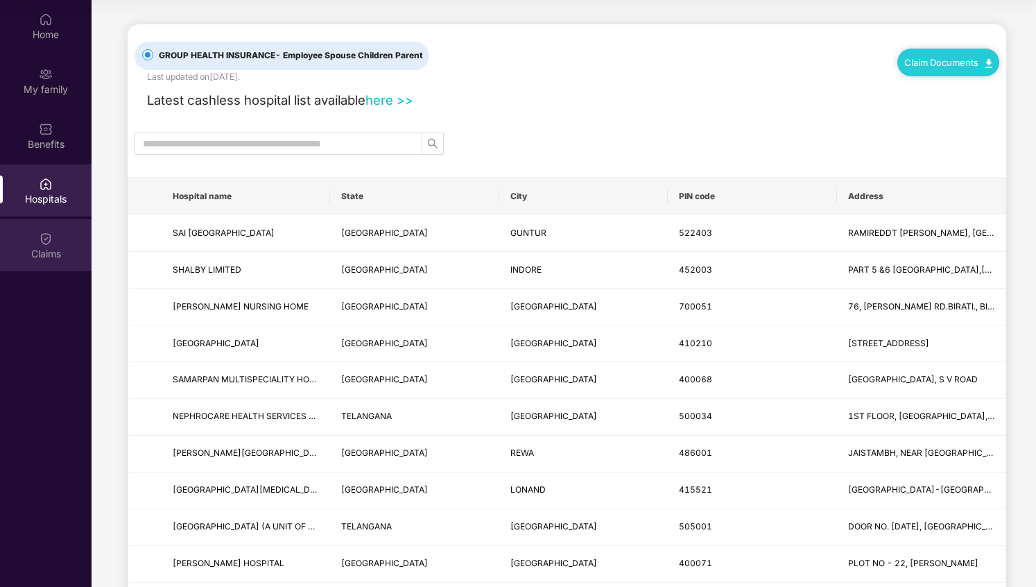
click at [62, 256] on div "Claims" at bounding box center [46, 254] width 92 height 14
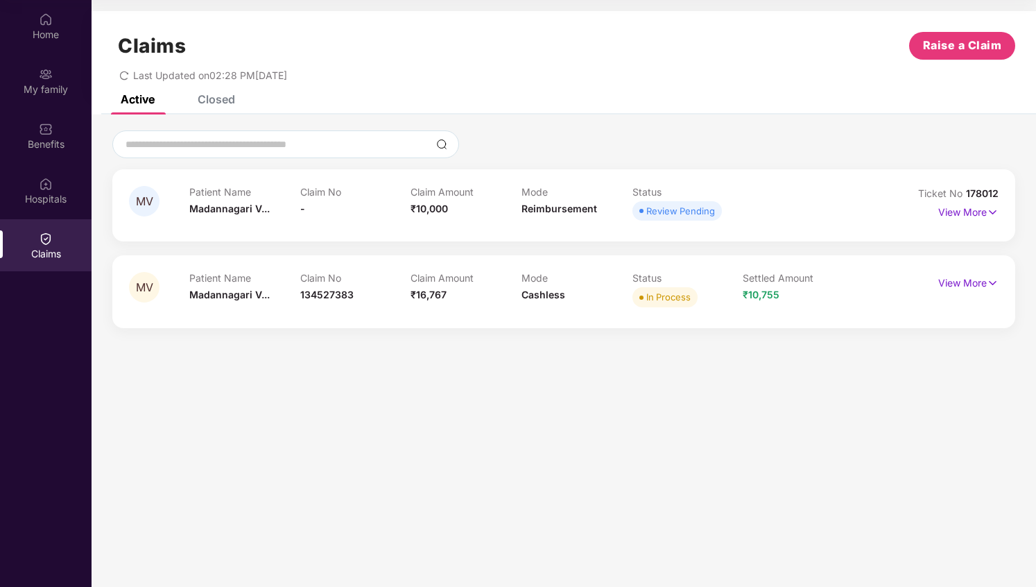
click at [312, 197] on p "Claim No" at bounding box center [355, 192] width 111 height 12
click at [944, 209] on p "View More" at bounding box center [968, 210] width 60 height 19
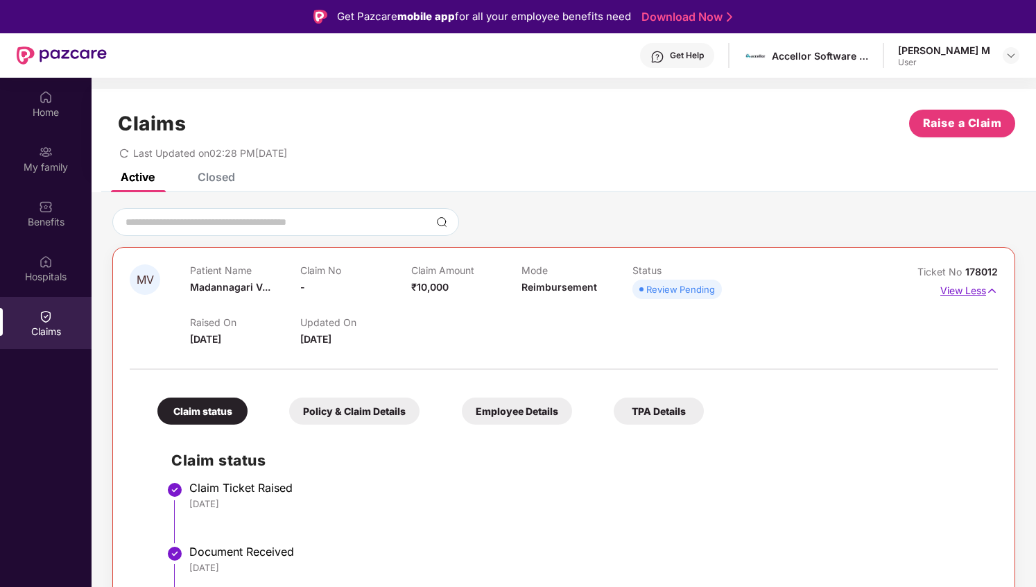
click at [945, 294] on p "View Less" at bounding box center [970, 289] width 58 height 19
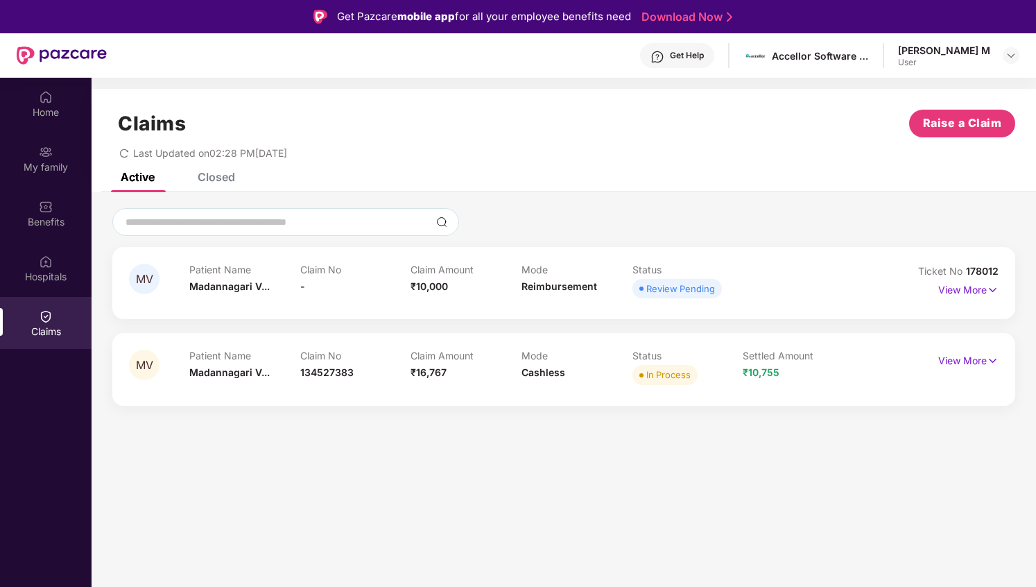
click at [941, 342] on div "MV Patient Name [PERSON_NAME] Claim No 134527383 Claim Amount ₹16,767 Mode Cash…" at bounding box center [563, 369] width 903 height 72
click at [956, 371] on div "View More" at bounding box center [968, 361] width 60 height 22
click at [956, 363] on p "View More" at bounding box center [968, 359] width 60 height 19
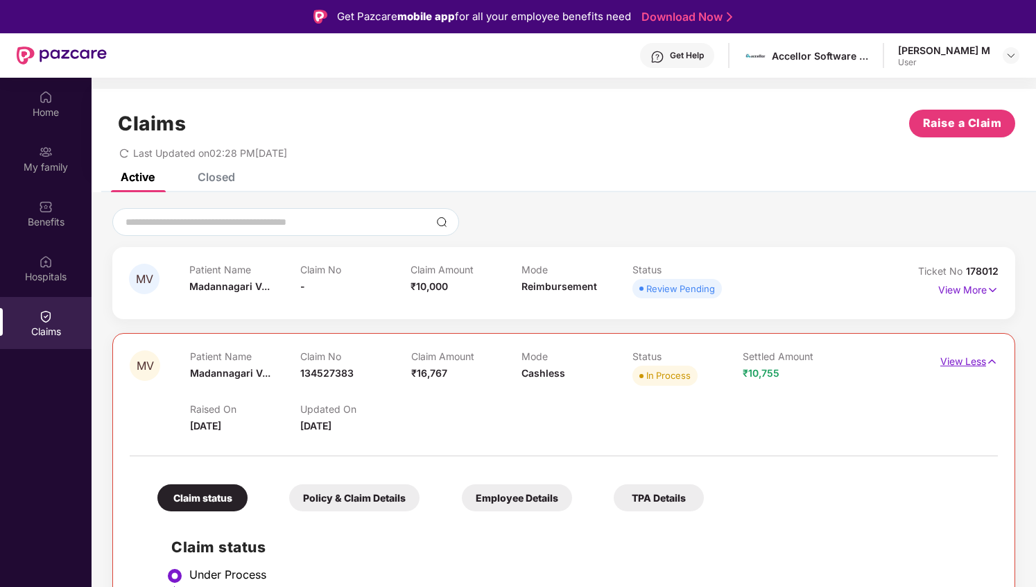
click at [954, 364] on p "View Less" at bounding box center [970, 359] width 58 height 19
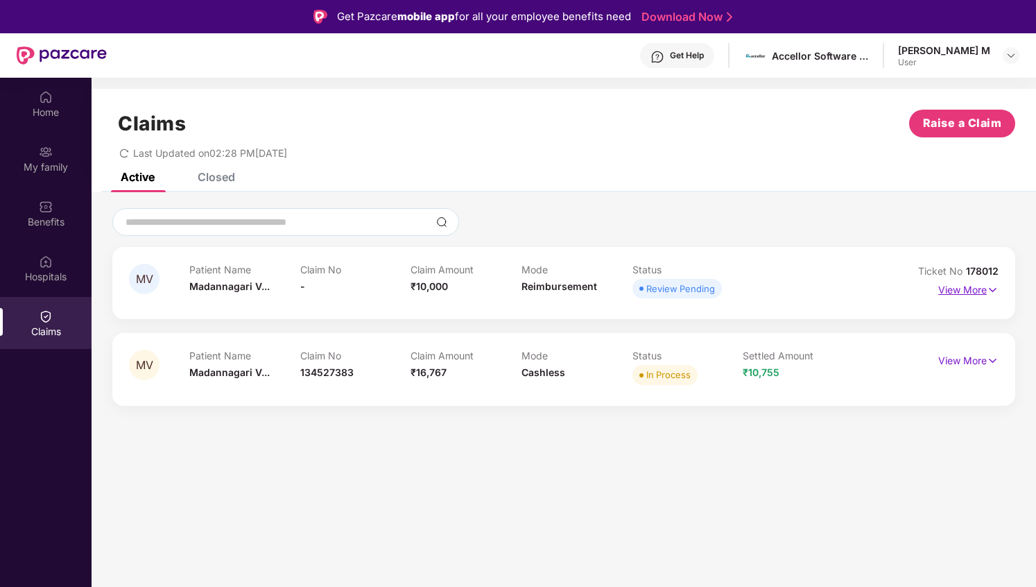
click at [958, 284] on p "View More" at bounding box center [968, 288] width 60 height 19
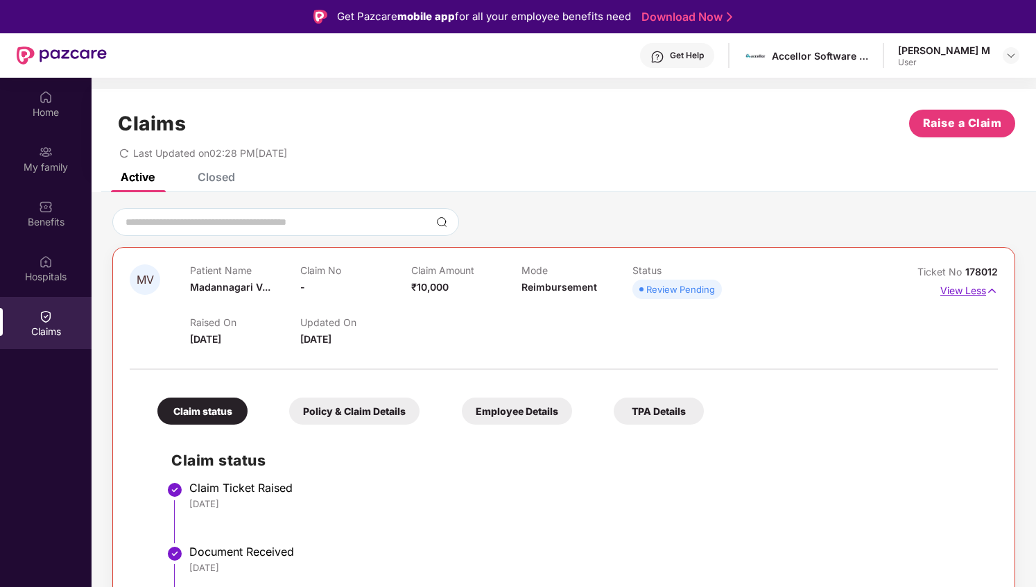
click at [958, 284] on p "View Less" at bounding box center [970, 289] width 58 height 19
